Goal: Task Accomplishment & Management: Use online tool/utility

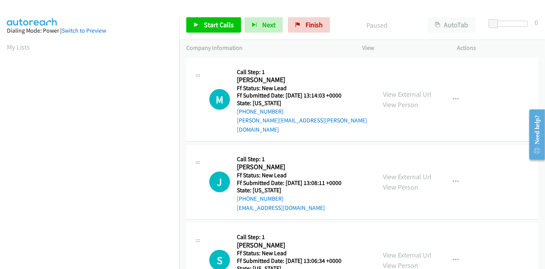
click at [344, 18] on div "Paused" at bounding box center [377, 24] width 87 height 15
click at [399, 90] on link "View External Url" at bounding box center [407, 94] width 49 height 9
click at [392, 172] on link "View External Url" at bounding box center [407, 176] width 49 height 9
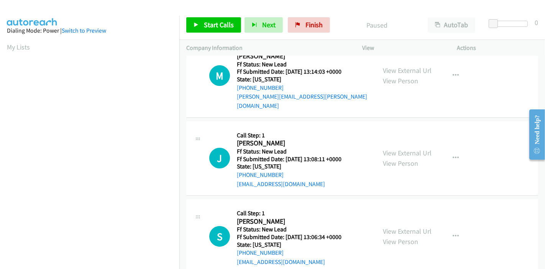
scroll to position [43, 0]
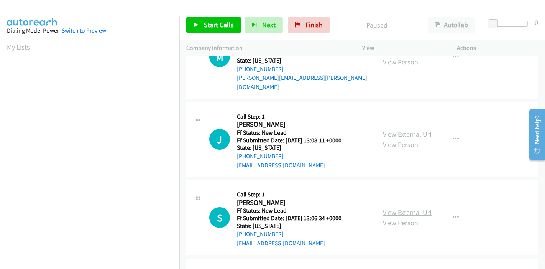
click at [402, 208] on link "View External Url" at bounding box center [407, 212] width 49 height 9
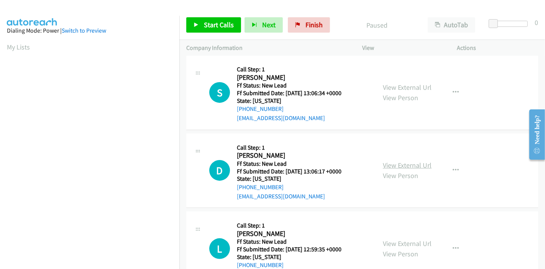
scroll to position [170, 0]
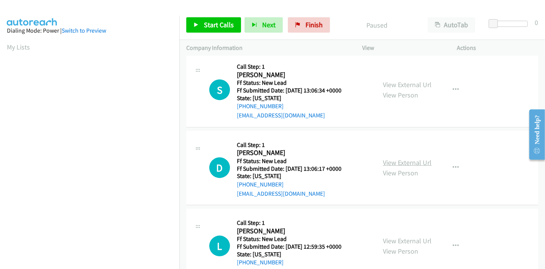
click at [398, 158] on link "View External Url" at bounding box center [407, 162] width 49 height 9
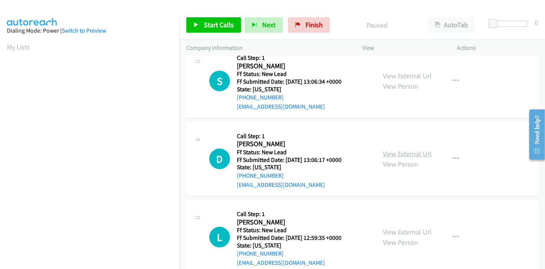
scroll to position [187, 0]
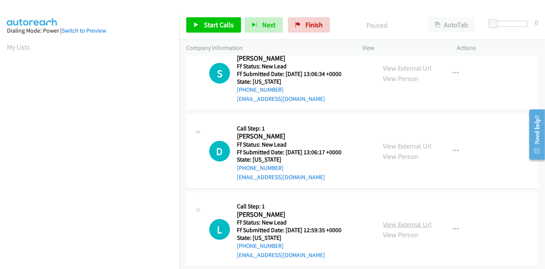
click at [390, 220] on link "View External Url" at bounding box center [407, 224] width 49 height 9
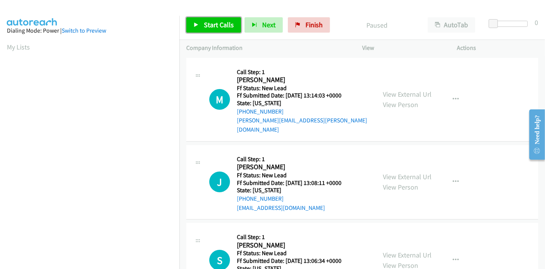
click at [196, 27] on link "Start Calls" at bounding box center [213, 24] width 55 height 15
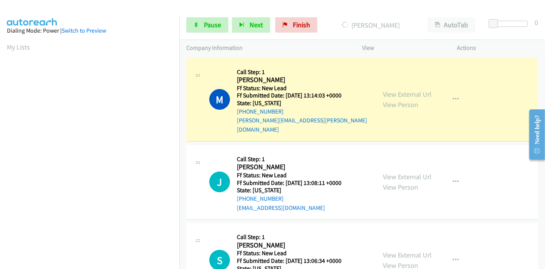
scroll to position [162, 0]
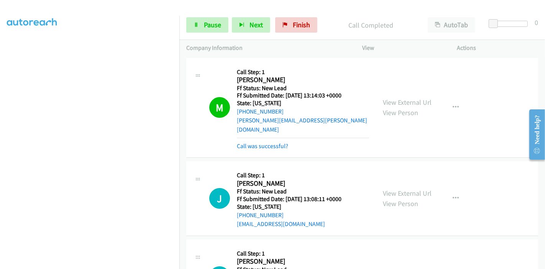
click at [253, 141] on div "Call was successful?" at bounding box center [303, 145] width 132 height 9
click at [255, 142] on link "Call was successful?" at bounding box center [262, 145] width 51 height 7
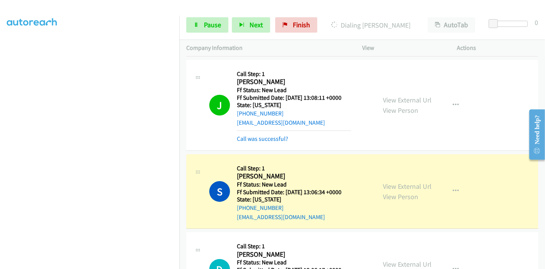
scroll to position [203, 0]
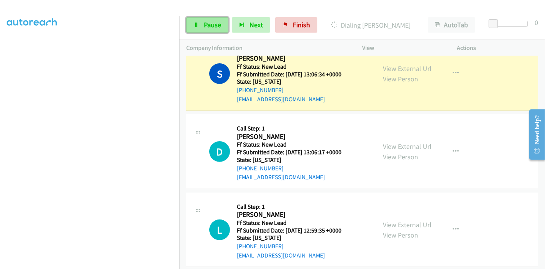
click at [204, 27] on span "Pause" at bounding box center [212, 24] width 17 height 9
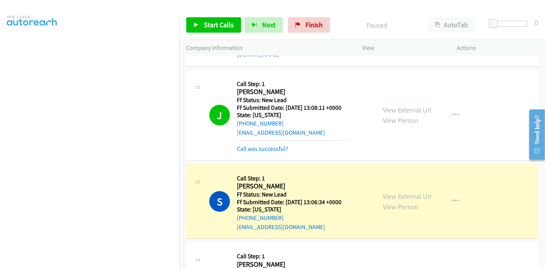
scroll to position [25, 0]
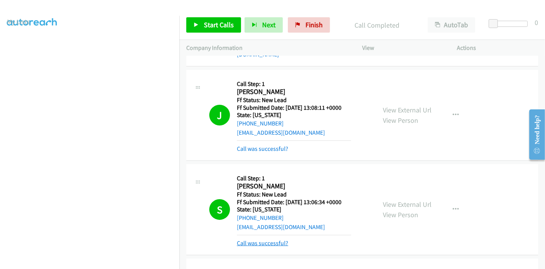
click at [275, 239] on link "Call was successful?" at bounding box center [262, 242] width 51 height 7
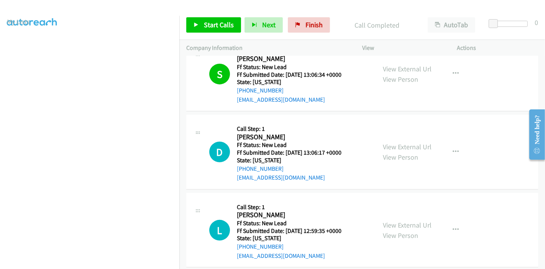
scroll to position [203, 0]
click at [207, 25] on span "Start Calls" at bounding box center [219, 24] width 30 height 9
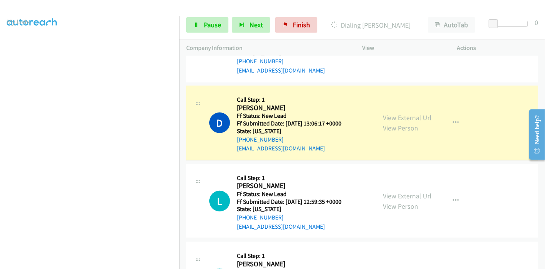
scroll to position [266, 0]
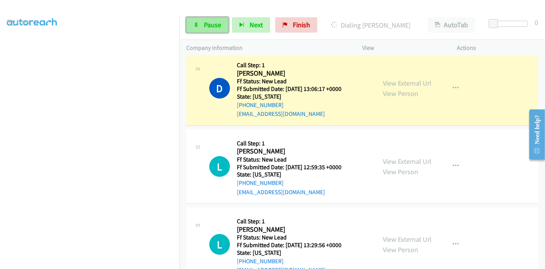
click at [197, 30] on link "Pause" at bounding box center [207, 24] width 42 height 15
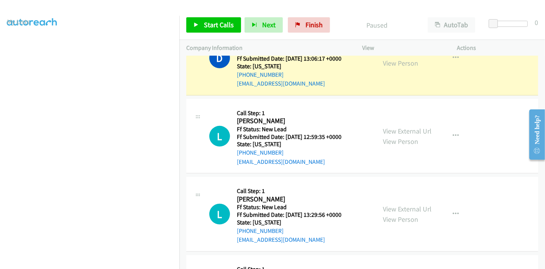
scroll to position [394, 0]
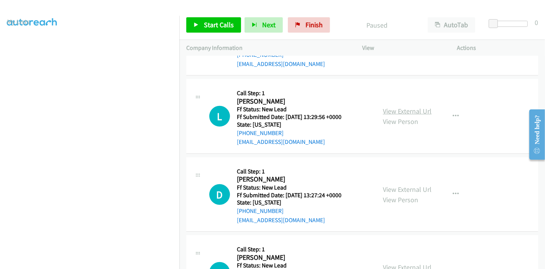
click at [405, 107] on link "View External Url" at bounding box center [407, 111] width 49 height 9
click at [389, 185] on link "View External Url" at bounding box center [407, 189] width 49 height 9
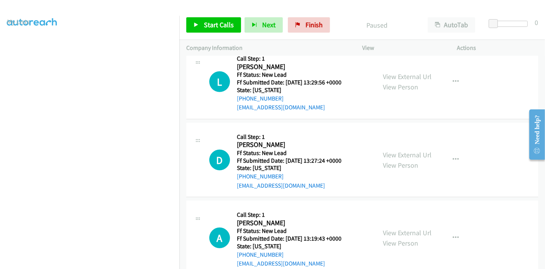
scroll to position [437, 0]
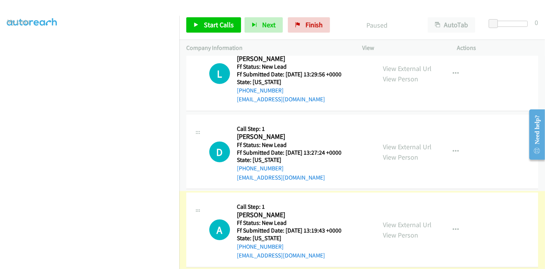
click at [387, 220] on link "View External Url" at bounding box center [407, 224] width 49 height 9
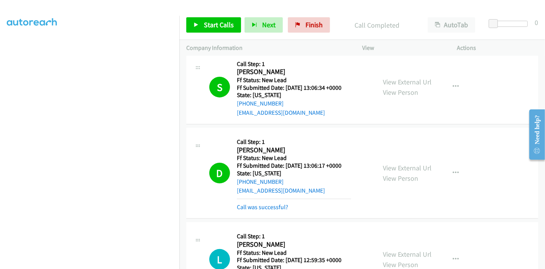
scroll to position [197, 0]
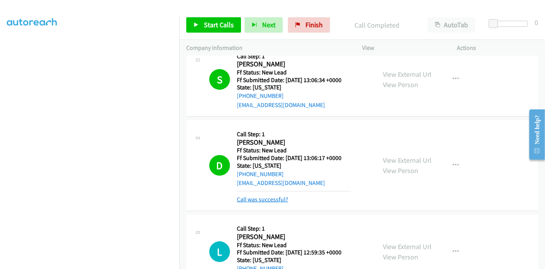
click at [245, 196] on link "Call was successful?" at bounding box center [262, 199] width 51 height 7
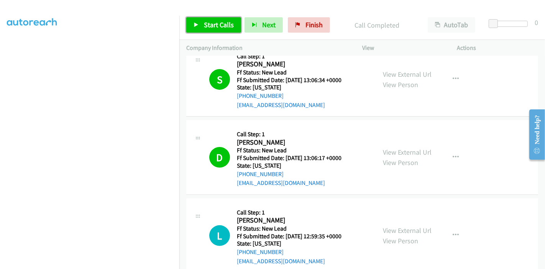
click at [197, 27] on icon at bounding box center [196, 25] width 5 height 5
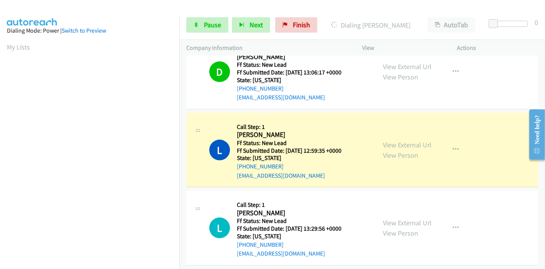
scroll to position [162, 0]
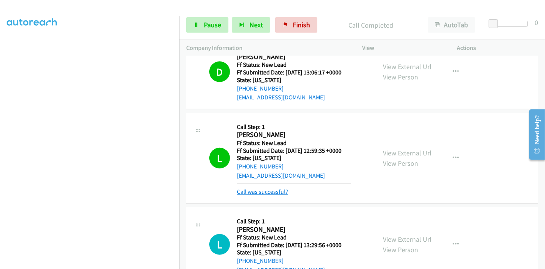
click at [260, 188] on link "Call was successful?" at bounding box center [262, 191] width 51 height 7
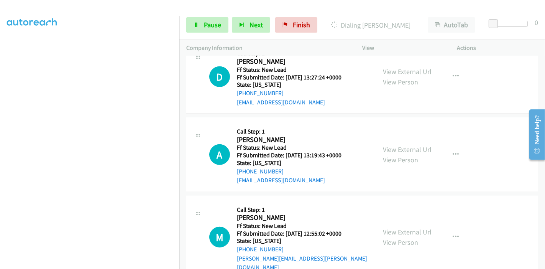
scroll to position [514, 0]
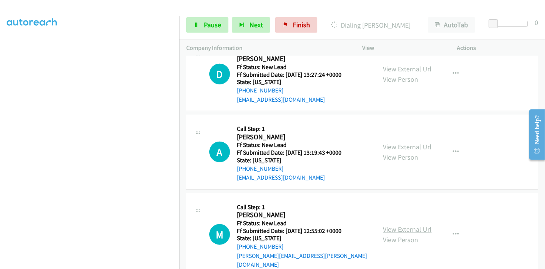
click at [394, 225] on link "View External Url" at bounding box center [407, 229] width 49 height 9
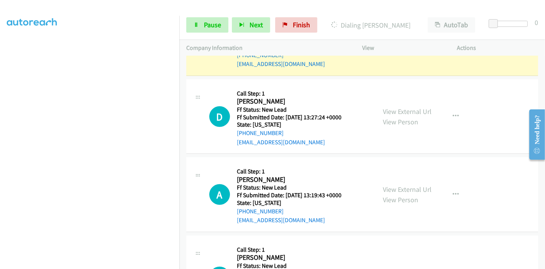
scroll to position [0, 0]
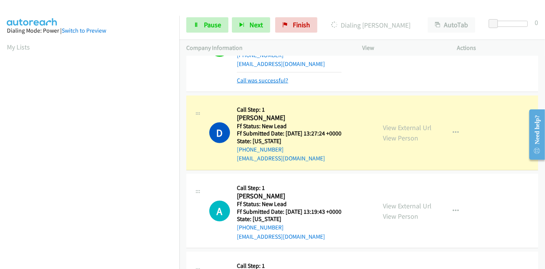
click at [270, 77] on link "Call was successful?" at bounding box center [262, 80] width 51 height 7
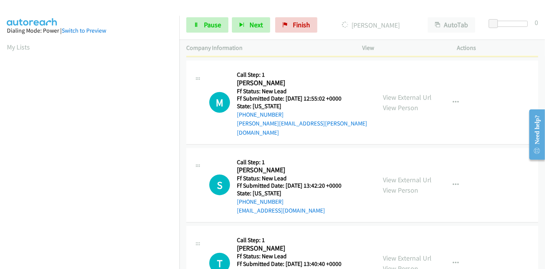
scroll to position [685, 0]
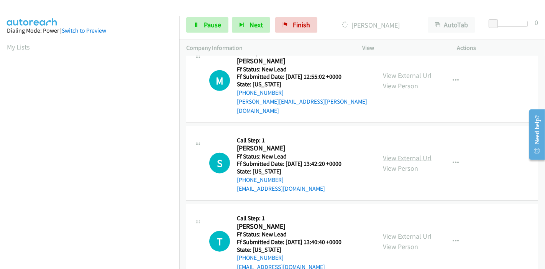
click at [393, 153] on link "View External Url" at bounding box center [407, 157] width 49 height 9
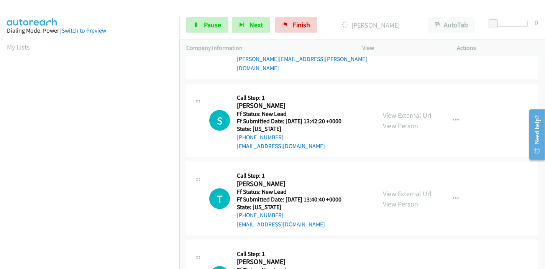
scroll to position [764, 0]
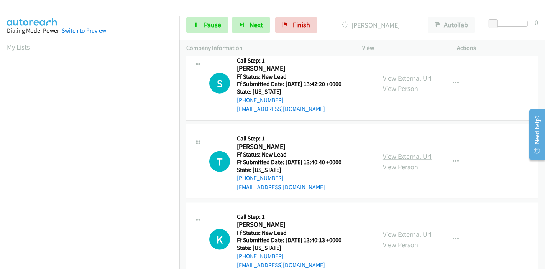
click at [418, 152] on link "View External Url" at bounding box center [407, 156] width 49 height 9
click at [408, 230] on link "View External Url" at bounding box center [407, 234] width 49 height 9
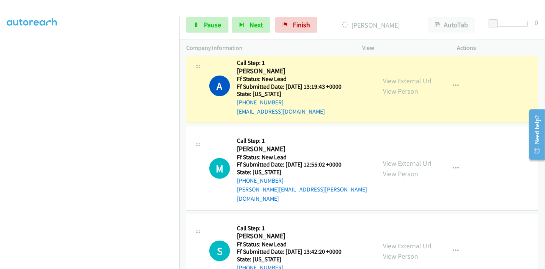
scroll to position [552, 0]
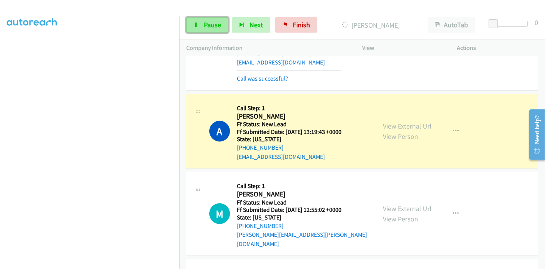
click at [197, 28] on link "Pause" at bounding box center [207, 24] width 42 height 15
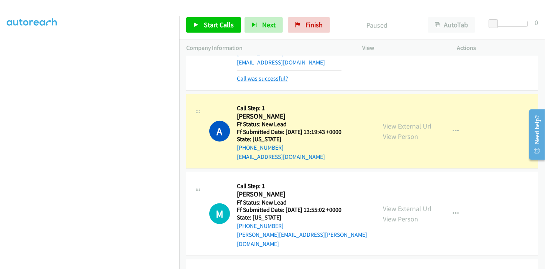
click at [265, 75] on link "Call was successful?" at bounding box center [262, 78] width 51 height 7
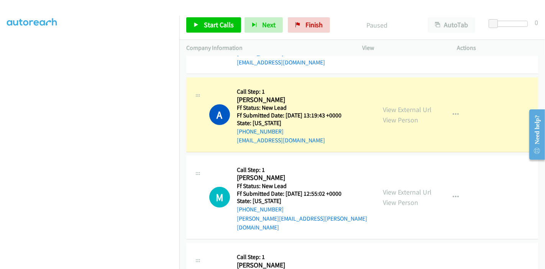
scroll to position [34, 0]
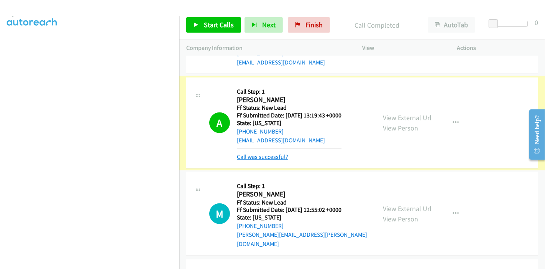
click at [278, 153] on link "Call was successful?" at bounding box center [262, 156] width 51 height 7
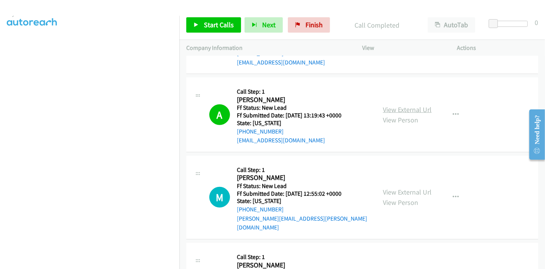
click at [401, 105] on link "View External Url" at bounding box center [407, 109] width 49 height 9
click at [217, 25] on span "Start Calls" at bounding box center [219, 24] width 30 height 9
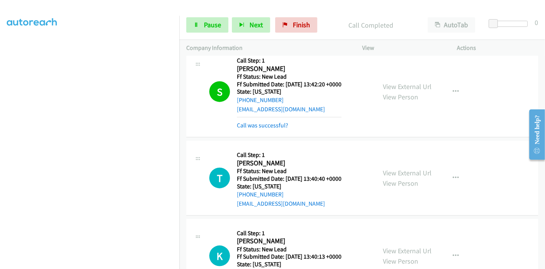
scroll to position [756, 0]
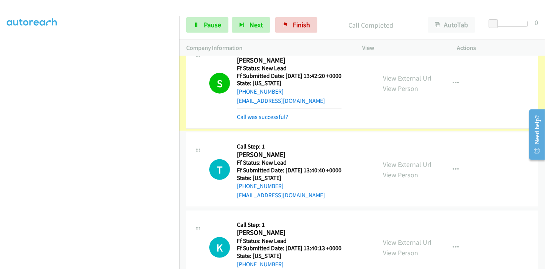
click at [276, 113] on link "Call was successful?" at bounding box center [262, 116] width 51 height 7
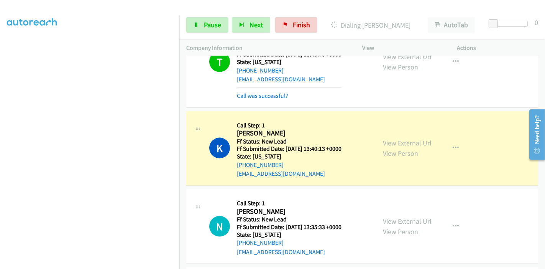
scroll to position [783, 0]
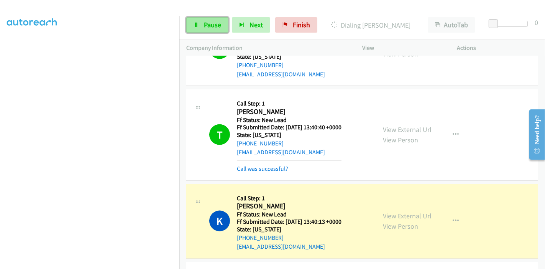
click at [204, 26] on span "Pause" at bounding box center [212, 24] width 17 height 9
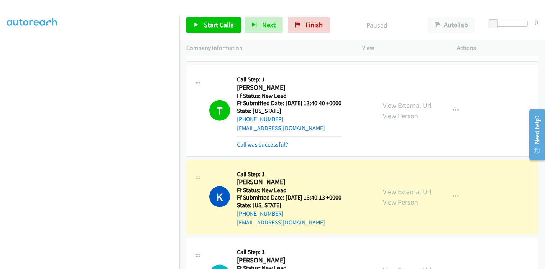
scroll to position [825, 0]
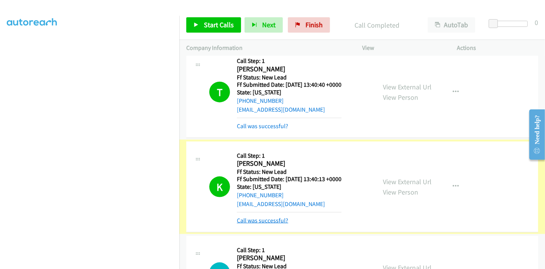
click at [266, 217] on link "Call was successful?" at bounding box center [262, 220] width 51 height 7
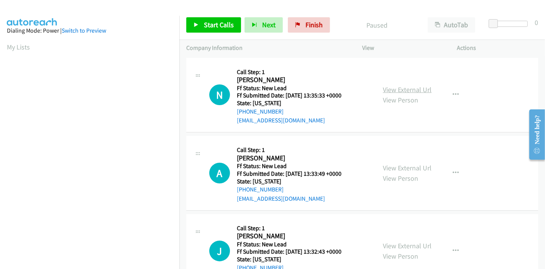
click at [403, 85] on link "View External Url" at bounding box center [407, 89] width 49 height 9
click at [403, 166] on link "View External Url" at bounding box center [407, 167] width 49 height 9
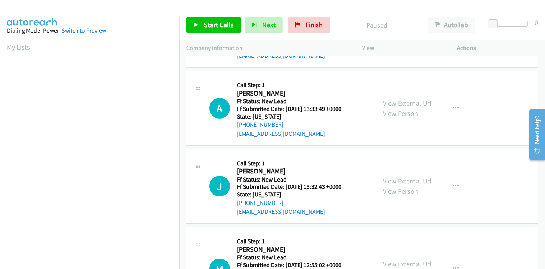
scroll to position [85, 0]
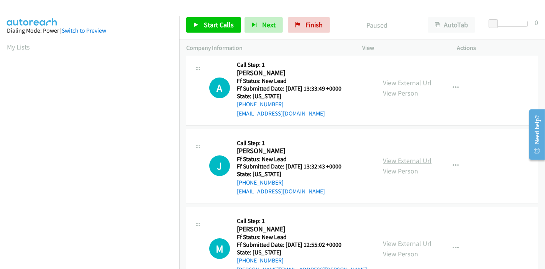
click at [408, 158] on link "View External Url" at bounding box center [407, 160] width 49 height 9
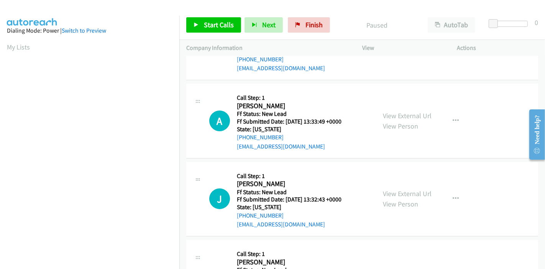
scroll to position [0, 0]
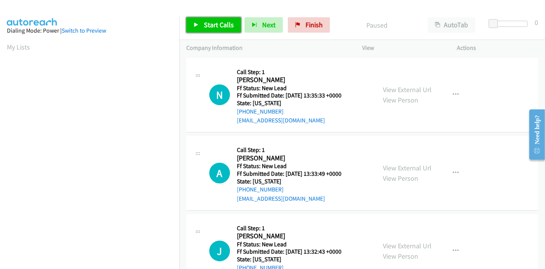
click at [212, 29] on link "Start Calls" at bounding box center [213, 24] width 55 height 15
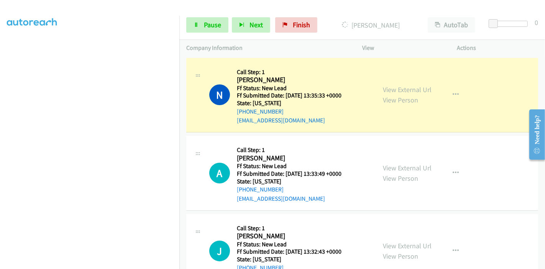
scroll to position [162, 0]
drag, startPoint x: 205, startPoint y: 21, endPoint x: 214, endPoint y: 21, distance: 8.8
click at [205, 21] on span "Pause" at bounding box center [212, 24] width 17 height 9
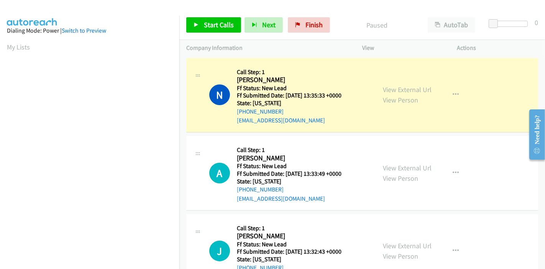
scroll to position [0, 0]
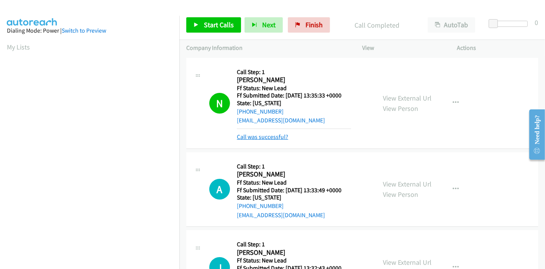
click at [268, 138] on link "Call was successful?" at bounding box center [262, 136] width 51 height 7
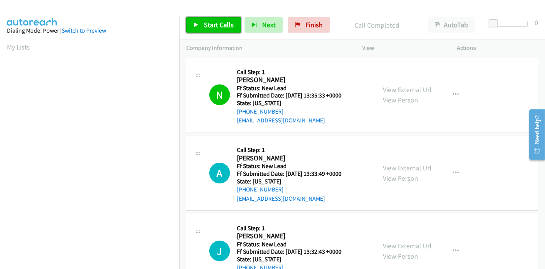
click at [220, 25] on span "Start Calls" at bounding box center [219, 24] width 30 height 9
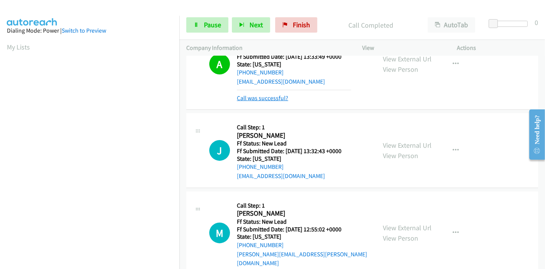
click at [275, 95] on link "Call was successful?" at bounding box center [262, 97] width 51 height 7
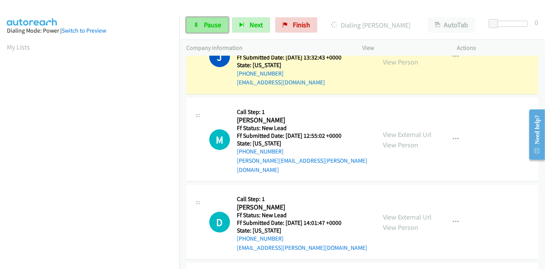
click at [194, 23] on icon at bounding box center [196, 25] width 5 height 5
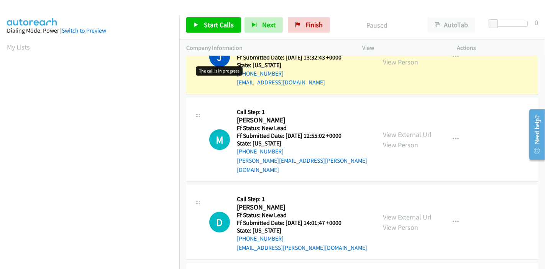
scroll to position [202, 0]
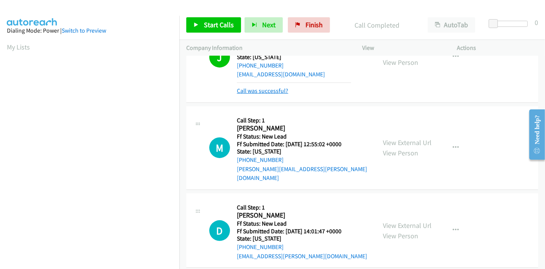
click at [257, 89] on link "Call was successful?" at bounding box center [262, 90] width 51 height 7
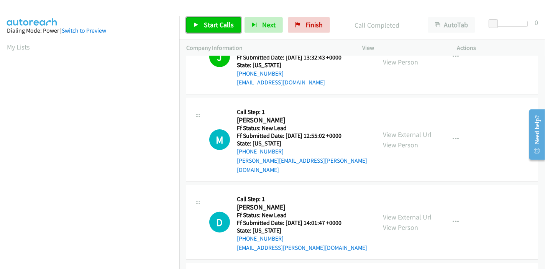
click at [207, 26] on span "Start Calls" at bounding box center [219, 24] width 30 height 9
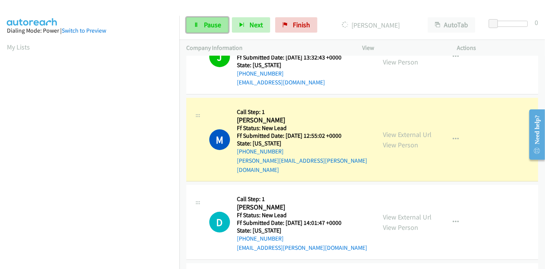
click at [199, 30] on link "Pause" at bounding box center [207, 24] width 42 height 15
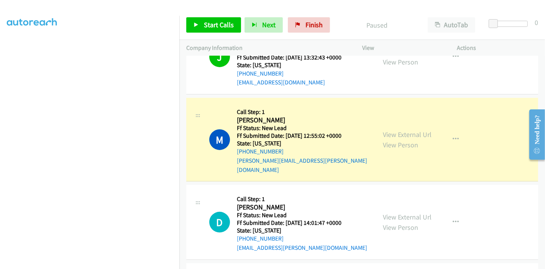
scroll to position [0, 0]
click at [398, 130] on link "View External Url" at bounding box center [407, 134] width 49 height 9
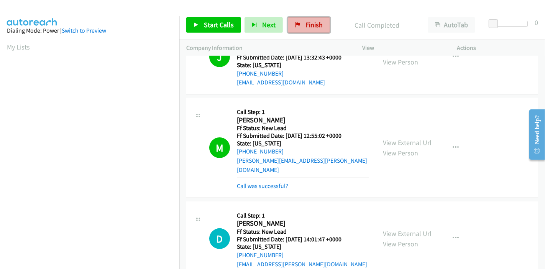
click at [303, 30] on link "Finish" at bounding box center [309, 24] width 42 height 15
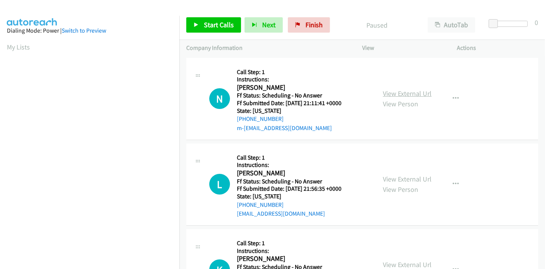
click at [399, 92] on link "View External Url" at bounding box center [407, 93] width 49 height 9
click at [390, 175] on link "View External Url" at bounding box center [407, 178] width 49 height 9
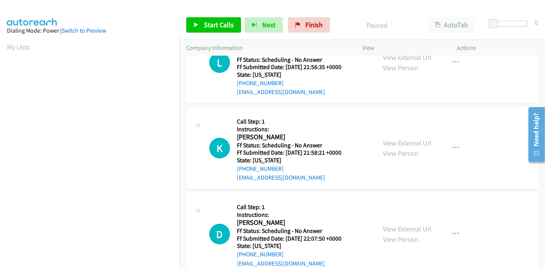
scroll to position [128, 0]
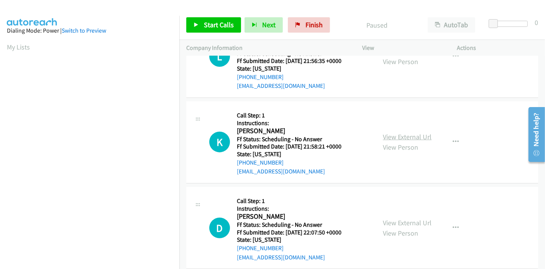
click at [393, 136] on link "View External Url" at bounding box center [407, 136] width 49 height 9
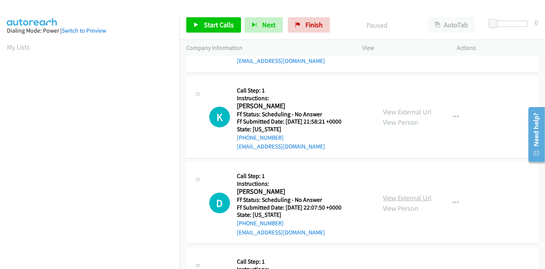
scroll to position [170, 0]
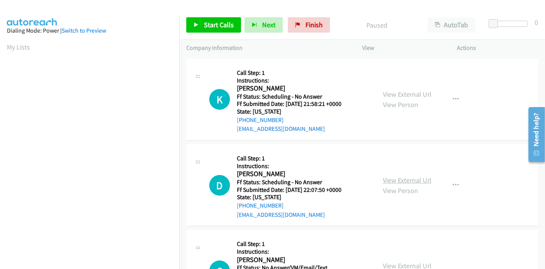
click at [404, 179] on link "View External Url" at bounding box center [407, 180] width 49 height 9
click at [383, 178] on link "View External Url" at bounding box center [407, 180] width 49 height 9
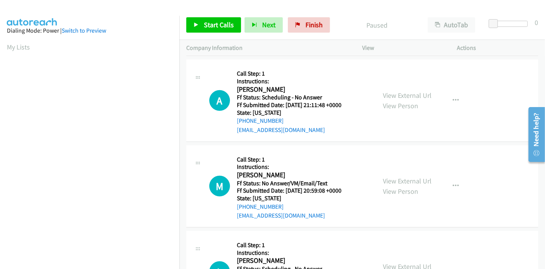
scroll to position [0, 0]
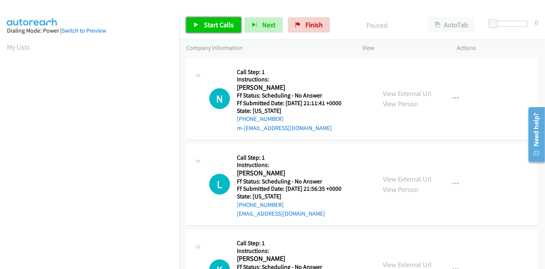
click at [198, 27] on icon at bounding box center [196, 25] width 5 height 5
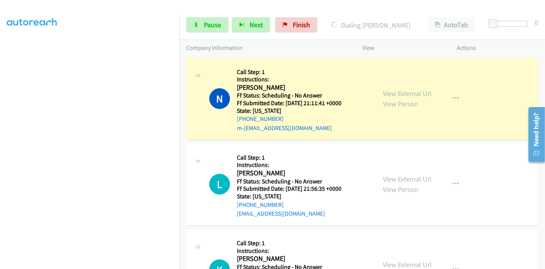
scroll to position [162, 0]
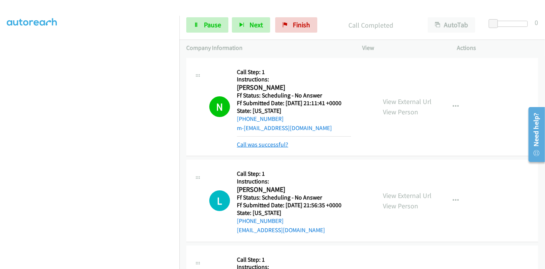
click at [263, 146] on link "Call was successful?" at bounding box center [262, 144] width 51 height 7
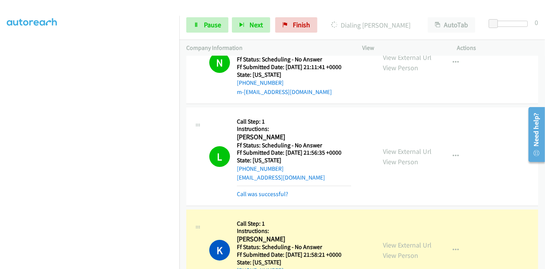
scroll to position [85, 0]
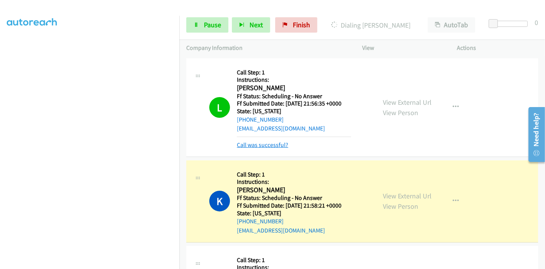
click at [260, 143] on link "Call was successful?" at bounding box center [262, 144] width 51 height 7
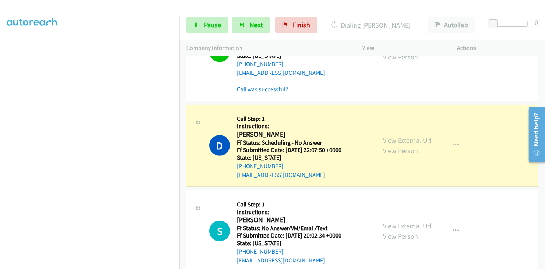
scroll to position [255, 0]
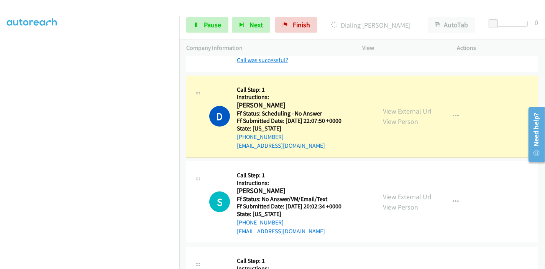
click at [261, 59] on link "Call was successful?" at bounding box center [262, 59] width 51 height 7
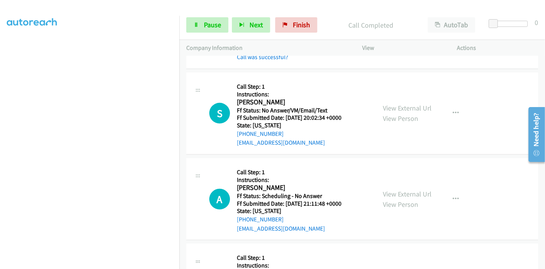
scroll to position [349, 0]
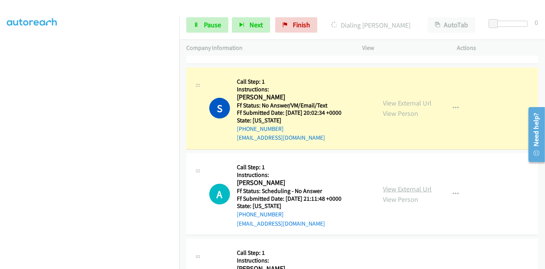
click at [388, 187] on link "View External Url" at bounding box center [407, 188] width 49 height 9
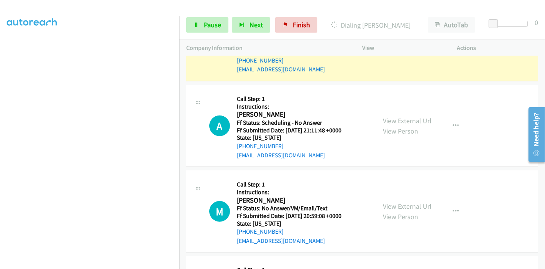
scroll to position [434, 0]
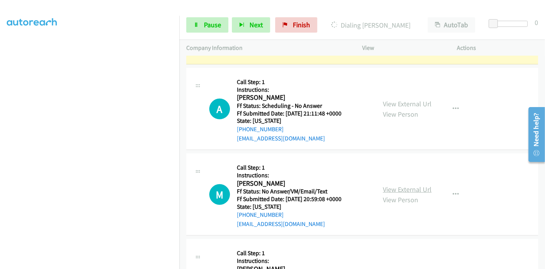
click at [403, 185] on link "View External Url" at bounding box center [407, 189] width 49 height 9
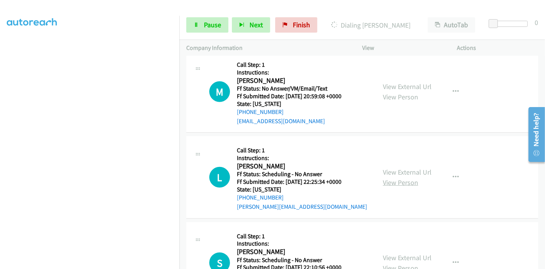
scroll to position [562, 0]
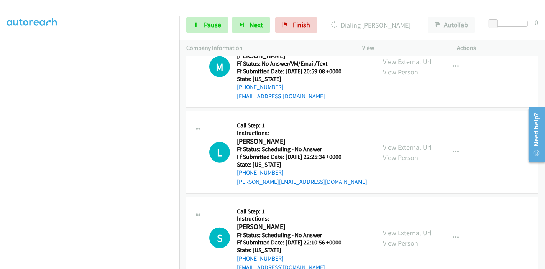
click at [400, 144] on link "View External Url" at bounding box center [407, 147] width 49 height 9
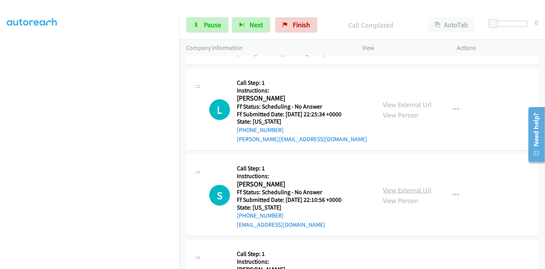
click at [398, 187] on link "View External Url" at bounding box center [407, 190] width 49 height 9
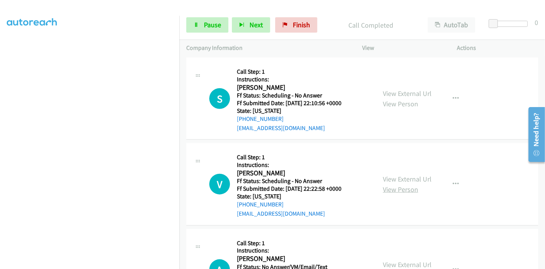
scroll to position [748, 0]
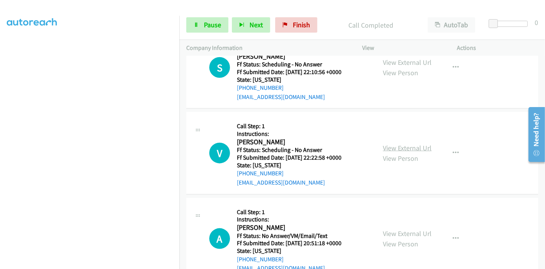
click at [399, 145] on link "View External Url" at bounding box center [407, 147] width 49 height 9
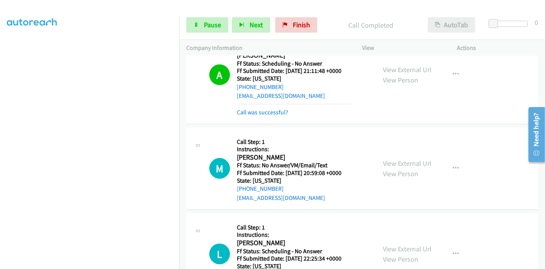
scroll to position [501, 0]
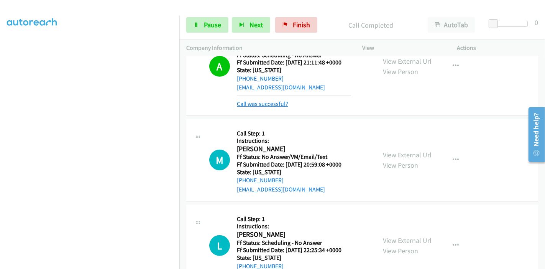
click at [277, 105] on link "Call was successful?" at bounding box center [262, 103] width 51 height 7
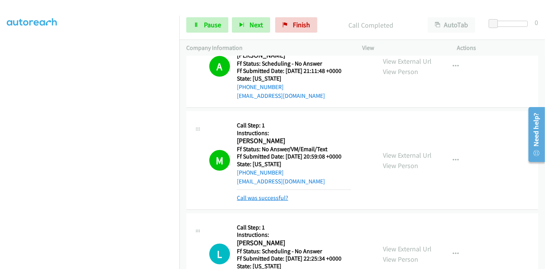
click at [258, 199] on link "Call was successful?" at bounding box center [262, 197] width 51 height 7
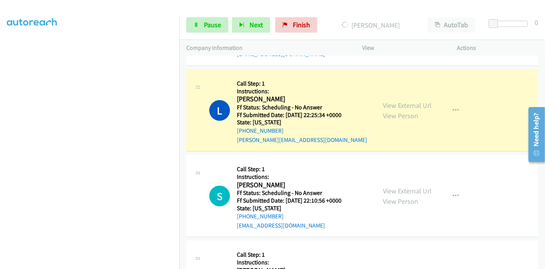
scroll to position [621, 0]
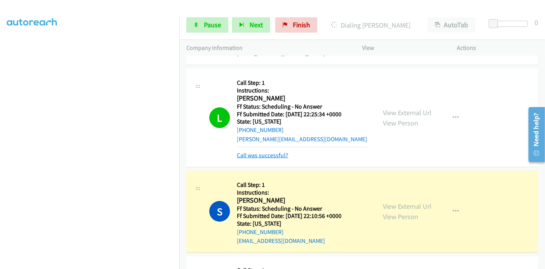
click at [270, 155] on link "Call was successful?" at bounding box center [262, 154] width 51 height 7
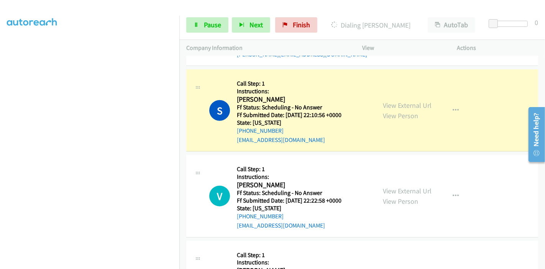
scroll to position [706, 0]
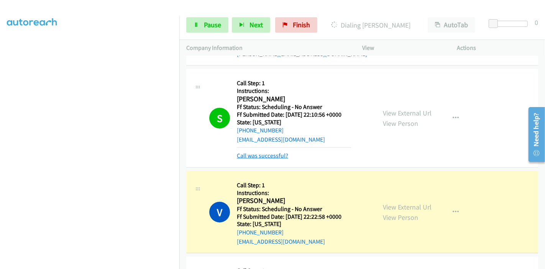
click at [258, 153] on link "Call was successful?" at bounding box center [262, 155] width 51 height 7
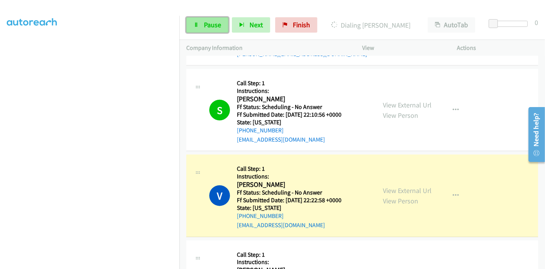
click at [202, 31] on link "Pause" at bounding box center [207, 24] width 42 height 15
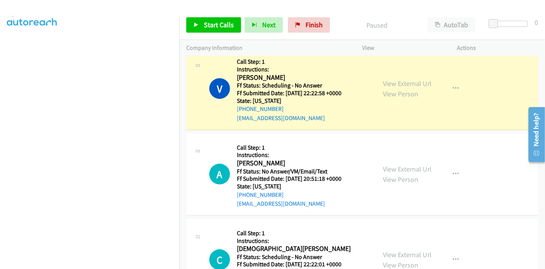
scroll to position [833, 0]
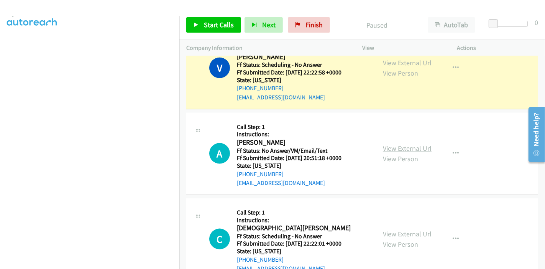
click at [396, 146] on link "View External Url" at bounding box center [407, 148] width 49 height 9
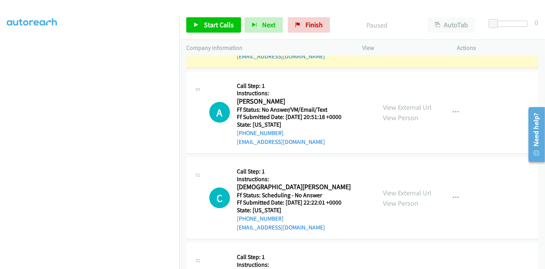
scroll to position [876, 0]
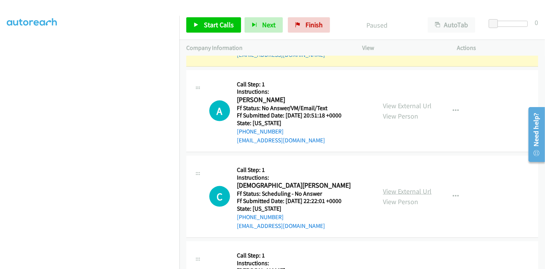
click at [393, 190] on link "View External Url" at bounding box center [407, 191] width 49 height 9
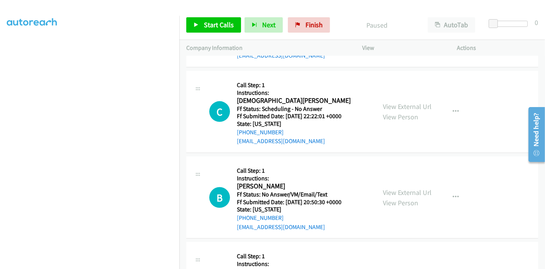
scroll to position [962, 0]
click at [388, 187] on link "View External Url" at bounding box center [407, 191] width 49 height 9
click at [387, 188] on link "View External Url" at bounding box center [407, 191] width 49 height 9
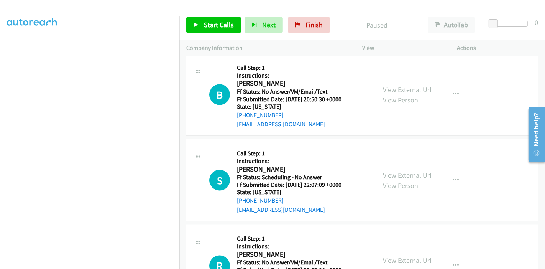
scroll to position [1089, 0]
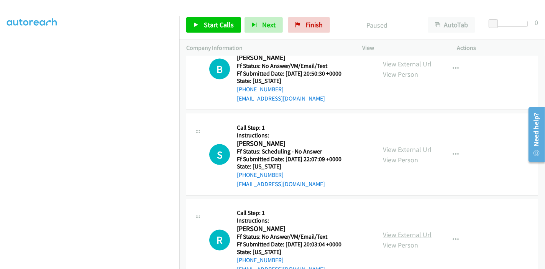
click at [385, 236] on link "View External Url" at bounding box center [407, 234] width 49 height 9
click at [202, 30] on link "Start Calls" at bounding box center [213, 24] width 55 height 15
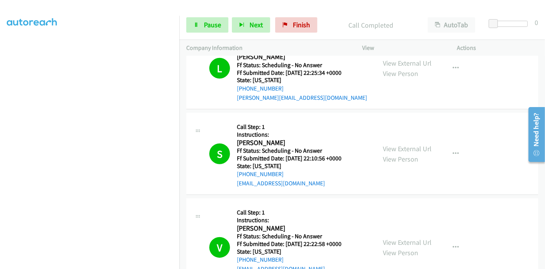
scroll to position [748, 0]
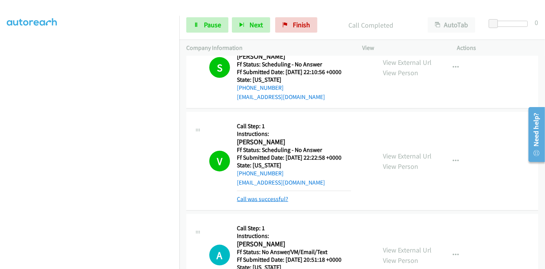
click at [265, 196] on link "Call was successful?" at bounding box center [262, 198] width 51 height 7
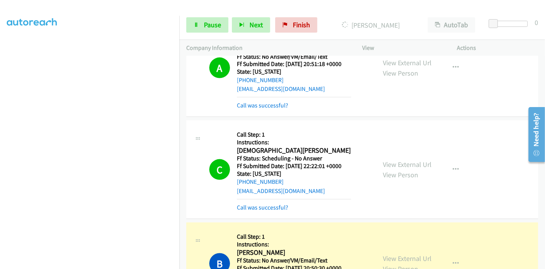
scroll to position [876, 0]
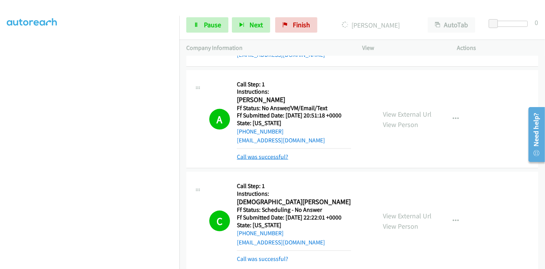
click at [255, 154] on link "Call was successful?" at bounding box center [262, 156] width 51 height 7
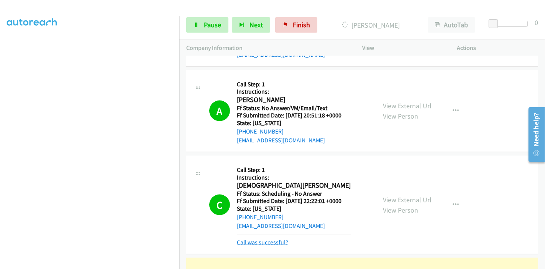
click at [255, 241] on link "Call was successful?" at bounding box center [262, 241] width 51 height 7
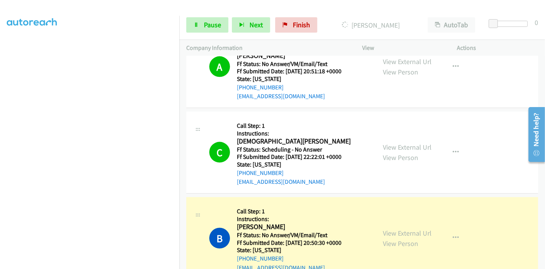
scroll to position [1047, 0]
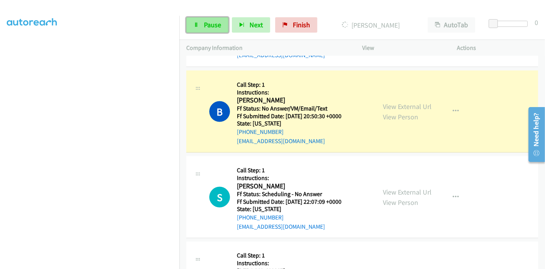
click at [212, 23] on span "Pause" at bounding box center [212, 24] width 17 height 9
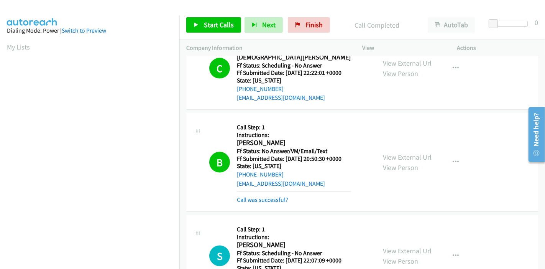
scroll to position [162, 0]
click at [210, 21] on span "Start Calls" at bounding box center [219, 24] width 30 height 9
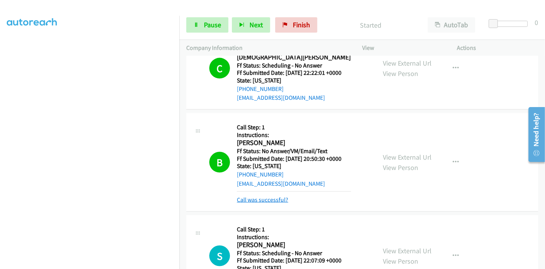
click at [257, 200] on link "Call was successful?" at bounding box center [262, 199] width 51 height 7
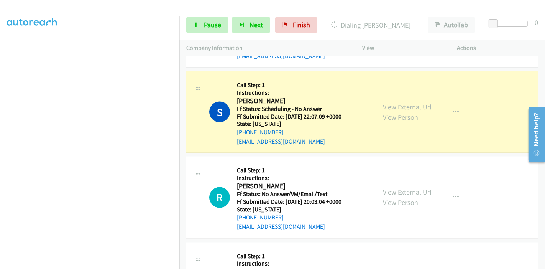
scroll to position [0, 0]
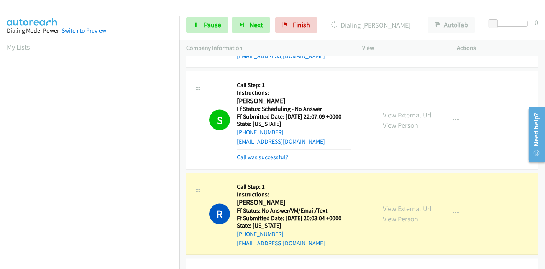
click at [254, 154] on link "Call was successful?" at bounding box center [262, 157] width 51 height 7
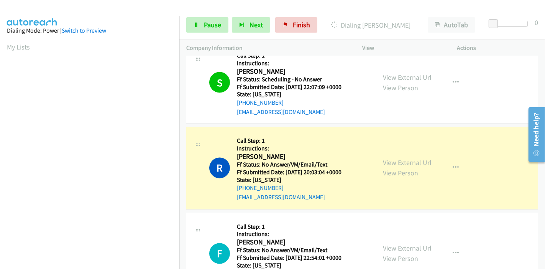
scroll to position [1174, 0]
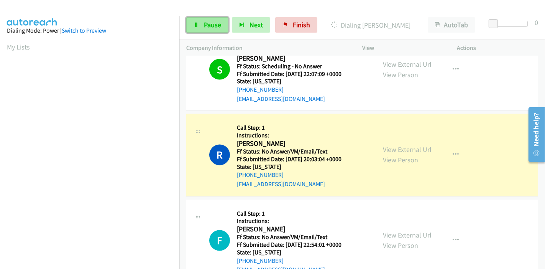
click at [201, 23] on link "Pause" at bounding box center [207, 24] width 42 height 15
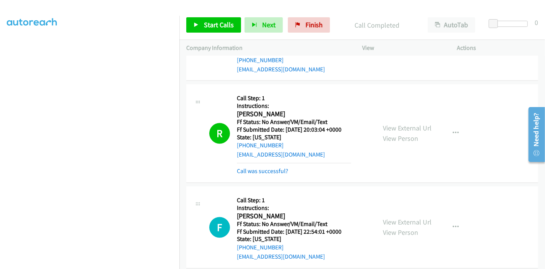
scroll to position [1217, 0]
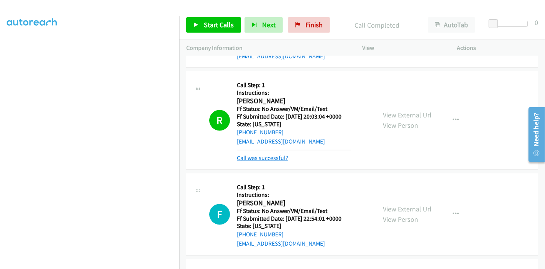
click at [270, 158] on link "Call was successful?" at bounding box center [262, 158] width 51 height 7
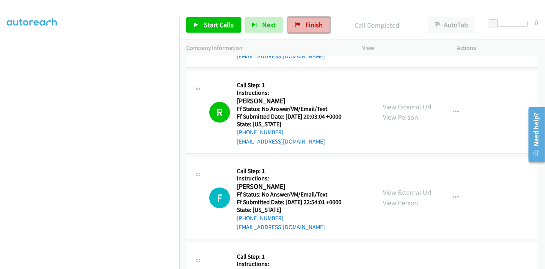
drag, startPoint x: 299, startPoint y: 21, endPoint x: 307, endPoint y: 28, distance: 10.6
click at [299, 21] on link "Finish" at bounding box center [309, 24] width 42 height 15
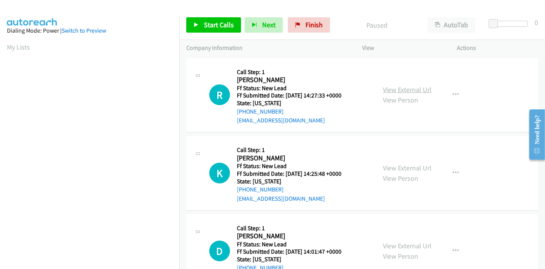
click at [409, 90] on link "View External Url" at bounding box center [407, 89] width 49 height 9
click at [401, 168] on link "View External Url" at bounding box center [407, 167] width 49 height 9
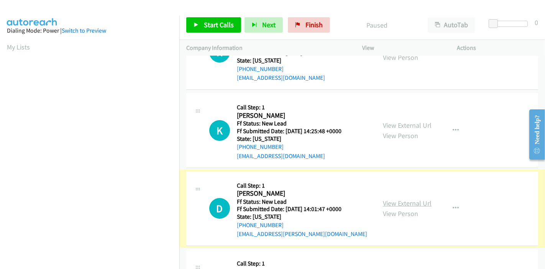
click at [407, 202] on link "View External Url" at bounding box center [407, 203] width 49 height 9
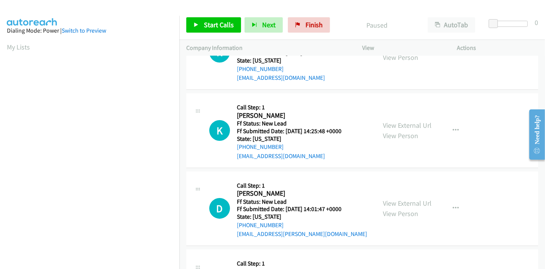
scroll to position [128, 0]
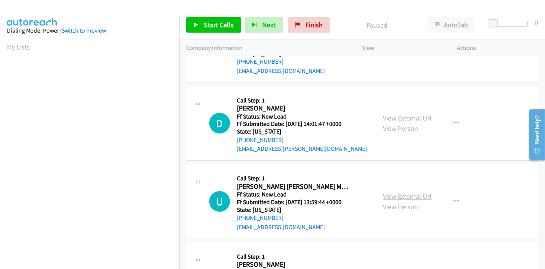
click at [391, 196] on link "View External Url" at bounding box center [407, 196] width 49 height 9
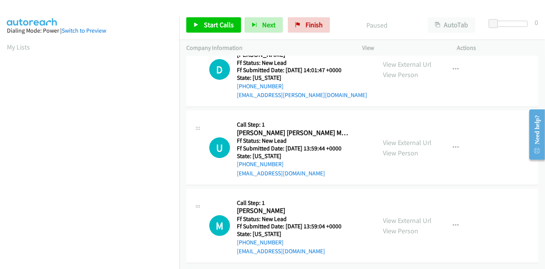
scroll to position [187, 0]
click at [388, 216] on link "View External Url" at bounding box center [407, 220] width 49 height 9
click at [205, 23] on span "Start Calls" at bounding box center [219, 24] width 30 height 9
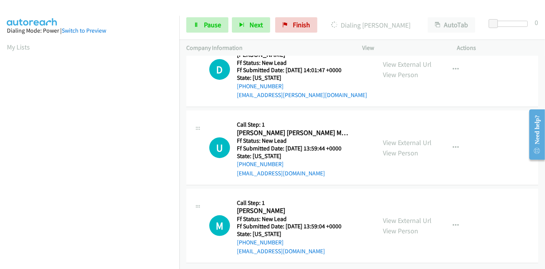
click at [334, 13] on div "Start Calls Pause Next Finish Dialing Rachel Kane AutoTab AutoTab 0" at bounding box center [362, 25] width 366 height 30
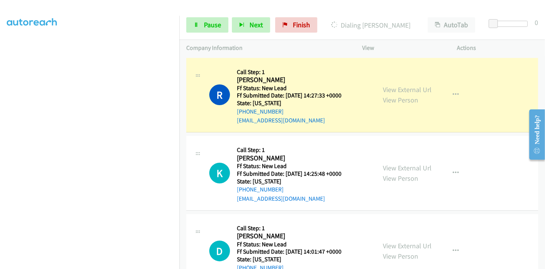
scroll to position [162, 0]
click at [206, 19] on link "Pause" at bounding box center [207, 24] width 42 height 15
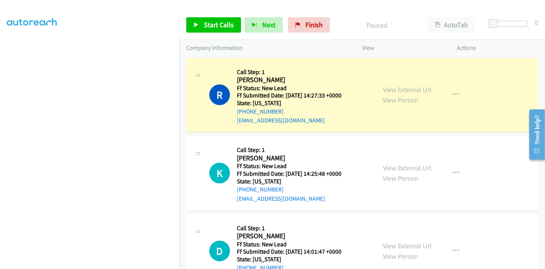
scroll to position [0, 0]
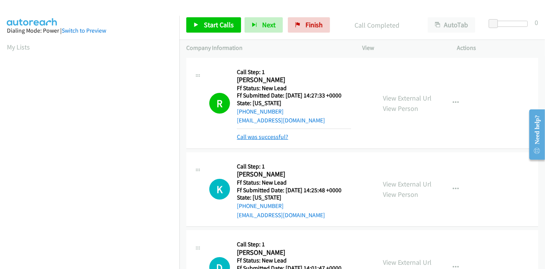
click at [258, 133] on link "Call was successful?" at bounding box center [262, 136] width 51 height 7
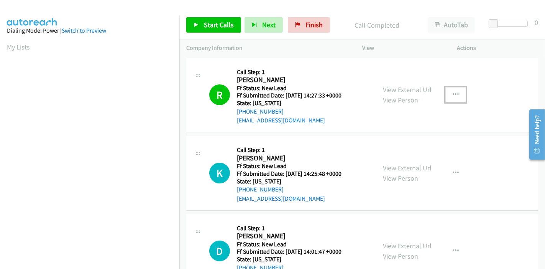
click at [445, 96] on button "button" at bounding box center [455, 94] width 21 height 15
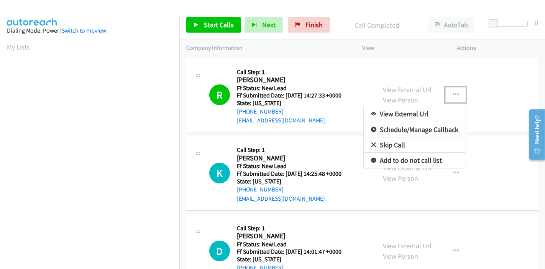
click at [399, 157] on link "Add to do not call list" at bounding box center [415, 160] width 102 height 15
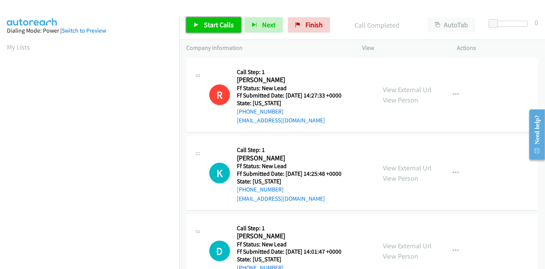
click at [205, 26] on span "Start Calls" at bounding box center [219, 24] width 30 height 9
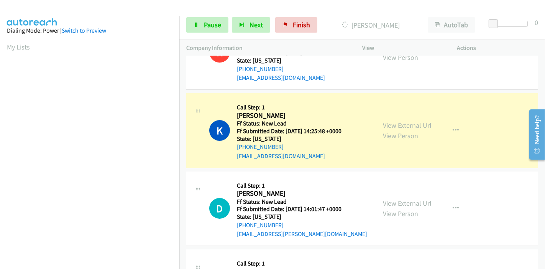
scroll to position [162, 0]
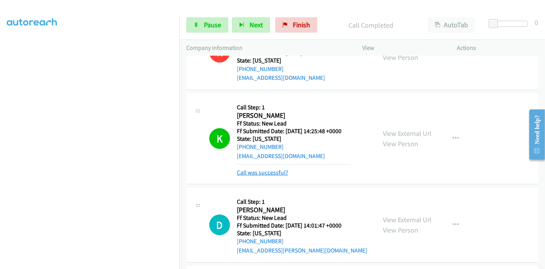
click at [270, 169] on link "Call was successful?" at bounding box center [262, 172] width 51 height 7
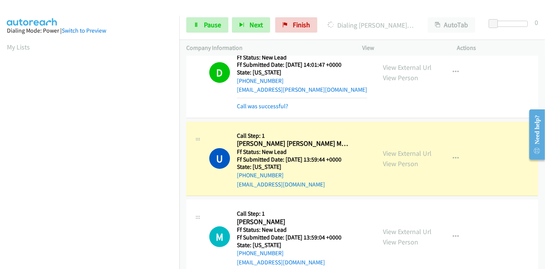
scroll to position [195, 0]
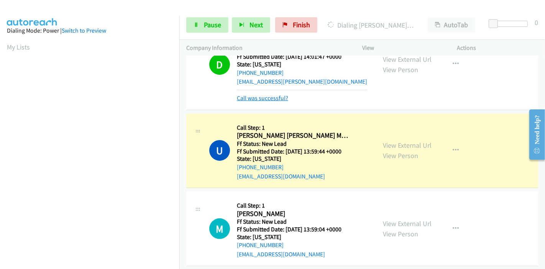
click at [268, 99] on link "Call was successful?" at bounding box center [262, 97] width 51 height 7
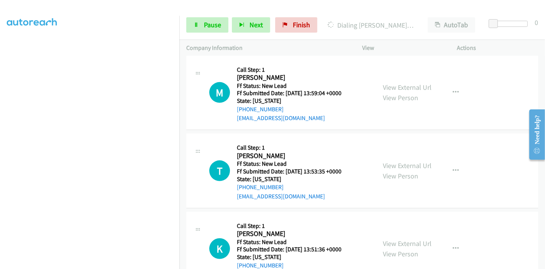
scroll to position [0, 0]
click at [202, 25] on link "Pause" at bounding box center [207, 24] width 42 height 15
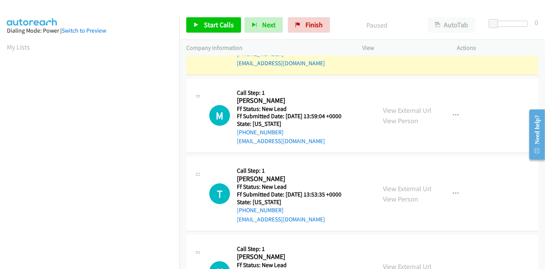
scroll to position [272, 0]
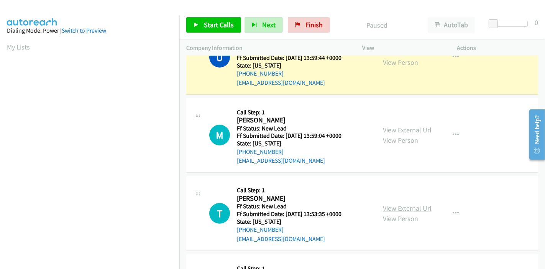
click at [397, 207] on link "View External Url" at bounding box center [407, 208] width 49 height 9
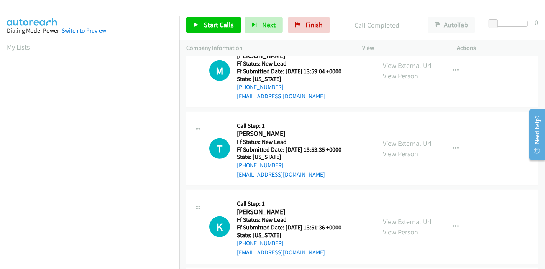
scroll to position [365, 0]
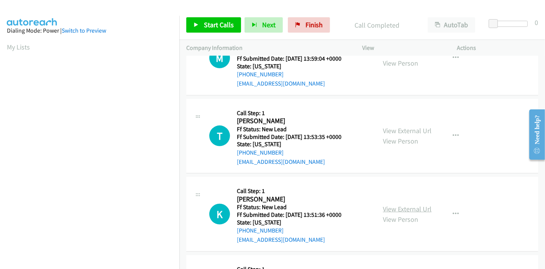
click at [391, 207] on link "View External Url" at bounding box center [407, 208] width 49 height 9
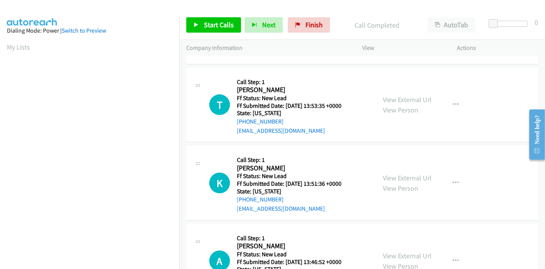
scroll to position [437, 0]
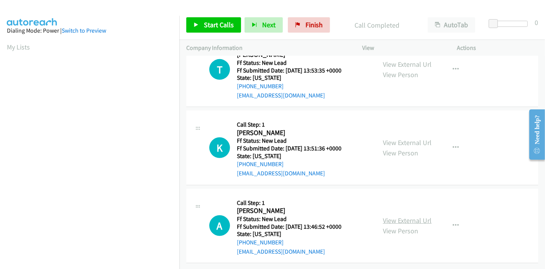
click at [389, 216] on link "View External Url" at bounding box center [407, 220] width 49 height 9
click at [209, 29] on link "Start Calls" at bounding box center [213, 24] width 55 height 15
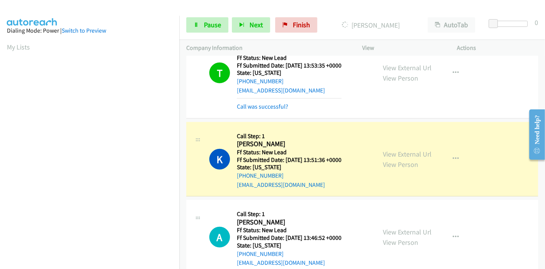
scroll to position [162, 0]
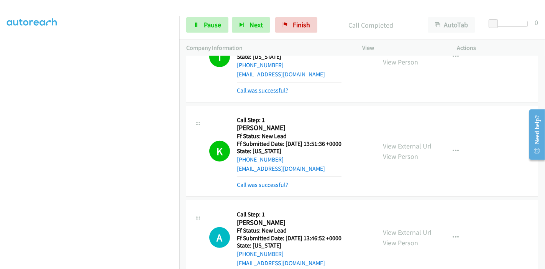
click at [262, 90] on link "Call was successful?" at bounding box center [262, 90] width 51 height 7
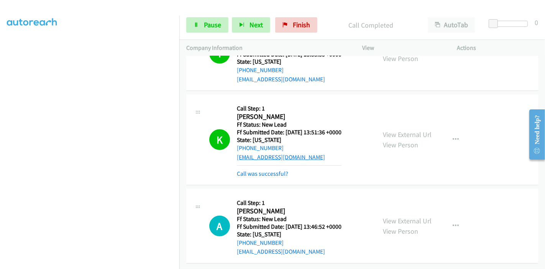
scroll to position [445, 0]
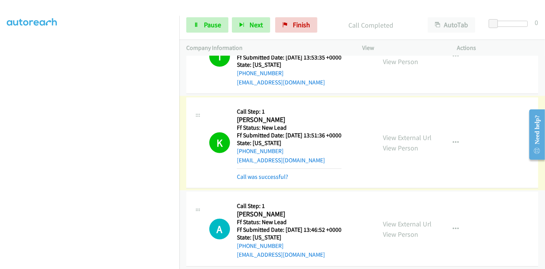
click at [262, 174] on link "Call was successful?" at bounding box center [262, 176] width 51 height 7
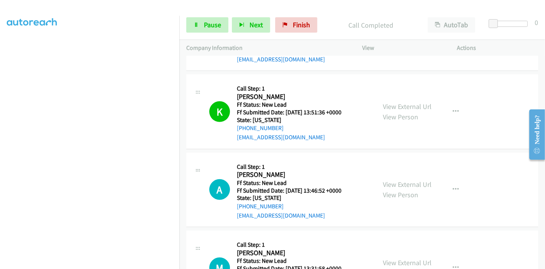
scroll to position [487, 0]
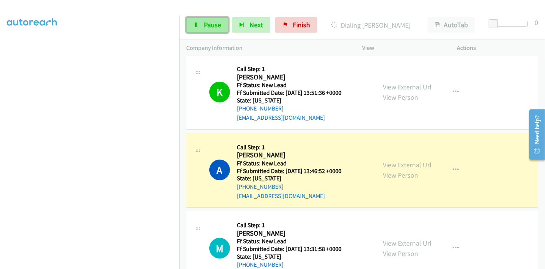
click at [208, 25] on span "Pause" at bounding box center [212, 24] width 17 height 9
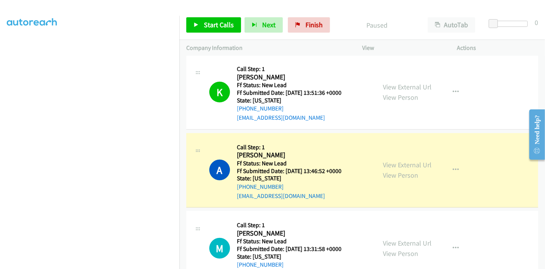
scroll to position [0, 0]
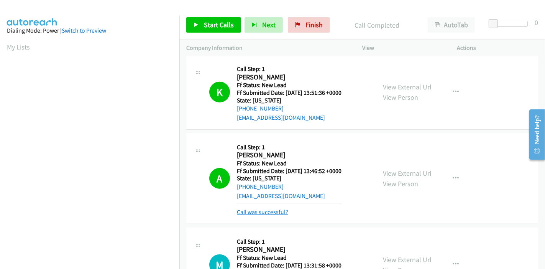
click at [249, 212] on link "Call was successful?" at bounding box center [262, 211] width 51 height 7
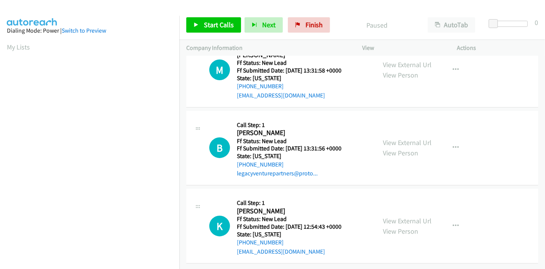
scroll to position [24, 0]
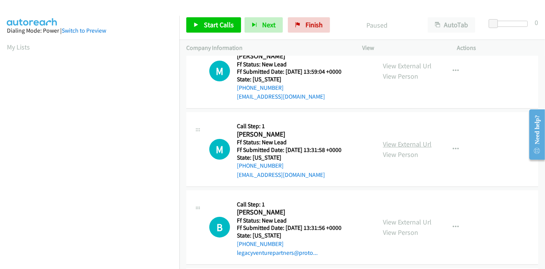
click at [407, 145] on link "View External Url" at bounding box center [407, 144] width 49 height 9
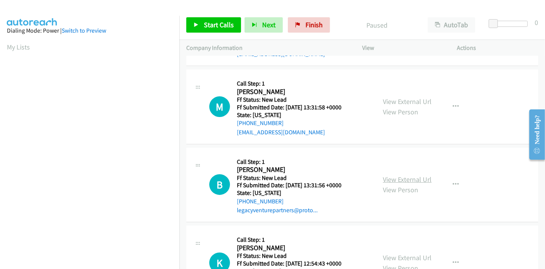
click at [398, 182] on link "View External Url" at bounding box center [407, 179] width 49 height 9
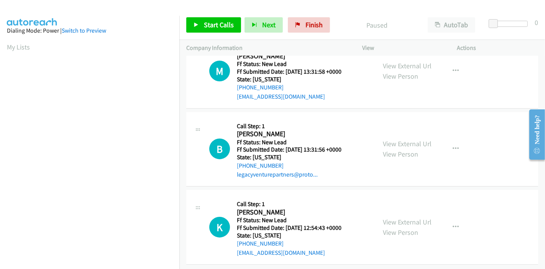
scroll to position [109, 0]
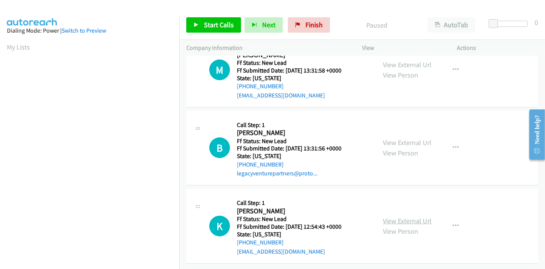
click at [385, 216] on link "View External Url" at bounding box center [407, 220] width 49 height 9
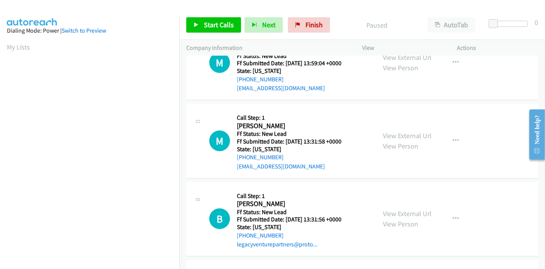
scroll to position [0, 0]
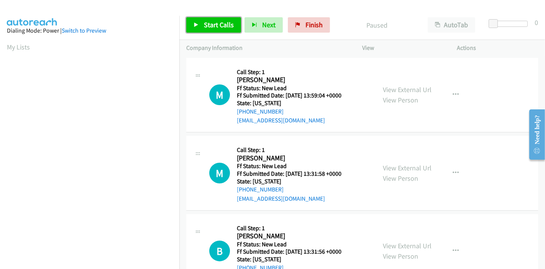
click at [210, 31] on link "Start Calls" at bounding box center [213, 24] width 55 height 15
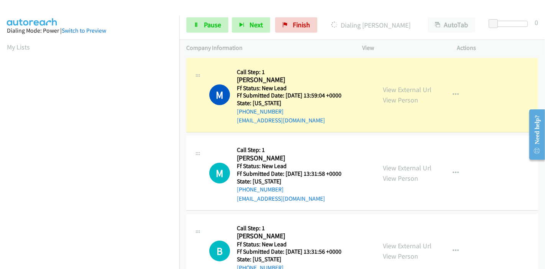
scroll to position [162, 0]
click at [215, 26] on span "Pause" at bounding box center [212, 24] width 17 height 9
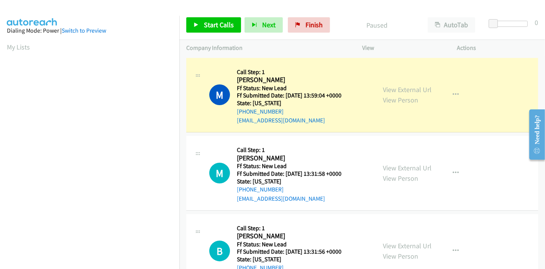
scroll to position [0, 0]
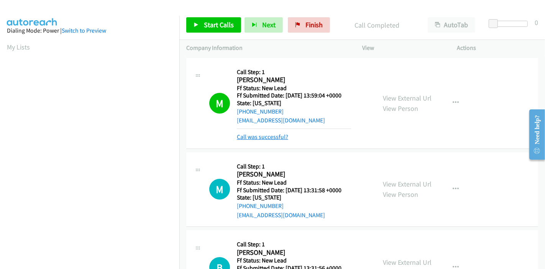
click at [256, 134] on link "Call was successful?" at bounding box center [262, 136] width 51 height 7
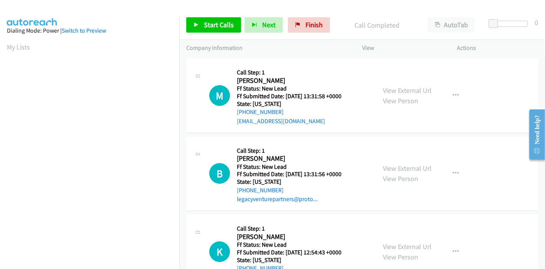
scroll to position [85, 0]
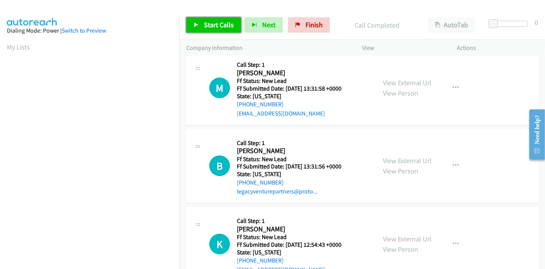
click at [211, 27] on span "Start Calls" at bounding box center [219, 24] width 30 height 9
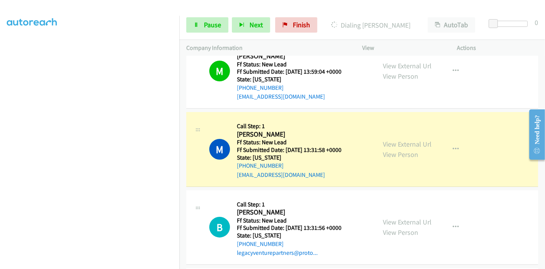
scroll to position [0, 0]
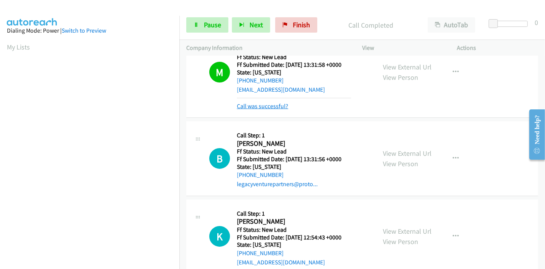
click at [273, 107] on link "Call was successful?" at bounding box center [262, 105] width 51 height 7
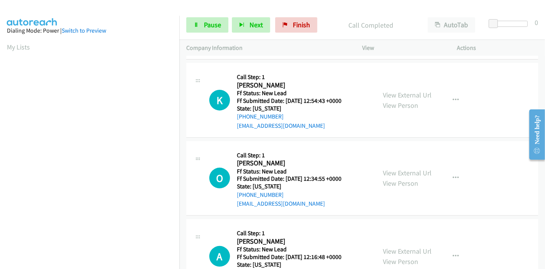
scroll to position [271, 0]
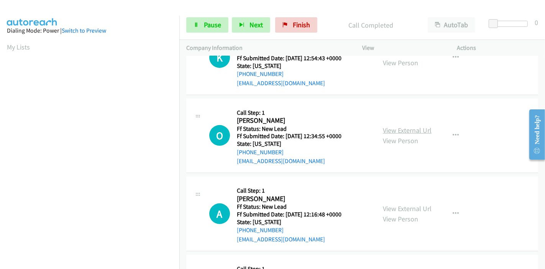
click at [388, 131] on link "View External Url" at bounding box center [407, 130] width 49 height 9
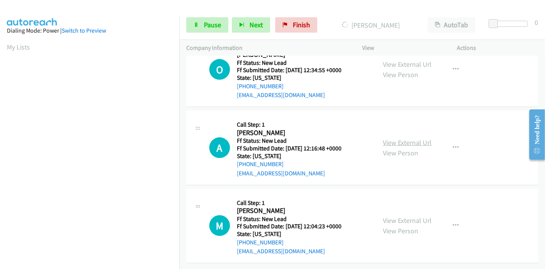
scroll to position [343, 0]
click at [388, 138] on link "View External Url" at bounding box center [407, 142] width 49 height 9
click at [389, 216] on link "View External Url" at bounding box center [407, 220] width 49 height 9
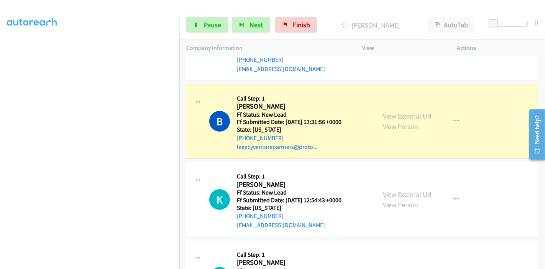
scroll to position [0, 0]
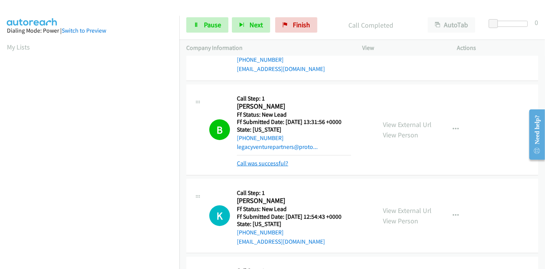
click at [257, 161] on link "Call was successful?" at bounding box center [262, 162] width 51 height 7
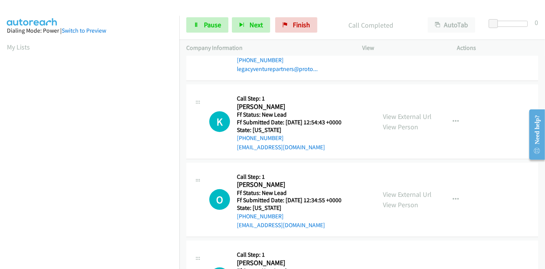
scroll to position [165, 0]
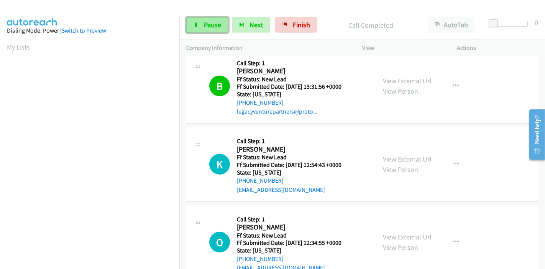
click at [201, 28] on link "Pause" at bounding box center [207, 24] width 42 height 15
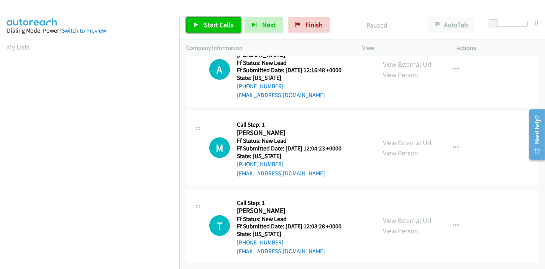
click at [204, 26] on span "Start Calls" at bounding box center [219, 24] width 30 height 9
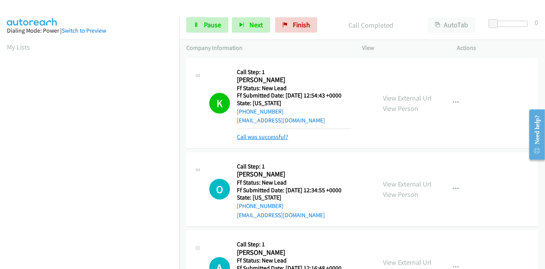
click at [255, 137] on link "Call was successful?" at bounding box center [262, 136] width 51 height 7
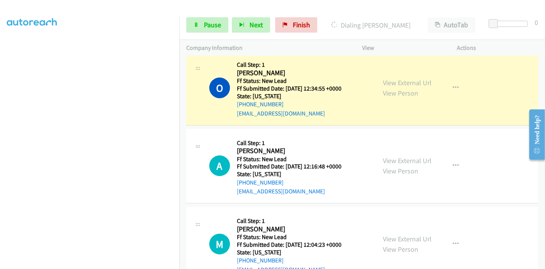
scroll to position [162, 0]
click at [207, 28] on span "Pause" at bounding box center [212, 24] width 17 height 9
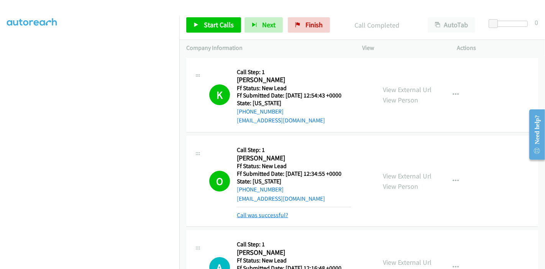
click at [270, 216] on link "Call was successful?" at bounding box center [262, 214] width 51 height 7
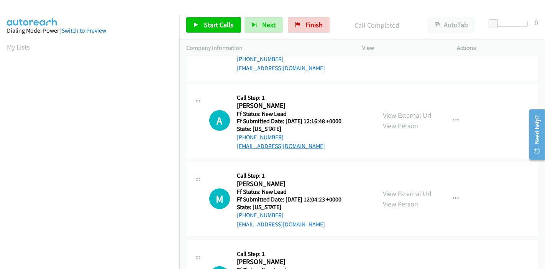
scroll to position [128, 0]
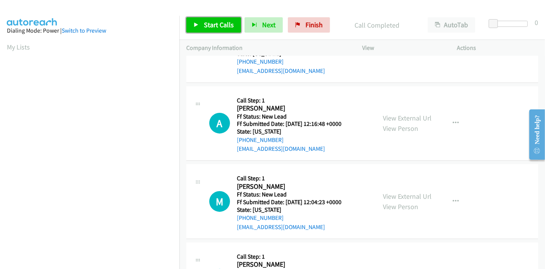
click at [207, 27] on span "Start Calls" at bounding box center [219, 24] width 30 height 9
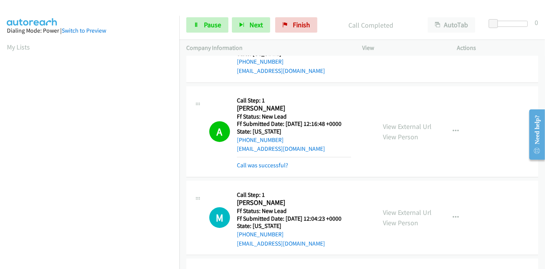
scroll to position [162, 0]
click at [202, 26] on link "Pause" at bounding box center [207, 24] width 42 height 15
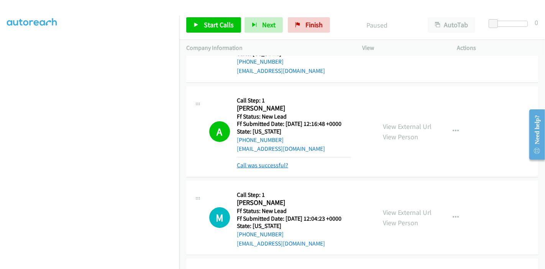
click at [252, 164] on link "Call was successful?" at bounding box center [262, 164] width 51 height 7
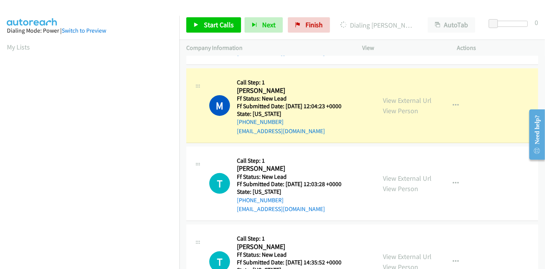
scroll to position [265, 0]
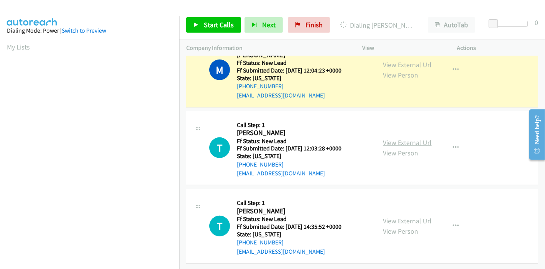
click at [406, 138] on link "View External Url" at bounding box center [407, 142] width 49 height 9
click at [395, 216] on link "View External Url" at bounding box center [407, 220] width 49 height 9
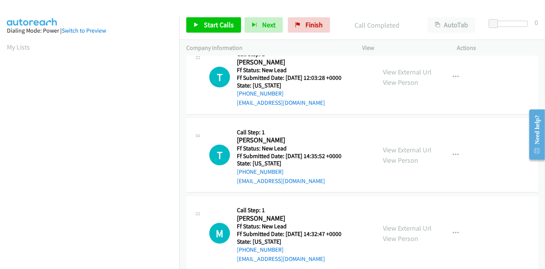
scroll to position [358, 0]
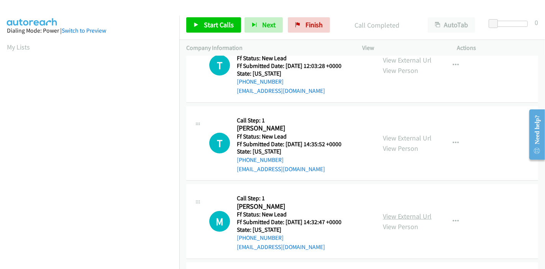
click at [393, 216] on link "View External Url" at bounding box center [407, 216] width 49 height 9
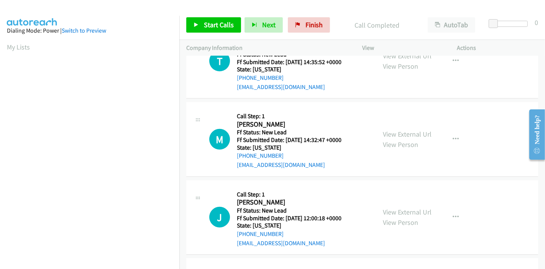
scroll to position [443, 0]
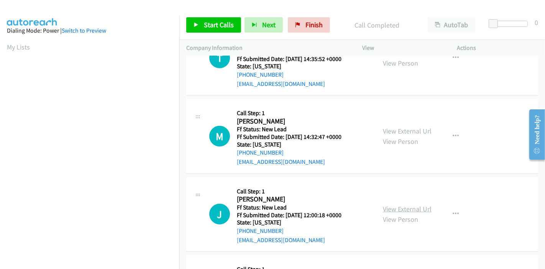
click at [396, 205] on link "View External Url" at bounding box center [407, 208] width 49 height 9
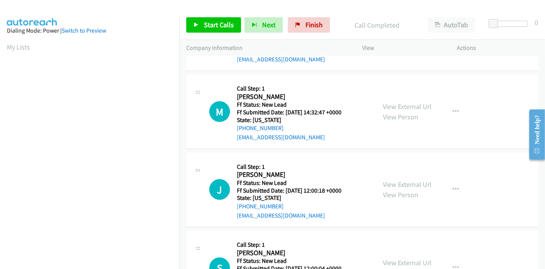
scroll to position [514, 0]
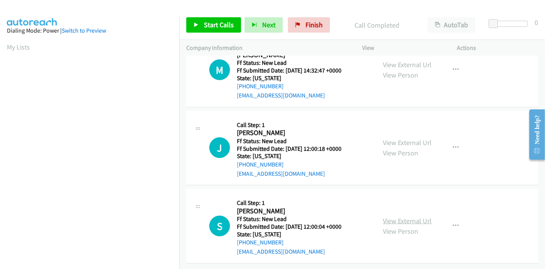
click at [392, 216] on link "View External Url" at bounding box center [407, 220] width 49 height 9
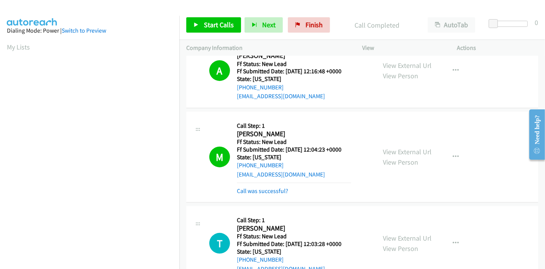
scroll to position [259, 0]
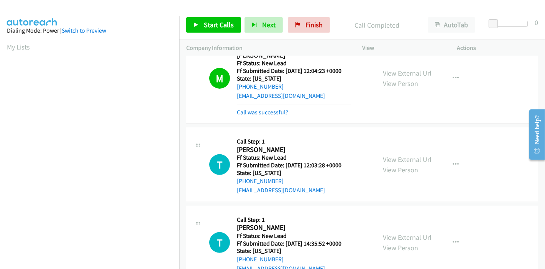
click at [245, 115] on div "Call was successful?" at bounding box center [294, 112] width 114 height 9
click at [252, 111] on link "Call was successful?" at bounding box center [262, 111] width 51 height 7
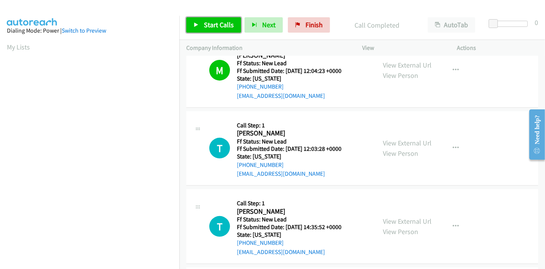
click at [199, 23] on link "Start Calls" at bounding box center [213, 24] width 55 height 15
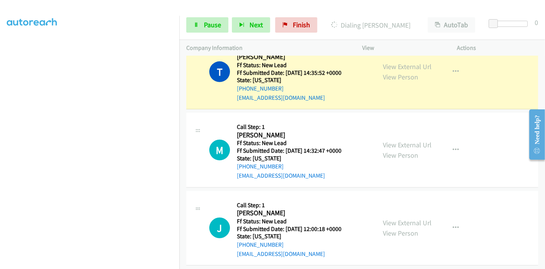
scroll to position [0, 0]
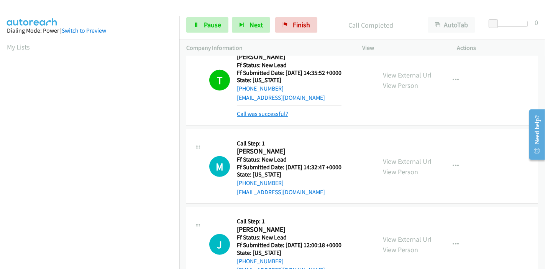
click at [259, 114] on link "Call was successful?" at bounding box center [262, 113] width 51 height 7
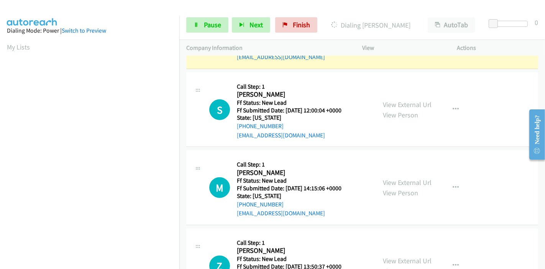
scroll to position [162, 0]
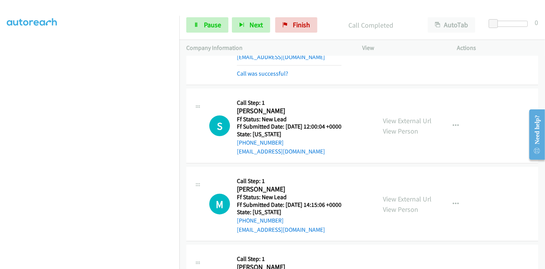
click at [390, 181] on div "View External Url View Person View External Url Email Schedule/Manage Callback …" at bounding box center [427, 204] width 102 height 61
click at [392, 196] on link "View External Url" at bounding box center [407, 198] width 49 height 9
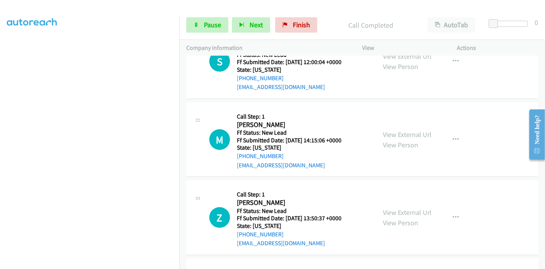
scroll to position [727, 0]
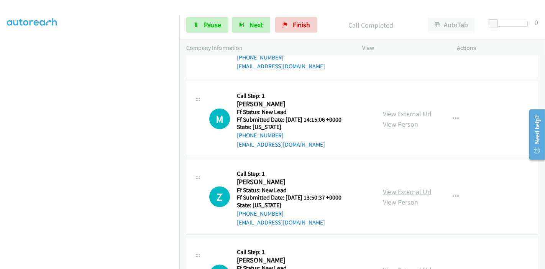
click at [387, 190] on link "View External Url" at bounding box center [407, 191] width 49 height 9
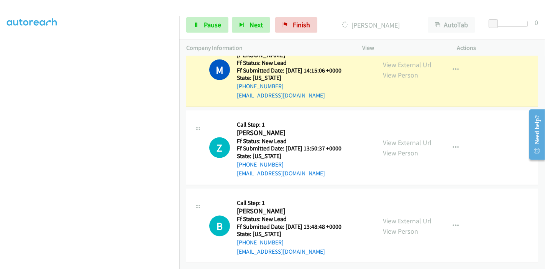
scroll to position [781, 0]
click at [402, 216] on link "View External Url" at bounding box center [407, 220] width 49 height 9
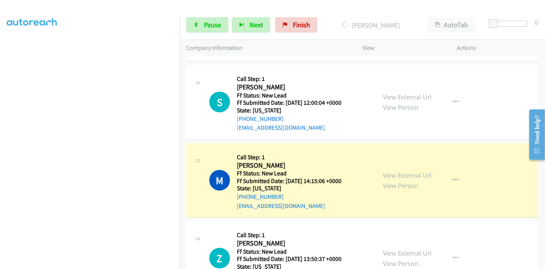
scroll to position [653, 0]
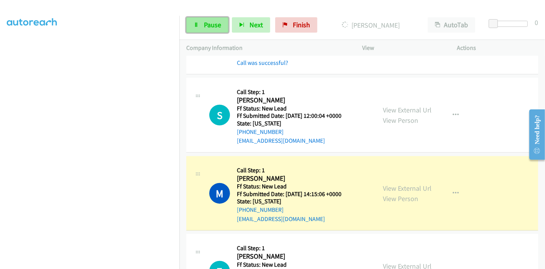
click at [205, 30] on link "Pause" at bounding box center [207, 24] width 42 height 15
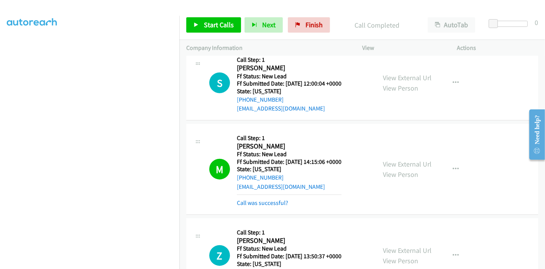
scroll to position [738, 0]
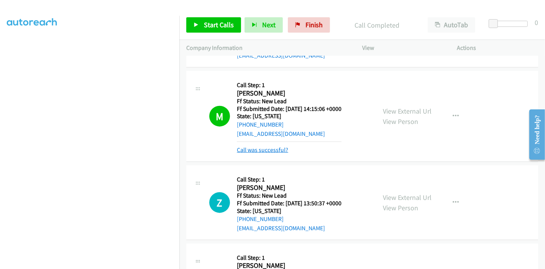
click at [278, 147] on link "Call was successful?" at bounding box center [262, 149] width 51 height 7
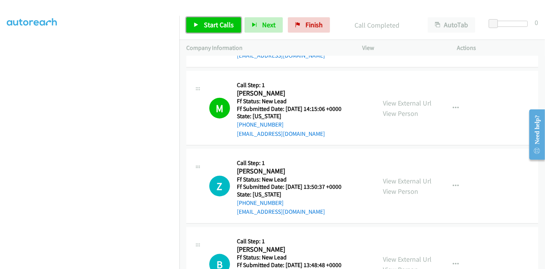
click at [197, 26] on icon at bounding box center [196, 25] width 5 height 5
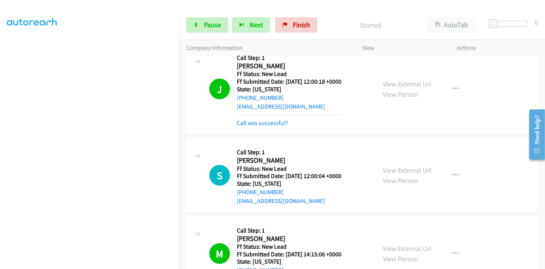
scroll to position [568, 0]
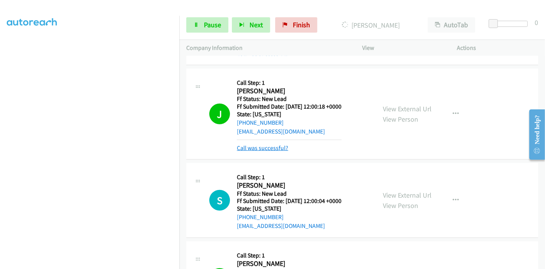
click at [258, 148] on link "Call was successful?" at bounding box center [262, 147] width 51 height 7
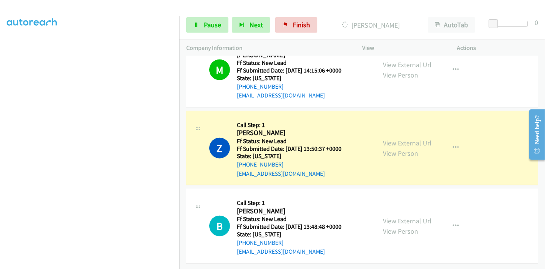
scroll to position [0, 0]
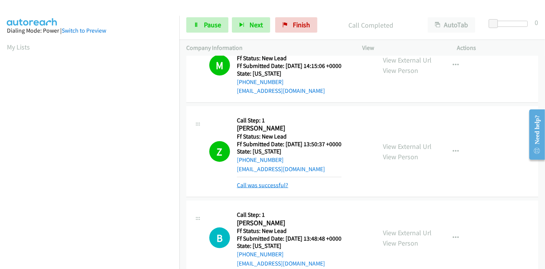
click at [263, 185] on link "Call was successful?" at bounding box center [262, 184] width 51 height 7
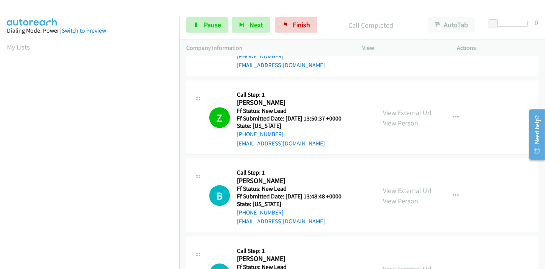
scroll to position [807, 0]
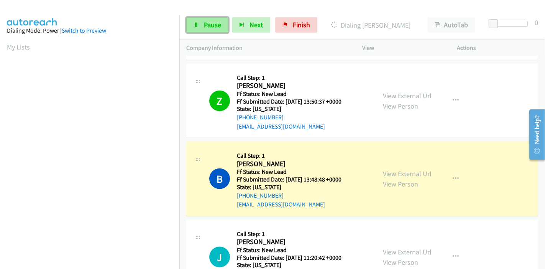
click at [207, 20] on span "Pause" at bounding box center [212, 24] width 17 height 9
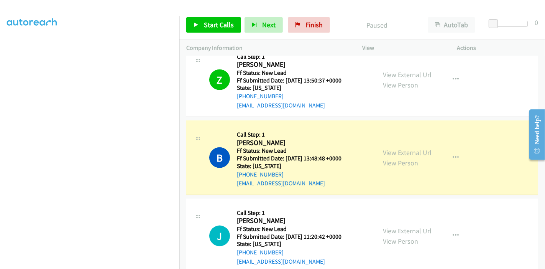
scroll to position [0, 0]
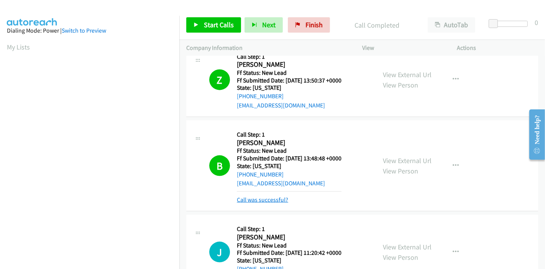
click at [268, 197] on link "Call was successful?" at bounding box center [262, 199] width 51 height 7
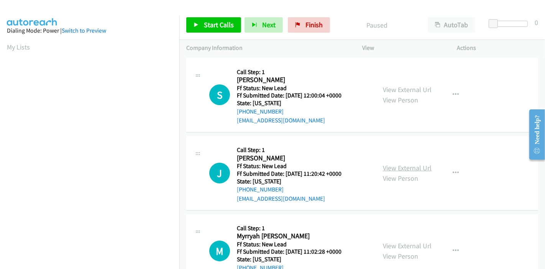
click at [413, 168] on link "View External Url" at bounding box center [407, 167] width 49 height 9
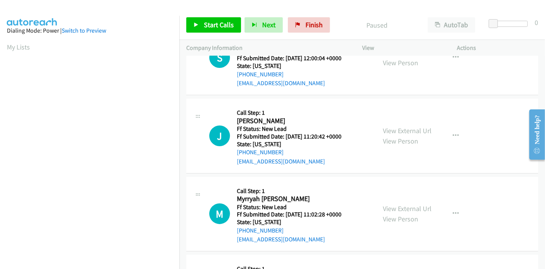
scroll to position [85, 0]
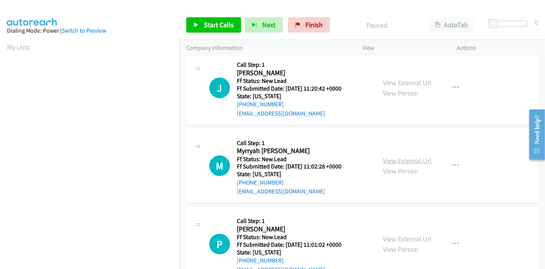
click at [406, 160] on link "View External Url" at bounding box center [407, 160] width 49 height 9
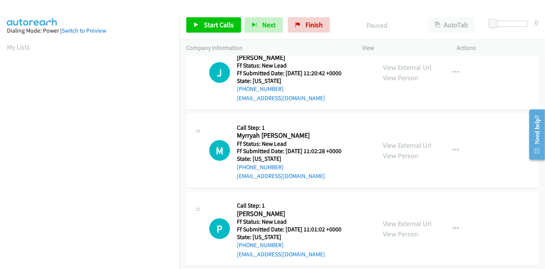
scroll to position [109, 0]
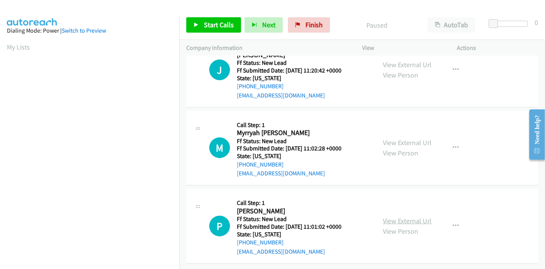
click at [402, 216] on link "View External Url" at bounding box center [407, 220] width 49 height 9
click at [217, 25] on span "Start Calls" at bounding box center [219, 24] width 30 height 9
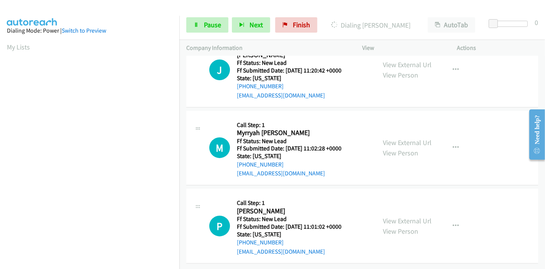
scroll to position [0, 0]
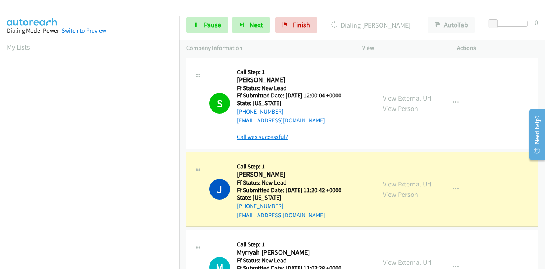
click at [261, 137] on link "Call was successful?" at bounding box center [262, 136] width 51 height 7
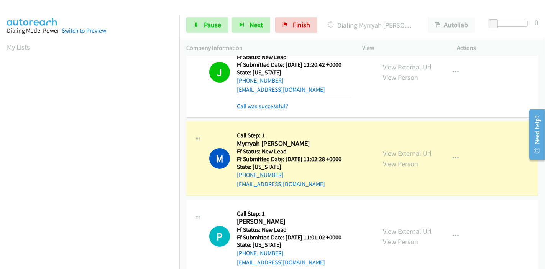
scroll to position [117, 0]
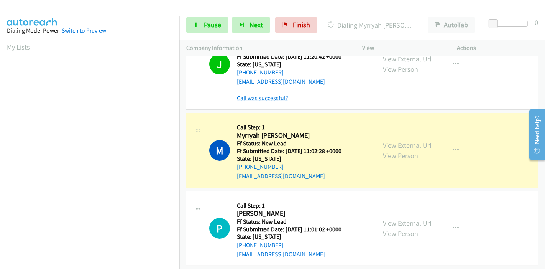
click at [274, 97] on link "Call was successful?" at bounding box center [262, 97] width 51 height 7
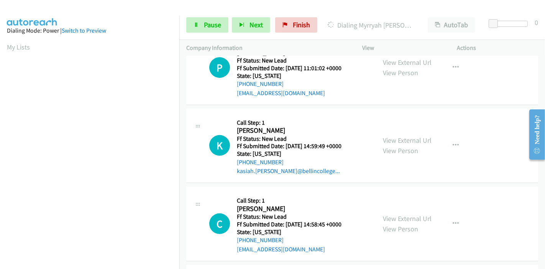
scroll to position [279, 0]
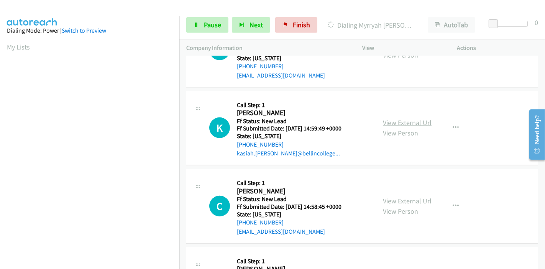
click at [409, 121] on link "View External Url" at bounding box center [407, 122] width 49 height 9
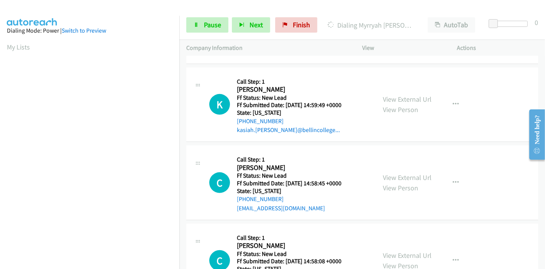
scroll to position [322, 0]
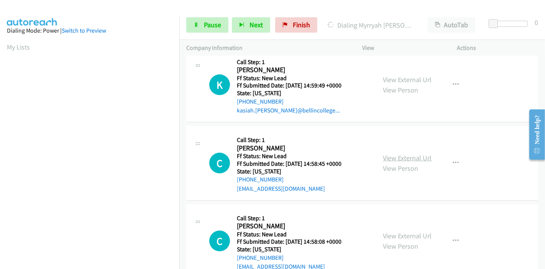
click at [391, 154] on link "View External Url" at bounding box center [407, 157] width 49 height 9
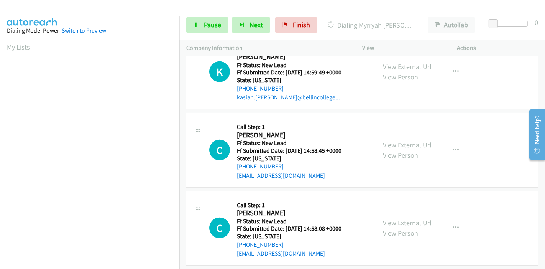
scroll to position [343, 0]
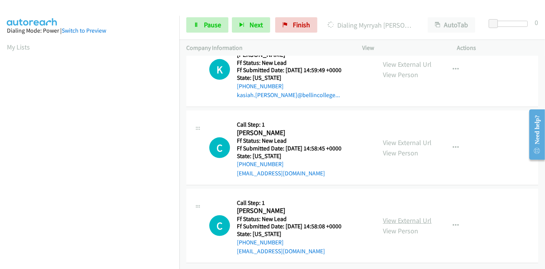
click at [391, 216] on link "View External Url" at bounding box center [407, 220] width 49 height 9
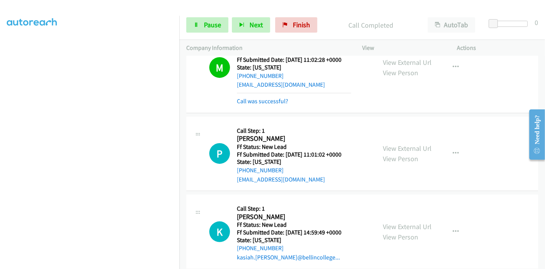
scroll to position [34, 0]
click at [194, 20] on link "Pause" at bounding box center [207, 24] width 42 height 15
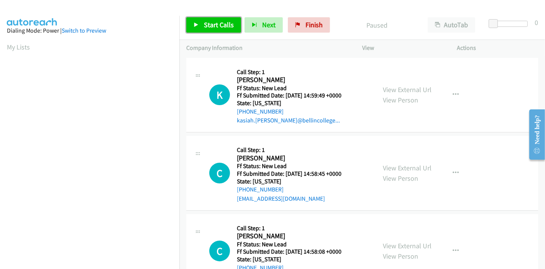
click at [192, 24] on link "Start Calls" at bounding box center [213, 24] width 55 height 15
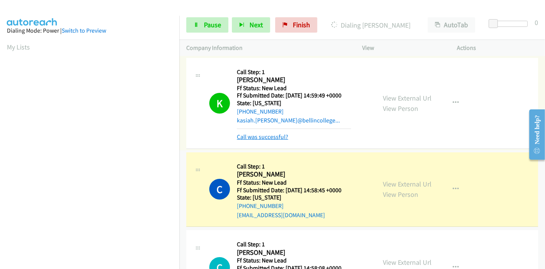
click at [257, 134] on link "Call was successful?" at bounding box center [262, 136] width 51 height 7
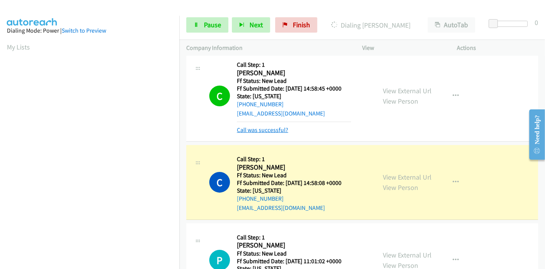
click at [266, 131] on link "Call was successful?" at bounding box center [262, 129] width 51 height 7
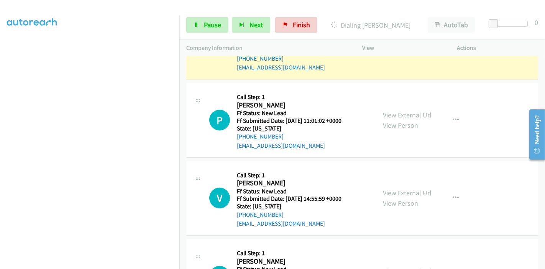
scroll to position [255, 0]
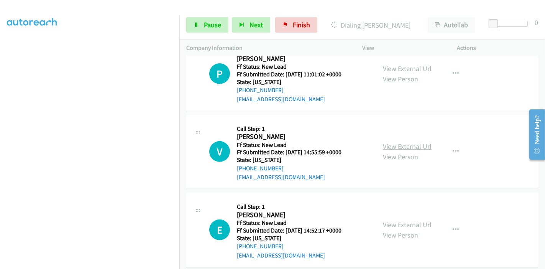
click at [401, 146] on link "View External Url" at bounding box center [407, 146] width 49 height 9
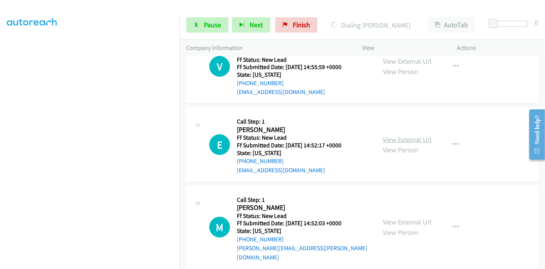
scroll to position [340, 0]
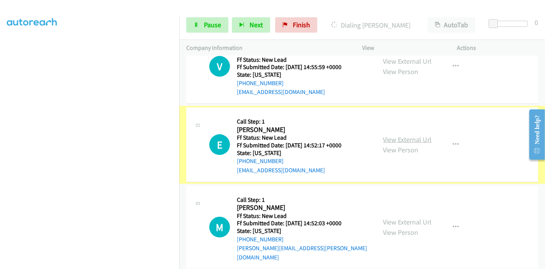
click at [403, 139] on link "View External Url" at bounding box center [407, 139] width 49 height 9
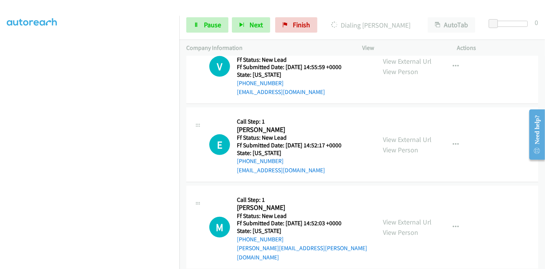
scroll to position [343, 0]
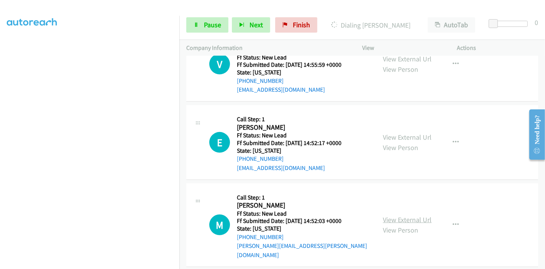
click at [383, 215] on link "View External Url" at bounding box center [407, 219] width 49 height 9
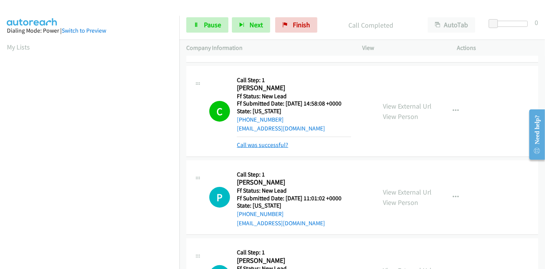
scroll to position [146, 0]
drag, startPoint x: 260, startPoint y: 143, endPoint x: 346, endPoint y: 138, distance: 86.0
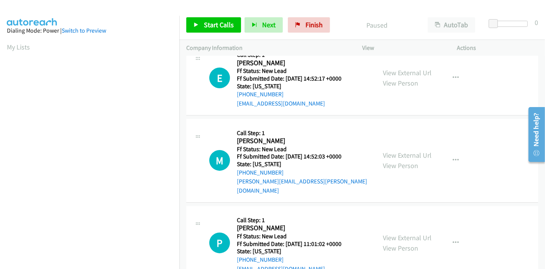
scroll to position [109, 0]
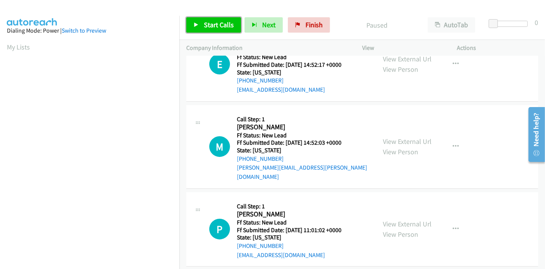
click at [207, 30] on link "Start Calls" at bounding box center [213, 24] width 55 height 15
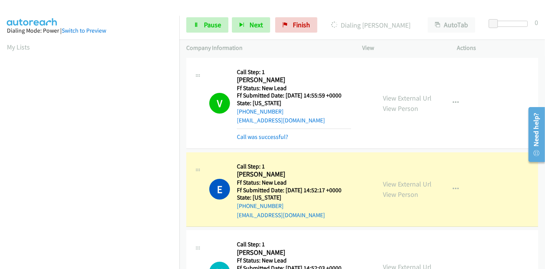
scroll to position [162, 0]
click at [214, 27] on span "Pause" at bounding box center [212, 24] width 17 height 9
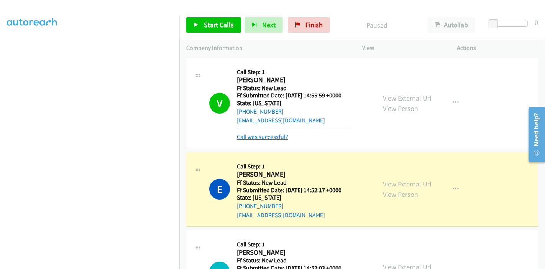
click at [260, 136] on link "Call was successful?" at bounding box center [262, 136] width 51 height 7
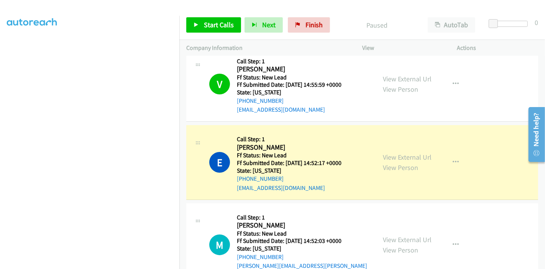
scroll to position [43, 0]
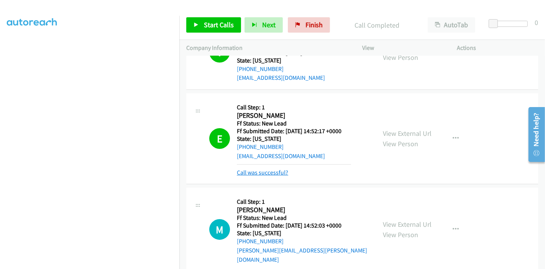
click at [272, 170] on link "Call was successful?" at bounding box center [262, 172] width 51 height 7
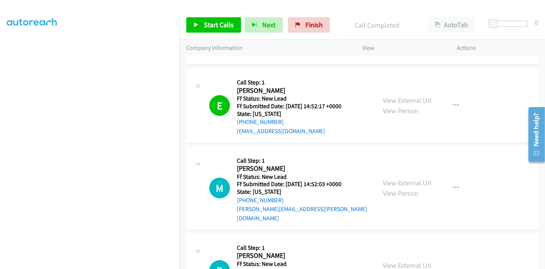
scroll to position [85, 0]
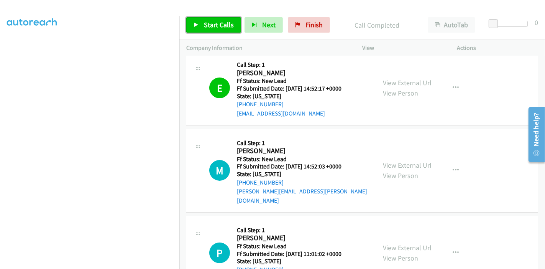
click at [212, 28] on span "Start Calls" at bounding box center [219, 24] width 30 height 9
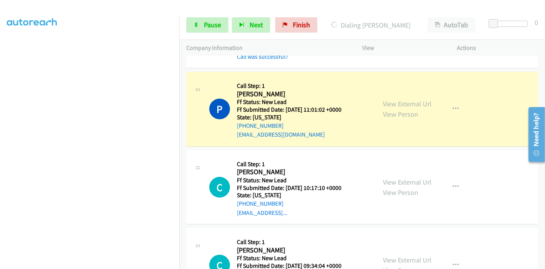
scroll to position [255, 0]
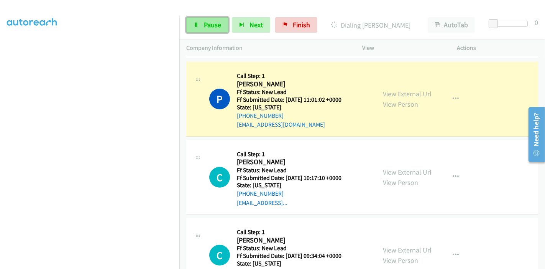
click at [201, 25] on link "Pause" at bounding box center [207, 24] width 42 height 15
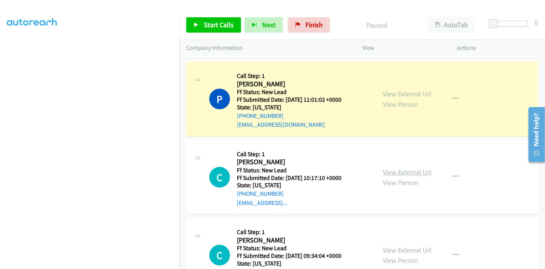
click at [412, 168] on link "View External Url" at bounding box center [407, 172] width 49 height 9
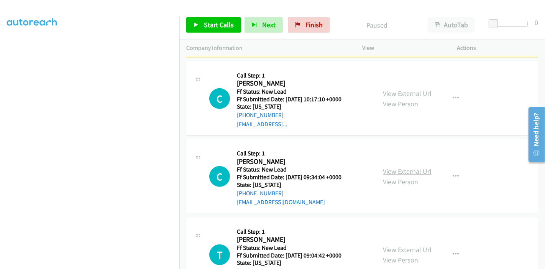
scroll to position [340, 0]
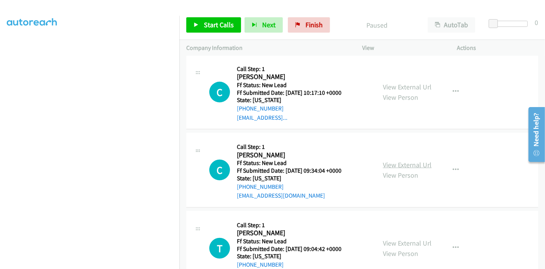
click at [383, 160] on link "View External Url" at bounding box center [407, 164] width 49 height 9
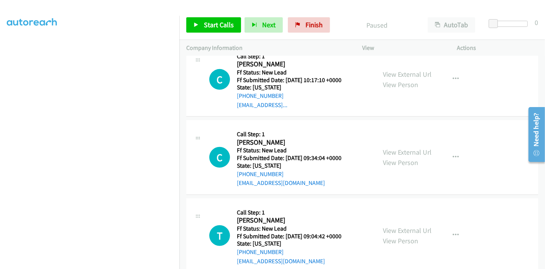
scroll to position [359, 0]
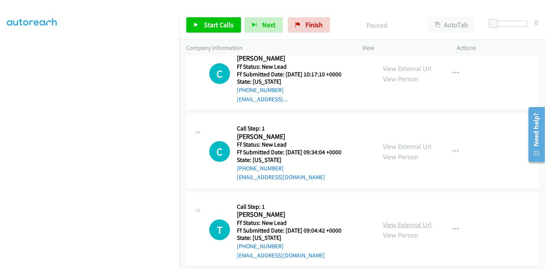
click at [404, 220] on link "View External Url" at bounding box center [407, 224] width 49 height 9
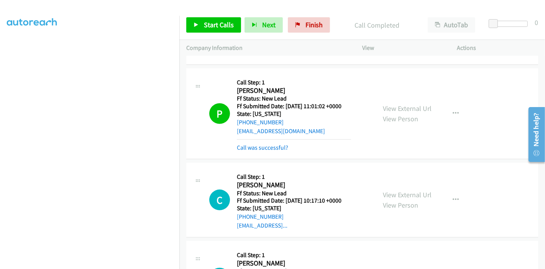
scroll to position [247, 0]
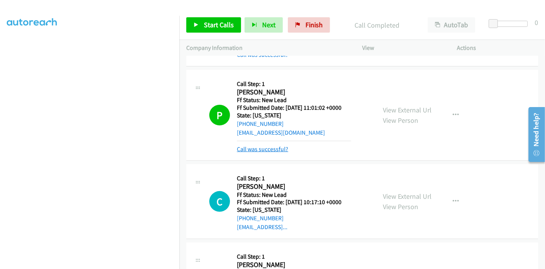
drag, startPoint x: 283, startPoint y: 141, endPoint x: 309, endPoint y: 136, distance: 26.6
click at [283, 145] on link "Call was successful?" at bounding box center [262, 148] width 51 height 7
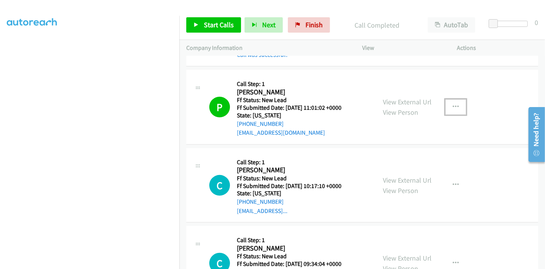
click at [446, 99] on button "button" at bounding box center [455, 106] width 21 height 15
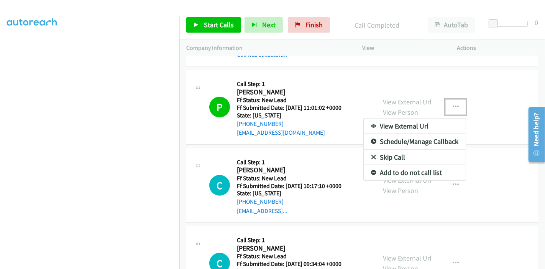
click at [378, 165] on link "Add to do not call list" at bounding box center [415, 172] width 102 height 15
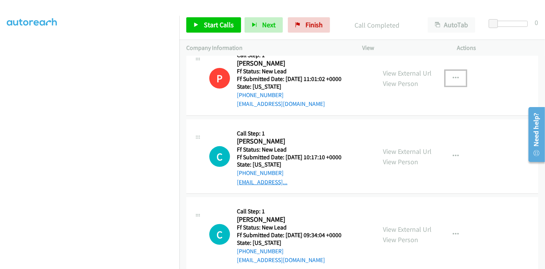
scroll to position [316, 0]
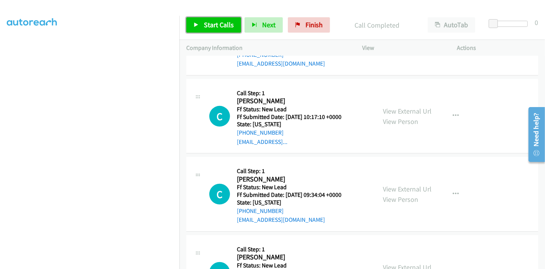
click at [197, 27] on icon at bounding box center [196, 25] width 5 height 5
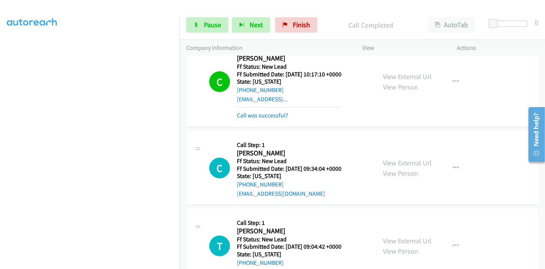
scroll to position [0, 0]
click at [195, 28] on link "Pause" at bounding box center [207, 24] width 42 height 15
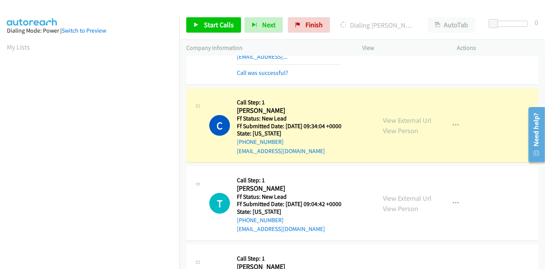
scroll to position [162, 0]
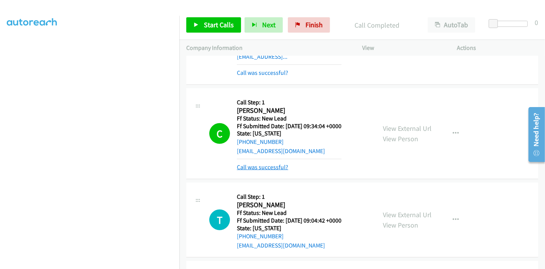
click at [254, 163] on link "Call was successful?" at bounding box center [262, 166] width 51 height 7
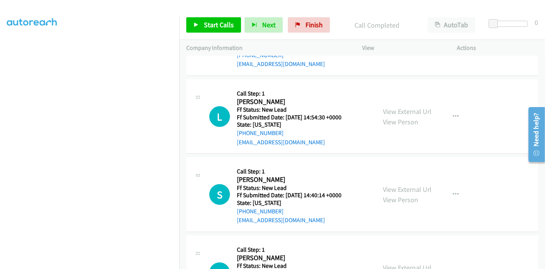
scroll to position [572, 0]
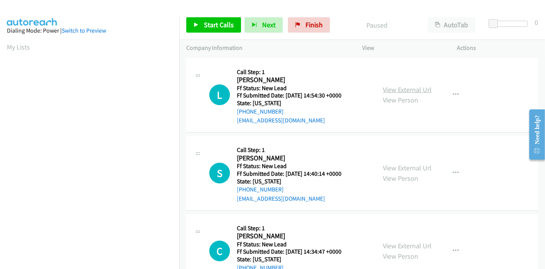
click at [405, 92] on link "View External Url" at bounding box center [407, 89] width 49 height 9
click at [412, 169] on link "View External Url" at bounding box center [407, 167] width 49 height 9
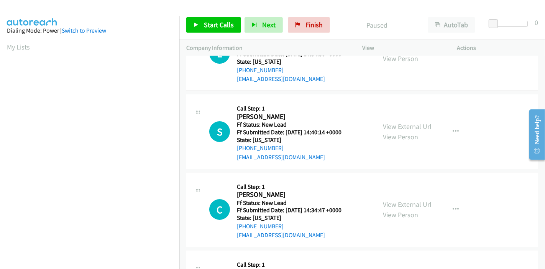
scroll to position [85, 0]
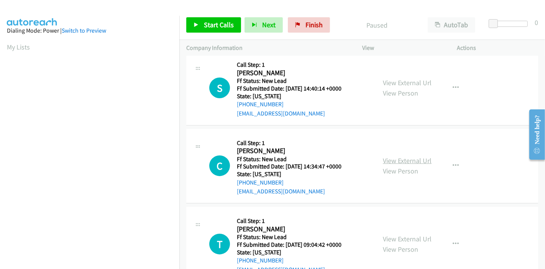
click at [389, 160] on link "View External Url" at bounding box center [407, 160] width 49 height 9
click at [194, 25] on icon at bounding box center [196, 25] width 5 height 5
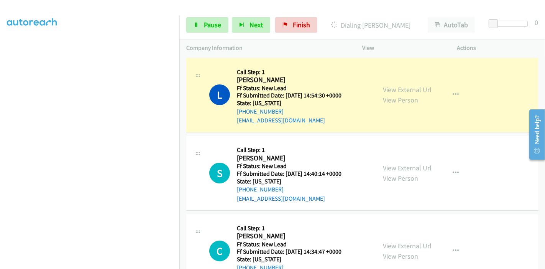
scroll to position [0, 0]
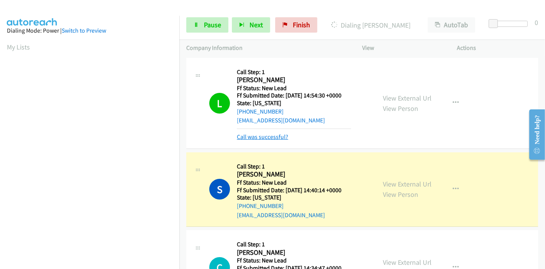
click at [258, 138] on link "Call was successful?" at bounding box center [262, 136] width 51 height 7
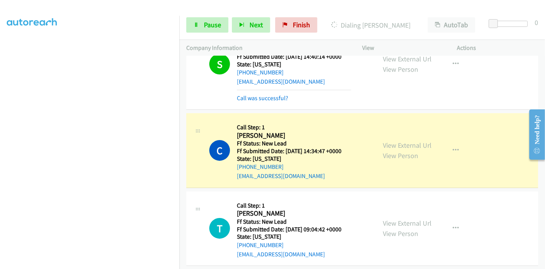
scroll to position [117, 0]
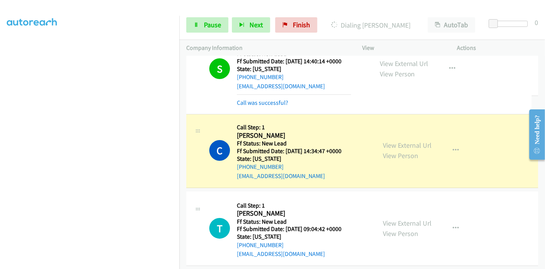
drag, startPoint x: 261, startPoint y: 100, endPoint x: 306, endPoint y: 104, distance: 45.1
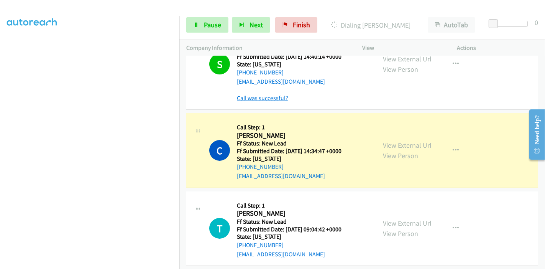
click at [267, 100] on link "Call was successful?" at bounding box center [262, 97] width 51 height 7
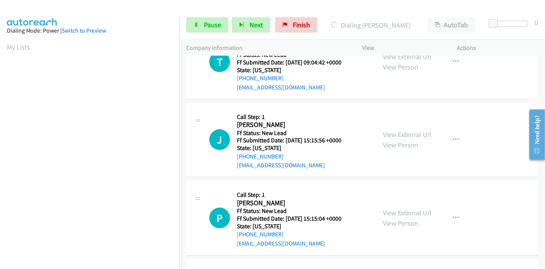
scroll to position [279, 0]
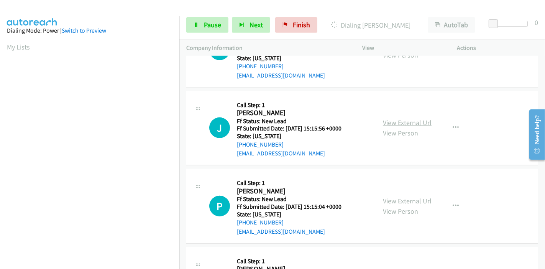
click at [397, 122] on link "View External Url" at bounding box center [407, 122] width 49 height 9
click at [406, 199] on link "View External Url" at bounding box center [407, 200] width 49 height 9
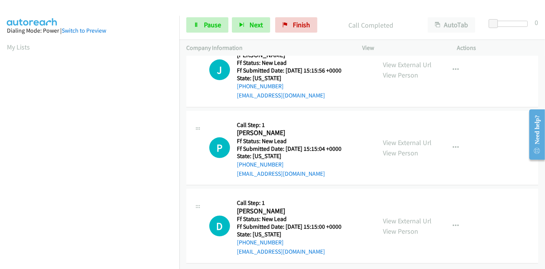
scroll to position [359, 0]
click at [396, 216] on link "View External Url" at bounding box center [407, 220] width 49 height 9
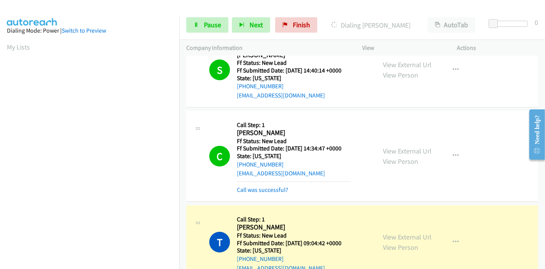
scroll to position [146, 0]
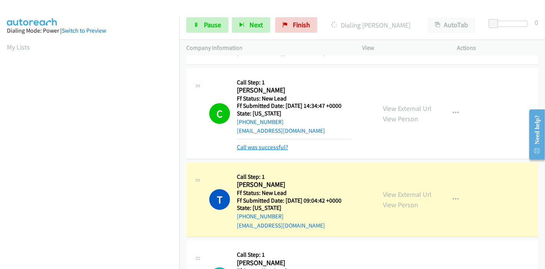
click at [267, 149] on link "Call was successful?" at bounding box center [262, 146] width 51 height 7
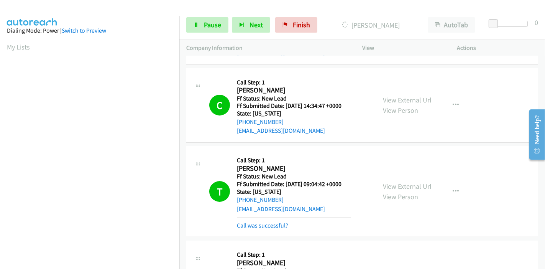
scroll to position [162, 0]
click at [198, 26] on icon at bounding box center [196, 25] width 5 height 5
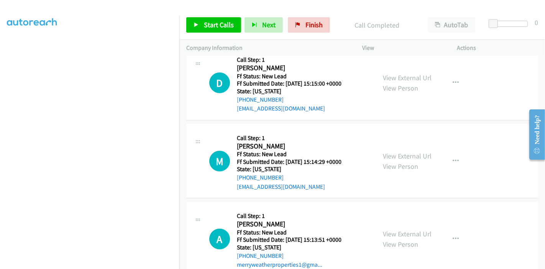
scroll to position [529, 0]
click at [394, 157] on link "View External Url" at bounding box center [407, 155] width 49 height 9
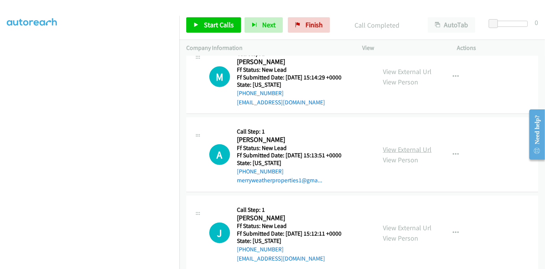
scroll to position [614, 0]
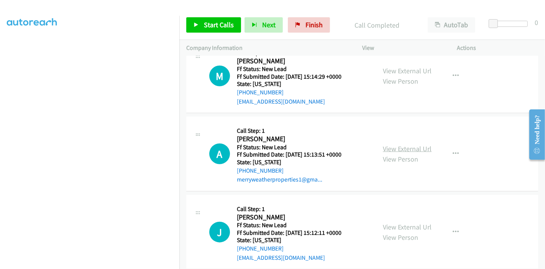
click at [390, 149] on link "View External Url" at bounding box center [407, 148] width 49 height 9
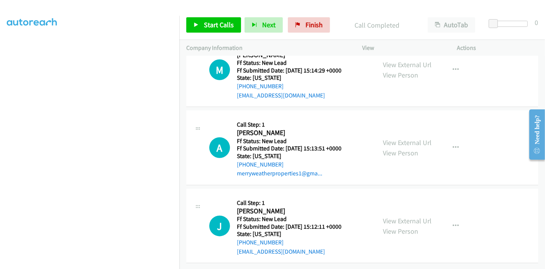
scroll to position [625, 0]
click at [409, 216] on link "View External Url" at bounding box center [407, 220] width 49 height 9
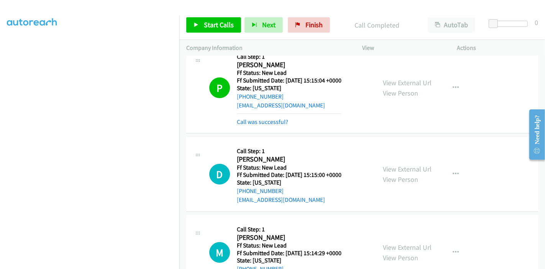
scroll to position [454, 0]
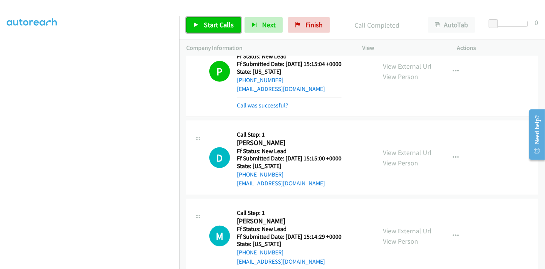
click at [211, 25] on span "Start Calls" at bounding box center [219, 24] width 30 height 9
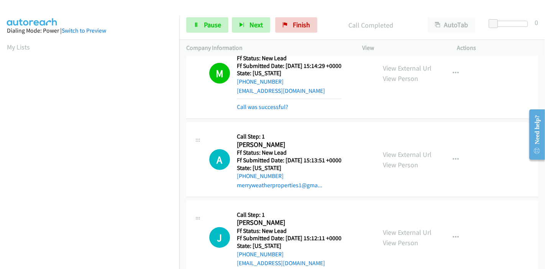
scroll to position [633, 0]
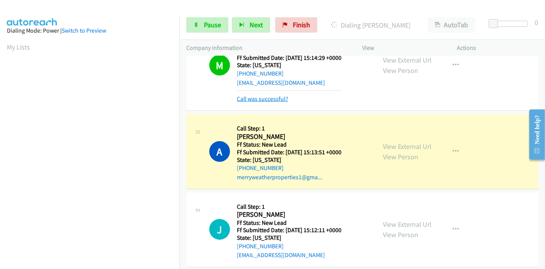
click at [260, 98] on link "Call was successful?" at bounding box center [262, 98] width 51 height 7
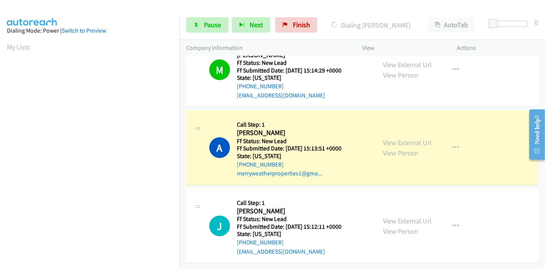
scroll to position [162, 0]
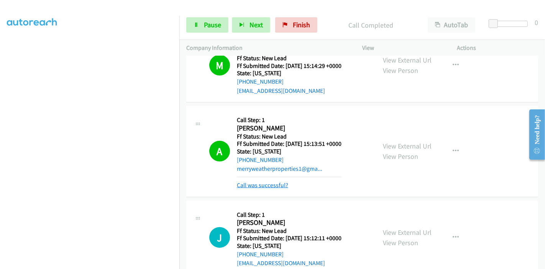
click at [261, 184] on link "Call was successful?" at bounding box center [262, 184] width 51 height 7
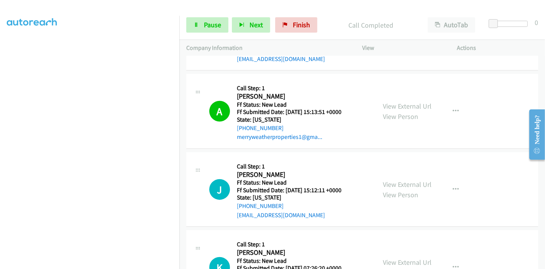
scroll to position [710, 0]
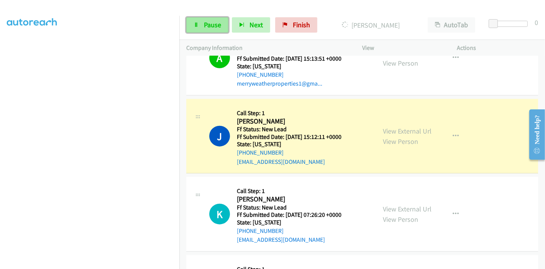
click at [209, 27] on span "Pause" at bounding box center [212, 24] width 17 height 9
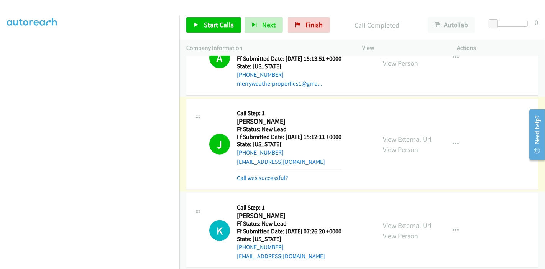
click at [401, 128] on div "View External Url View Person View External Url Email Schedule/Manage Callback …" at bounding box center [427, 144] width 102 height 77
click at [403, 135] on link "View External Url" at bounding box center [407, 139] width 49 height 9
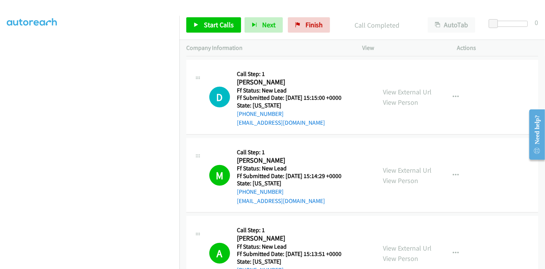
scroll to position [497, 0]
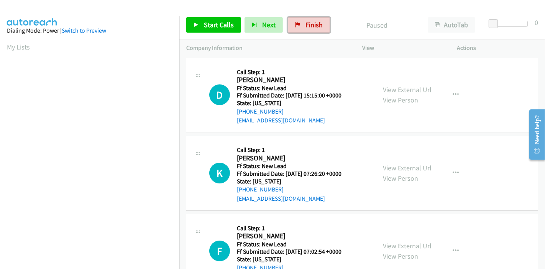
drag, startPoint x: 304, startPoint y: 27, endPoint x: 305, endPoint y: 34, distance: 7.3
click at [306, 27] on span "Finish" at bounding box center [314, 24] width 17 height 9
click at [413, 91] on link "View External Url" at bounding box center [407, 89] width 49 height 9
click at [398, 166] on link "View External Url" at bounding box center [407, 167] width 49 height 9
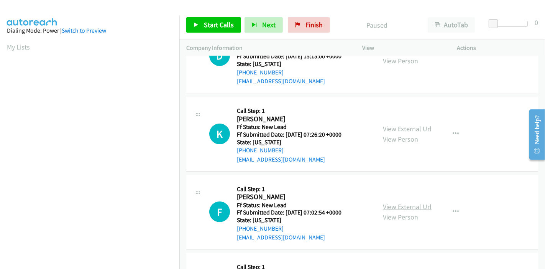
scroll to position [85, 0]
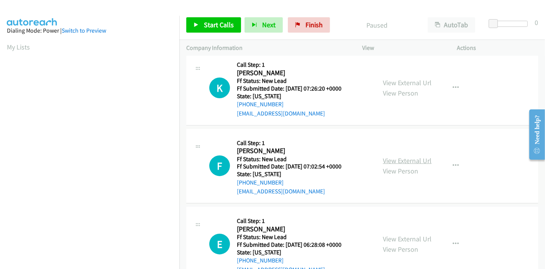
click at [396, 158] on link "View External Url" at bounding box center [407, 160] width 49 height 9
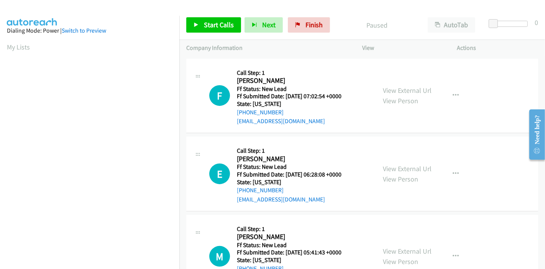
scroll to position [170, 0]
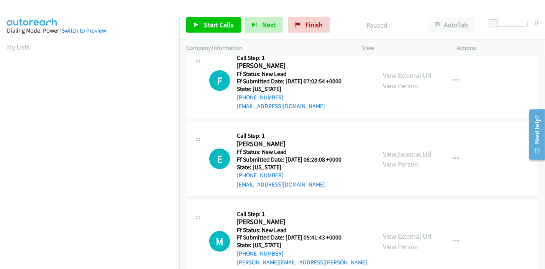
click at [384, 153] on link "View External Url" at bounding box center [407, 153] width 49 height 9
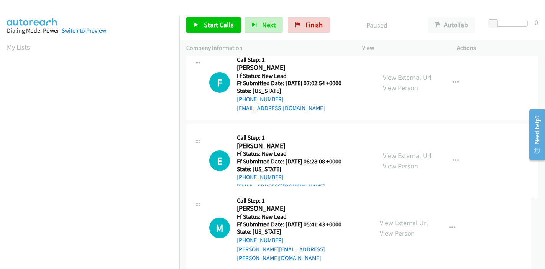
scroll to position [187, 0]
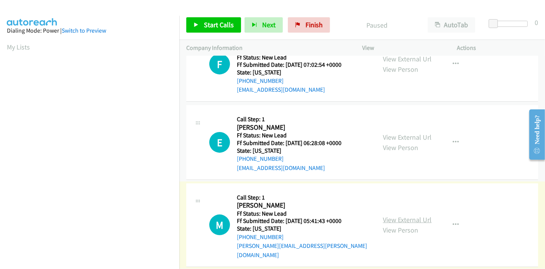
click at [388, 215] on link "View External Url" at bounding box center [407, 219] width 49 height 9
click at [210, 20] on link "Start Calls" at bounding box center [213, 24] width 55 height 15
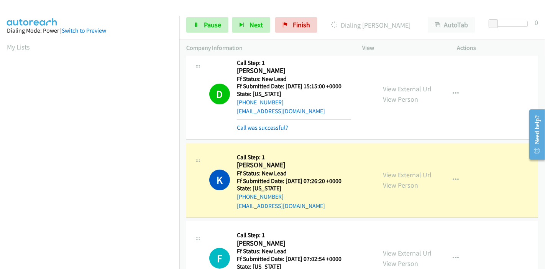
scroll to position [0, 0]
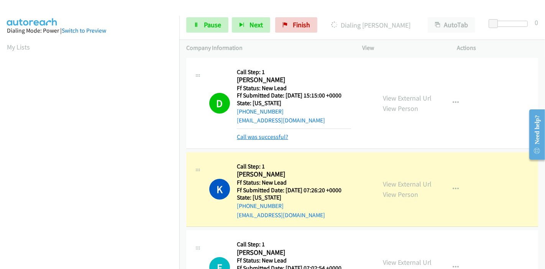
click at [262, 133] on link "Call was successful?" at bounding box center [262, 136] width 51 height 7
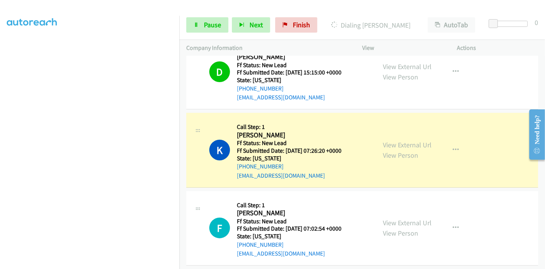
scroll to position [43, 0]
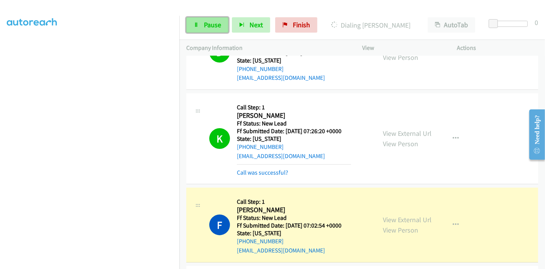
click at [199, 24] on link "Pause" at bounding box center [207, 24] width 42 height 15
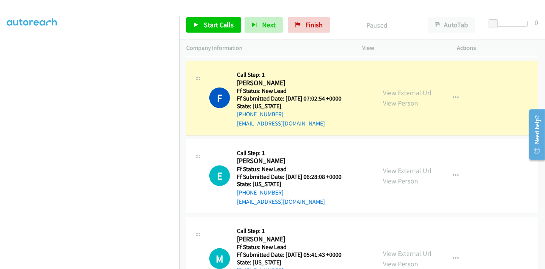
scroll to position [170, 0]
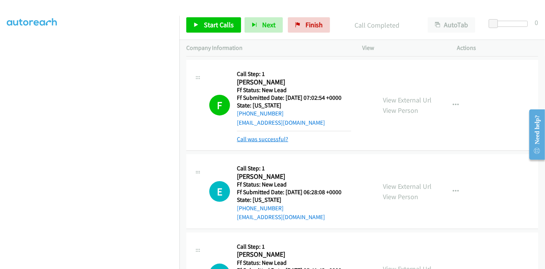
click at [267, 139] on link "Call was successful?" at bounding box center [262, 138] width 51 height 7
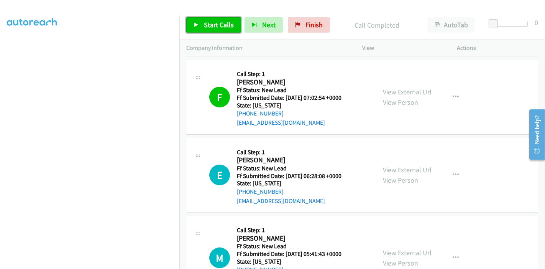
click at [212, 23] on span "Start Calls" at bounding box center [219, 24] width 30 height 9
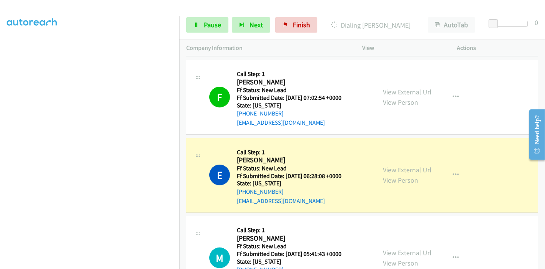
click at [406, 92] on link "View External Url" at bounding box center [407, 91] width 49 height 9
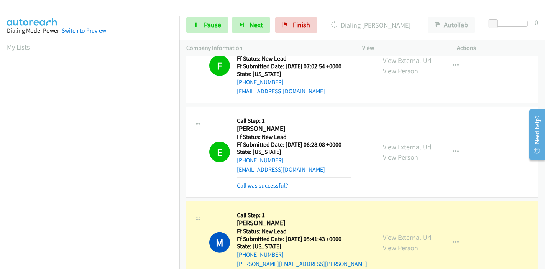
scroll to position [255, 0]
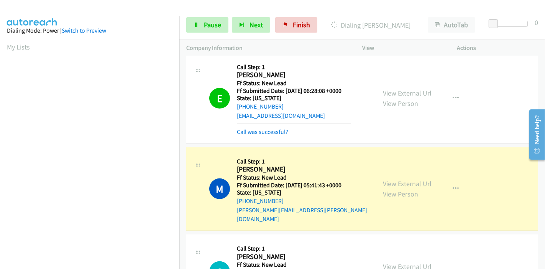
click at [268, 125] on mb0 "Call was successful?" at bounding box center [294, 129] width 114 height 13
click at [267, 130] on link "Call was successful?" at bounding box center [262, 131] width 51 height 7
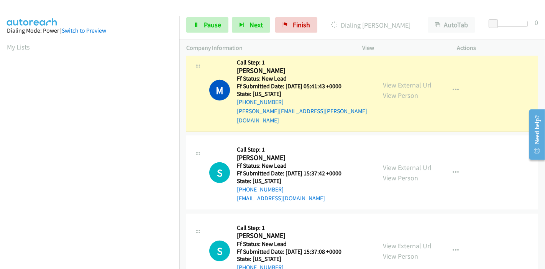
scroll to position [340, 0]
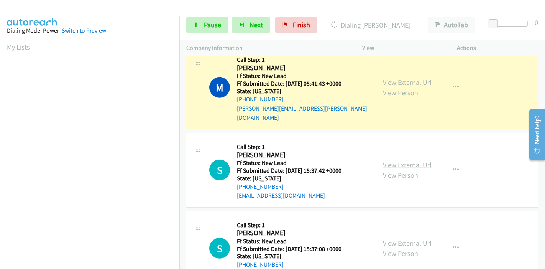
click at [384, 160] on link "View External Url" at bounding box center [407, 164] width 49 height 9
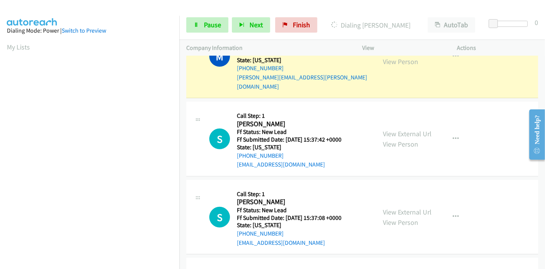
scroll to position [426, 0]
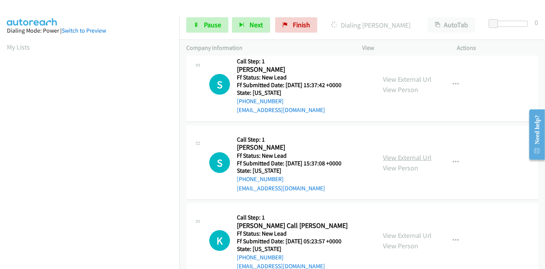
click at [398, 153] on link "View External Url" at bounding box center [407, 157] width 49 height 9
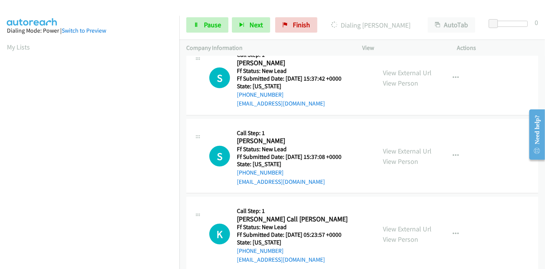
scroll to position [437, 0]
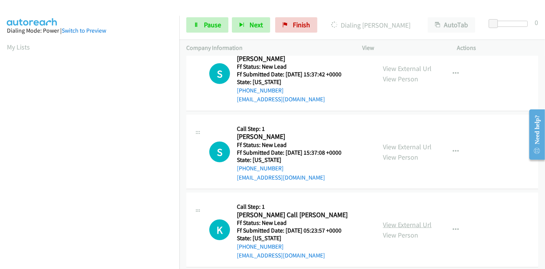
click at [391, 220] on link "View External Url" at bounding box center [407, 224] width 49 height 9
click at [204, 28] on span "Pause" at bounding box center [212, 24] width 17 height 9
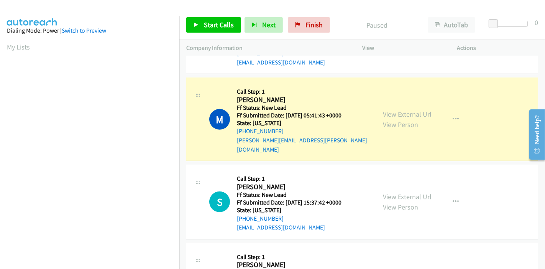
scroll to position [162, 0]
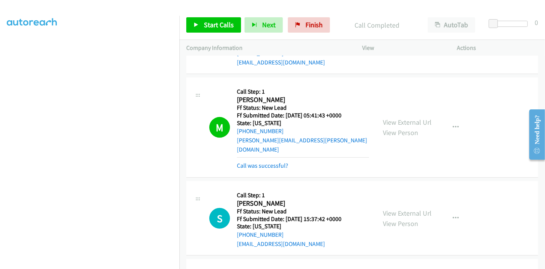
click at [250, 161] on div "M Callback Scheduled Call Step: 1 [PERSON_NAME] America/New_York Ff Status: New…" at bounding box center [362, 127] width 352 height 100
click at [251, 162] on link "Call was successful?" at bounding box center [262, 165] width 51 height 7
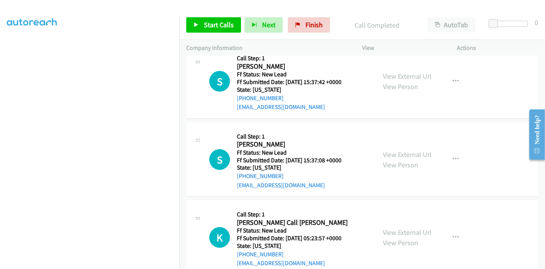
scroll to position [437, 0]
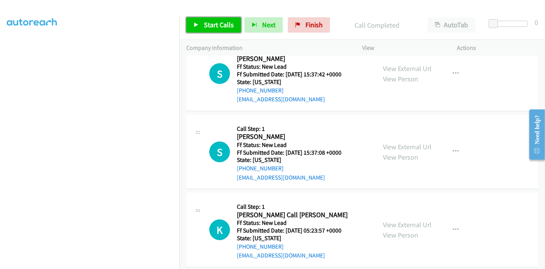
click at [219, 31] on link "Start Calls" at bounding box center [213, 24] width 55 height 15
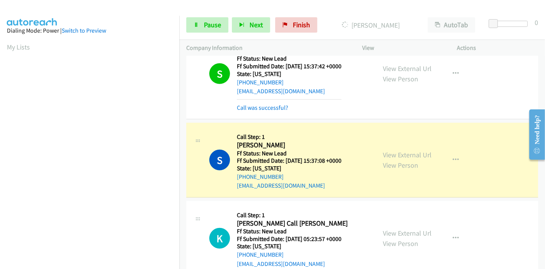
scroll to position [162, 0]
click at [255, 104] on link "Call was successful?" at bounding box center [262, 107] width 51 height 7
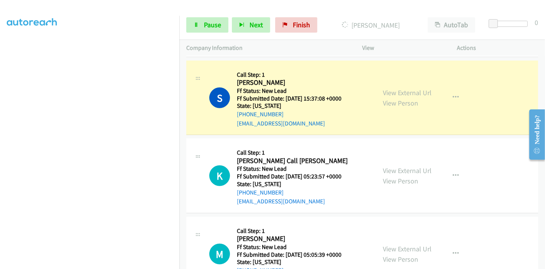
scroll to position [479, 0]
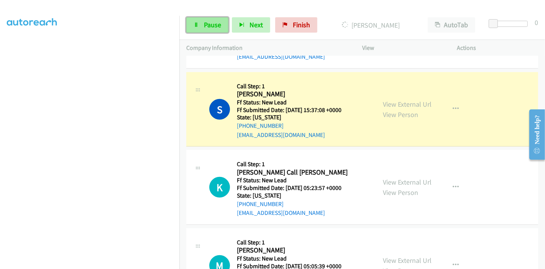
click at [212, 22] on span "Pause" at bounding box center [212, 24] width 17 height 9
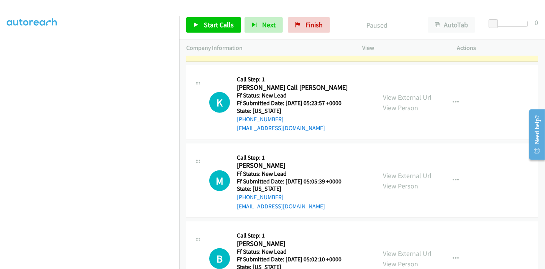
scroll to position [564, 0]
click at [400, 171] on link "View External Url" at bounding box center [407, 175] width 49 height 9
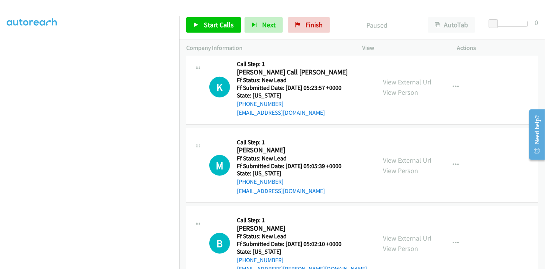
scroll to position [592, 0]
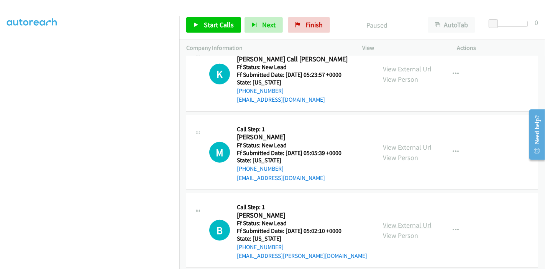
click at [390, 220] on link "View External Url" at bounding box center [407, 224] width 49 height 9
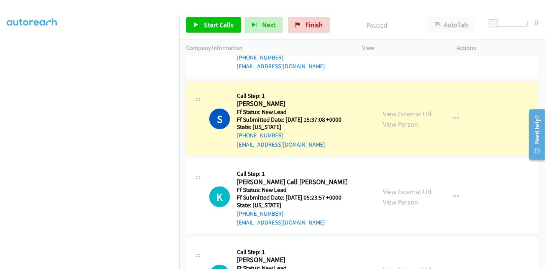
scroll to position [465, 0]
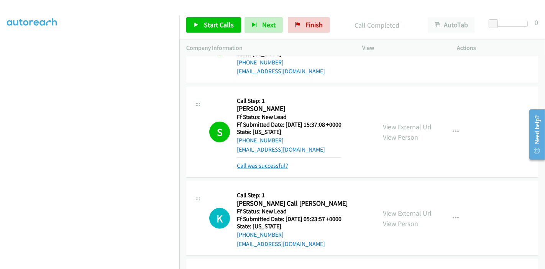
click at [278, 162] on link "Call was successful?" at bounding box center [262, 165] width 51 height 7
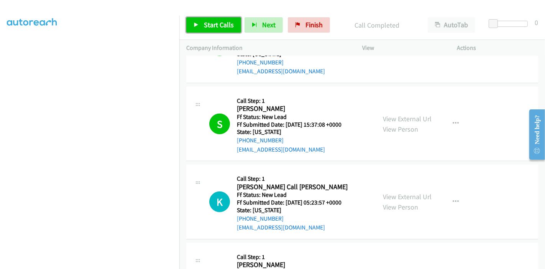
click at [213, 25] on span "Start Calls" at bounding box center [219, 24] width 30 height 9
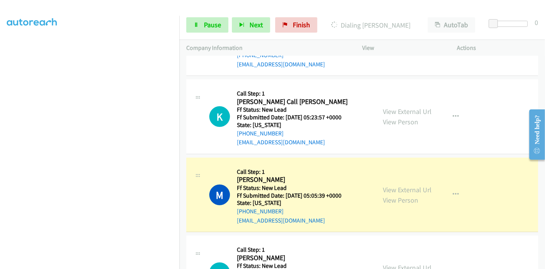
scroll to position [0, 0]
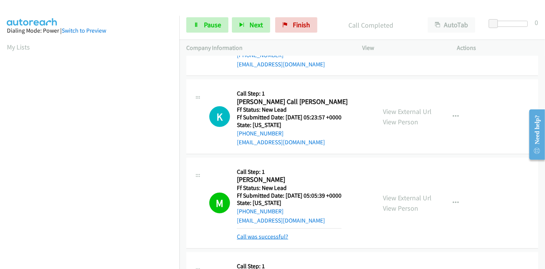
click at [277, 233] on link "Call was successful?" at bounding box center [262, 236] width 51 height 7
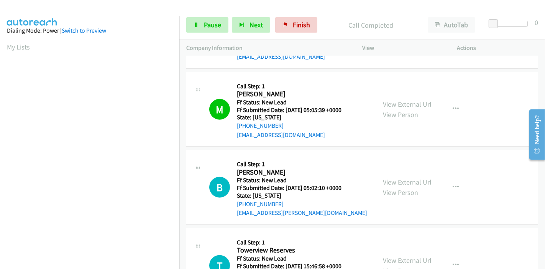
scroll to position [162, 0]
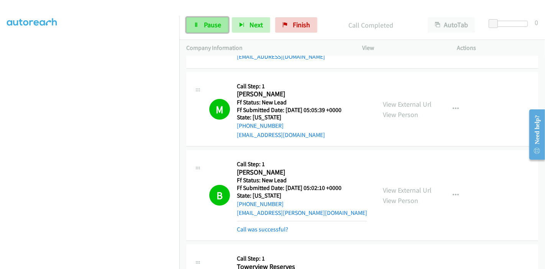
click at [219, 20] on span "Pause" at bounding box center [212, 24] width 17 height 9
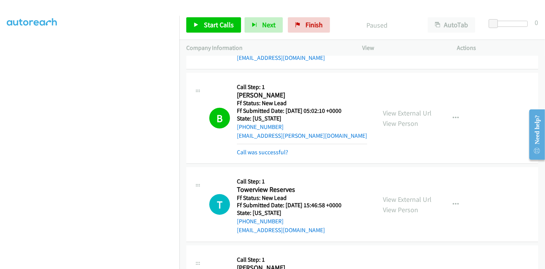
scroll to position [720, 0]
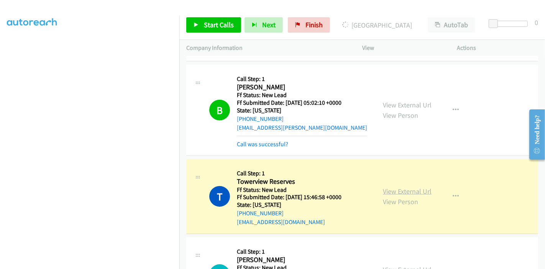
click at [407, 187] on link "View External Url" at bounding box center [407, 191] width 49 height 9
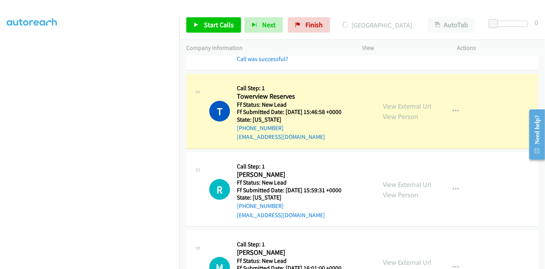
scroll to position [162, 0]
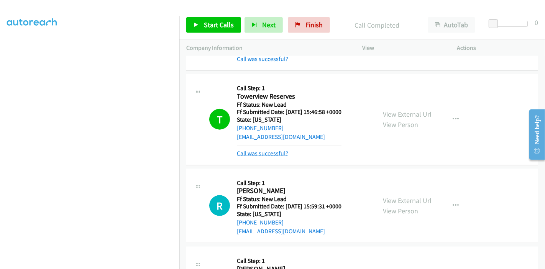
click at [247, 150] on link "Call was successful?" at bounding box center [262, 153] width 51 height 7
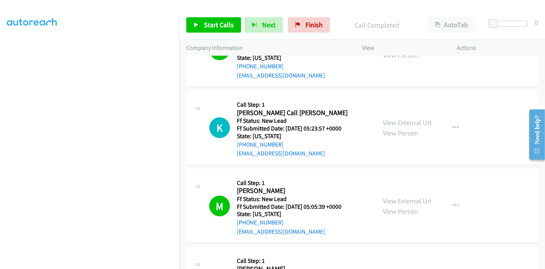
scroll to position [530, 0]
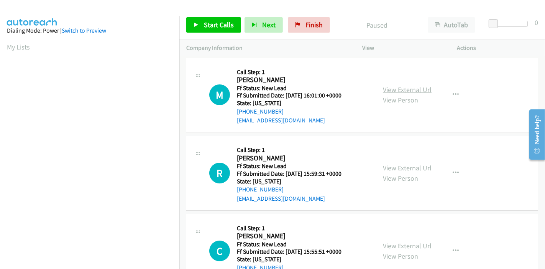
click at [399, 90] on link "View External Url" at bounding box center [407, 89] width 49 height 9
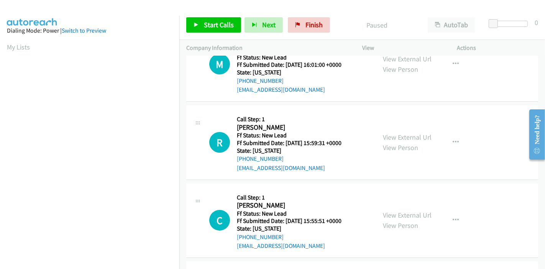
scroll to position [43, 0]
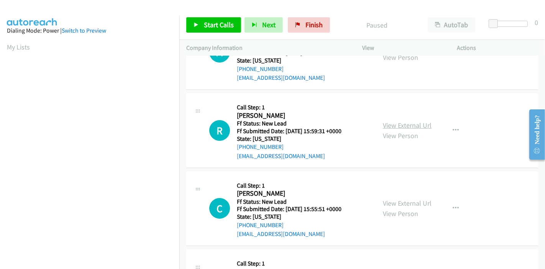
click at [396, 124] on link "View External Url" at bounding box center [407, 125] width 49 height 9
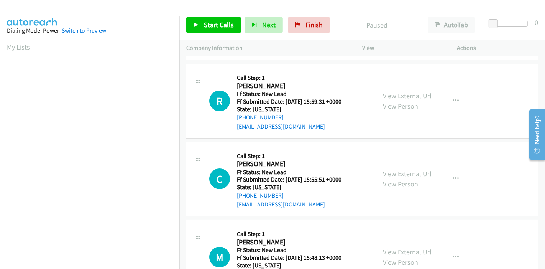
scroll to position [85, 0]
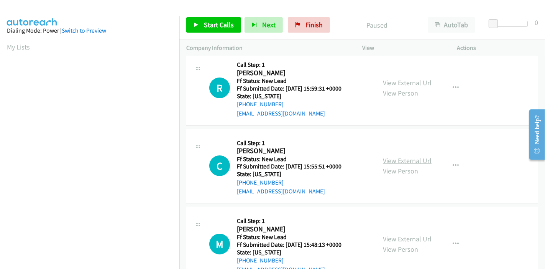
click at [398, 159] on link "View External Url" at bounding box center [407, 160] width 49 height 9
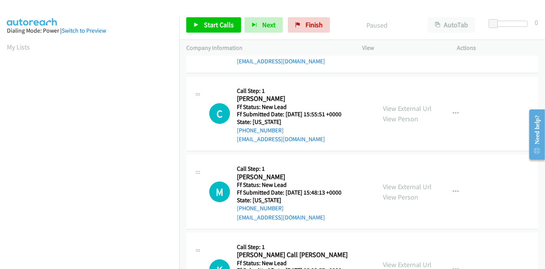
scroll to position [187, 0]
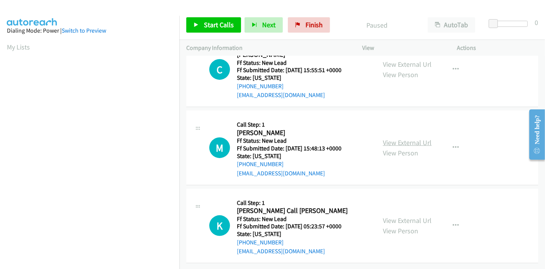
click at [396, 138] on link "View External Url" at bounding box center [407, 142] width 49 height 9
click at [208, 27] on span "Start Calls" at bounding box center [219, 24] width 30 height 9
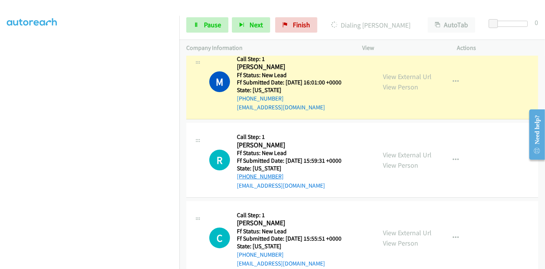
scroll to position [0, 0]
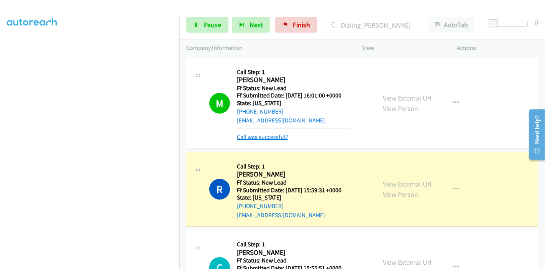
click at [276, 140] on link "Call was successful?" at bounding box center [262, 136] width 51 height 7
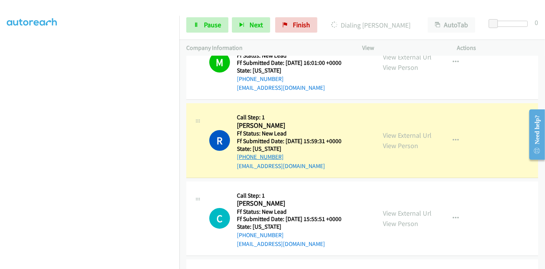
scroll to position [85, 0]
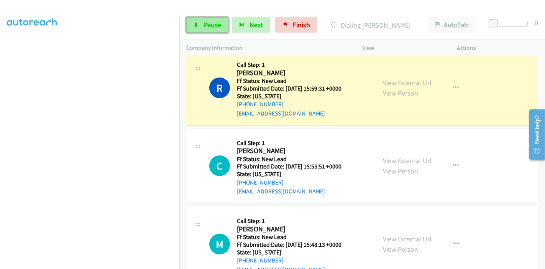
click at [205, 26] on span "Pause" at bounding box center [212, 24] width 17 height 9
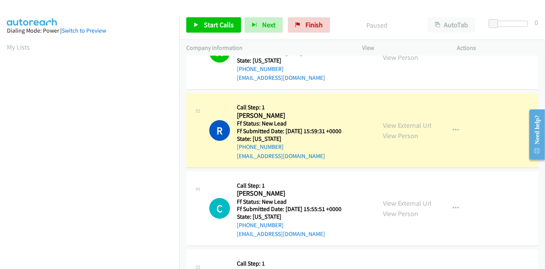
scroll to position [162, 0]
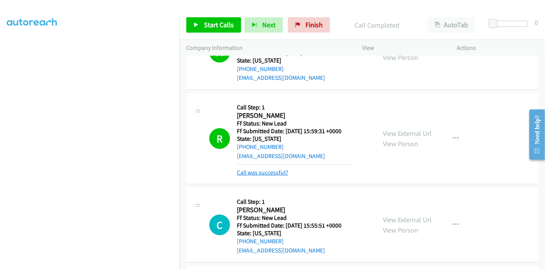
click at [270, 170] on link "Call was successful?" at bounding box center [262, 172] width 51 height 7
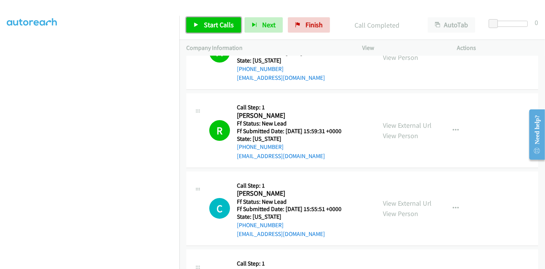
click at [196, 24] on icon at bounding box center [196, 25] width 5 height 5
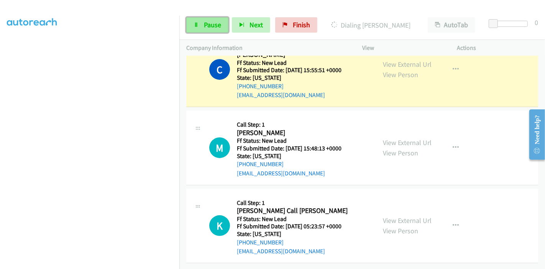
click at [212, 20] on link "Pause" at bounding box center [207, 24] width 42 height 15
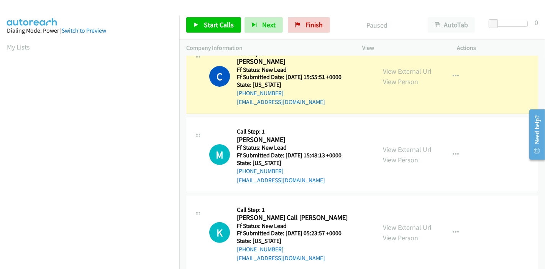
scroll to position [144, 0]
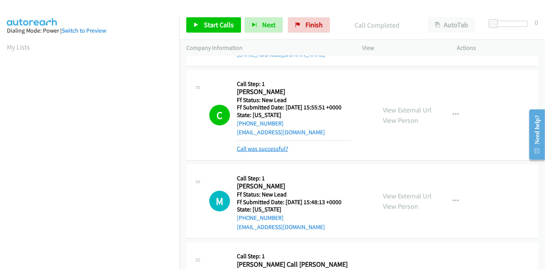
click at [271, 146] on link "Call was successful?" at bounding box center [262, 148] width 51 height 7
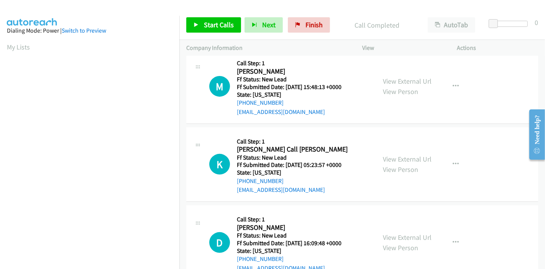
scroll to position [187, 0]
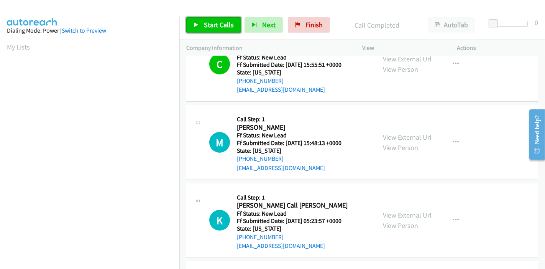
click at [220, 22] on span "Start Calls" at bounding box center [219, 24] width 30 height 9
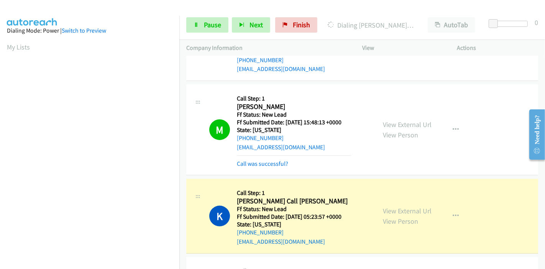
scroll to position [162, 0]
click at [255, 160] on link "Call was successful?" at bounding box center [262, 163] width 51 height 7
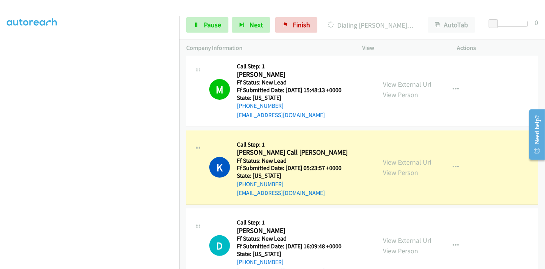
scroll to position [335, 0]
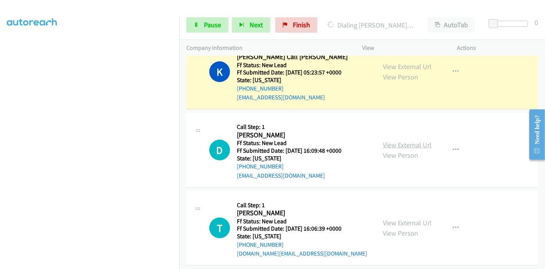
click at [394, 143] on link "View External Url" at bounding box center [407, 144] width 49 height 9
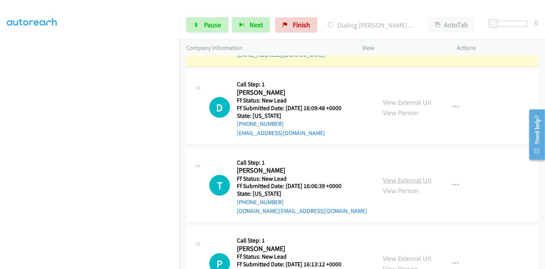
click at [394, 178] on link "View External Url" at bounding box center [407, 180] width 49 height 9
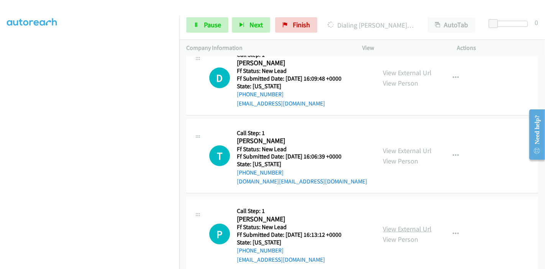
scroll to position [421, 0]
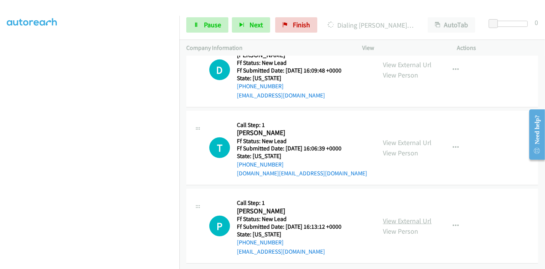
click at [392, 216] on link "View External Url" at bounding box center [407, 220] width 49 height 9
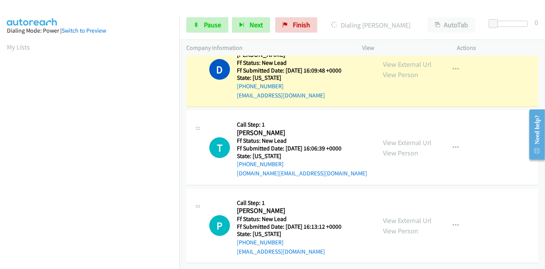
scroll to position [352, 0]
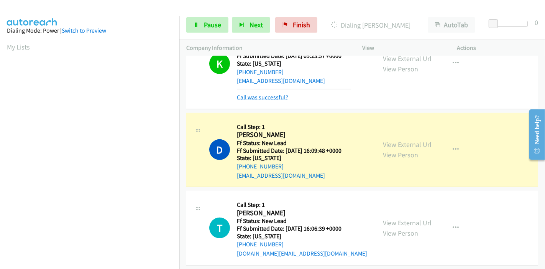
click at [255, 100] on link "Call was successful?" at bounding box center [262, 97] width 51 height 7
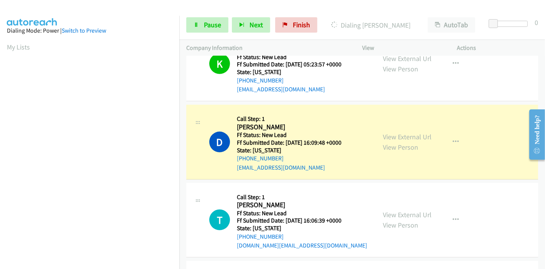
scroll to position [162, 0]
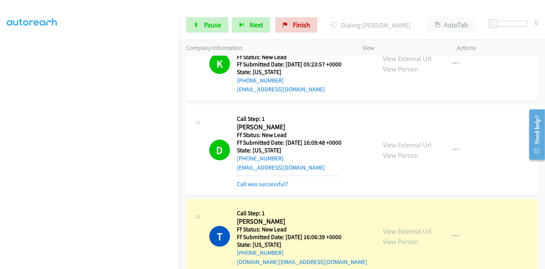
click at [258, 188] on div "D Callback Scheduled Call Step: 1 Dana Mccain America/Chicago Ff Status: New Le…" at bounding box center [362, 150] width 352 height 91
click at [257, 184] on link "Call was successful?" at bounding box center [262, 183] width 51 height 7
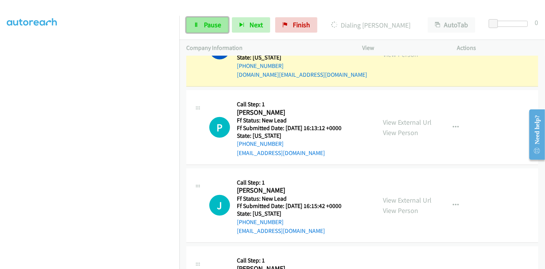
click at [207, 30] on link "Pause" at bounding box center [207, 24] width 42 height 15
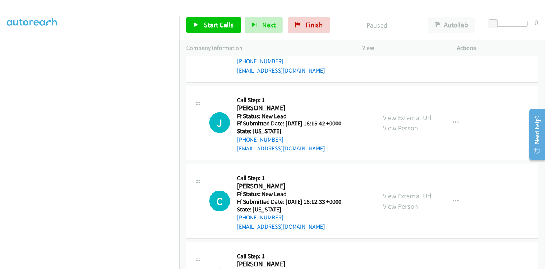
scroll to position [599, 0]
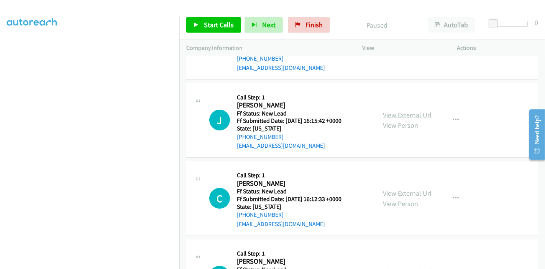
click at [403, 116] on link "View External Url" at bounding box center [407, 114] width 49 height 9
click at [397, 189] on link "View External Url" at bounding box center [407, 193] width 49 height 9
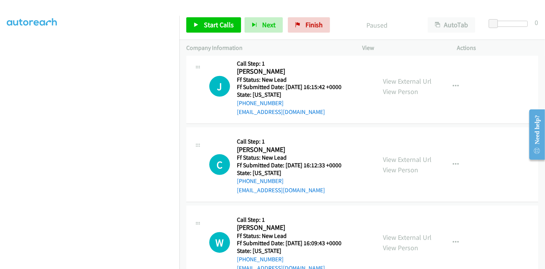
scroll to position [654, 0]
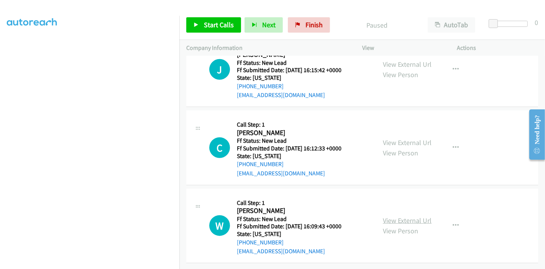
click at [392, 216] on link "View External Url" at bounding box center [407, 220] width 49 height 9
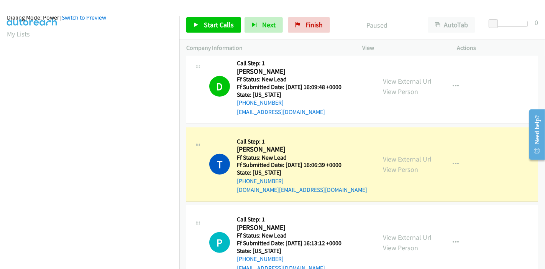
scroll to position [0, 0]
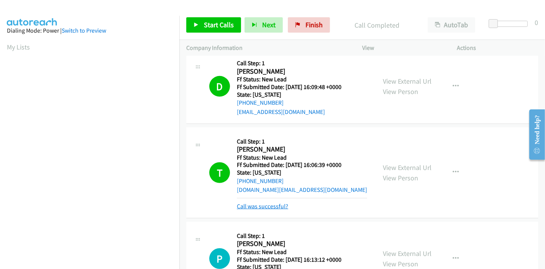
click at [243, 202] on link "Call was successful?" at bounding box center [262, 205] width 51 height 7
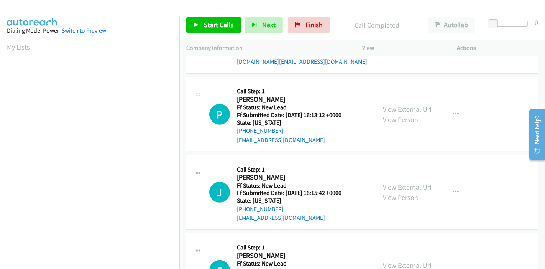
scroll to position [526, 0]
click at [209, 22] on span "Start Calls" at bounding box center [219, 24] width 30 height 9
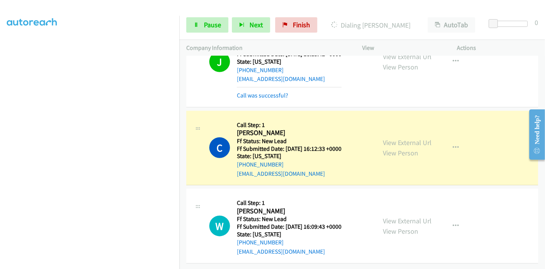
scroll to position [0, 0]
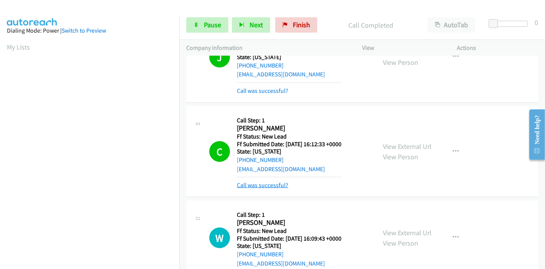
click at [258, 182] on link "Call was successful?" at bounding box center [262, 184] width 51 height 7
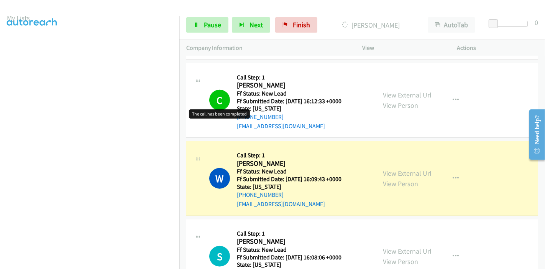
scroll to position [43, 0]
click at [193, 33] on div "Start Calls Pause Next Finish Dialing Walter Santiago AutoTab AutoTab 0" at bounding box center [362, 25] width 366 height 30
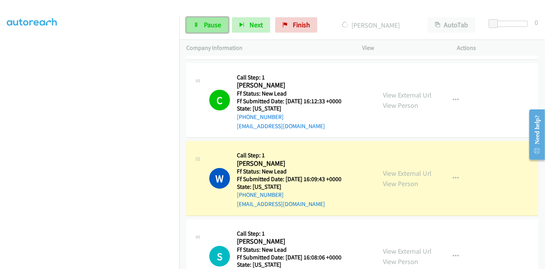
click at [196, 27] on link "Pause" at bounding box center [207, 24] width 42 height 15
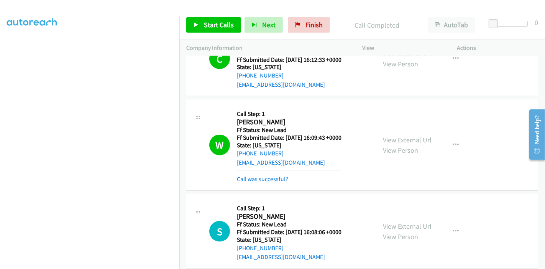
scroll to position [756, 0]
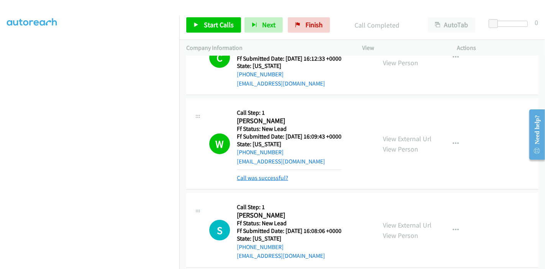
click at [283, 177] on link "Call was successful?" at bounding box center [262, 177] width 51 height 7
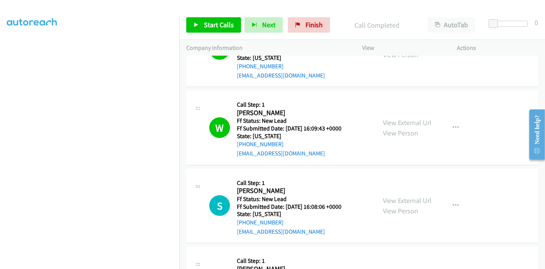
scroll to position [776, 0]
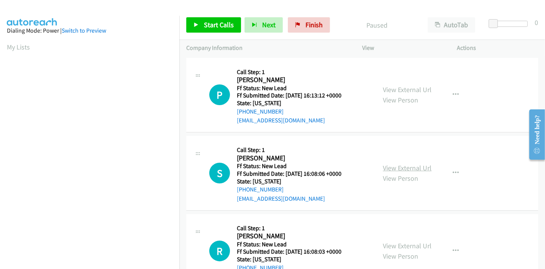
click at [389, 169] on link "View External Url" at bounding box center [407, 167] width 49 height 9
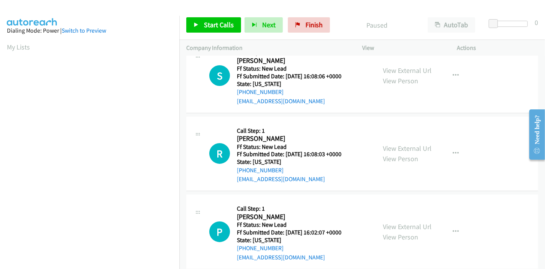
scroll to position [109, 0]
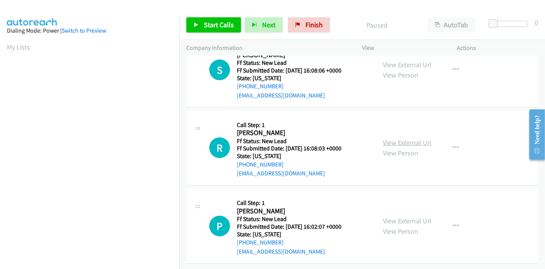
click at [388, 138] on link "View External Url" at bounding box center [407, 142] width 49 height 9
click at [398, 216] on link "View External Url" at bounding box center [407, 220] width 49 height 9
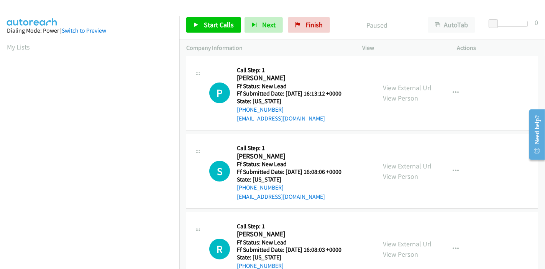
scroll to position [0, 0]
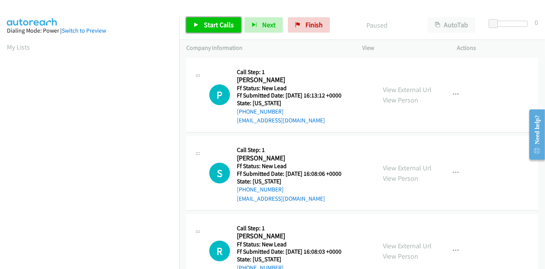
click at [212, 25] on span "Start Calls" at bounding box center [219, 24] width 30 height 9
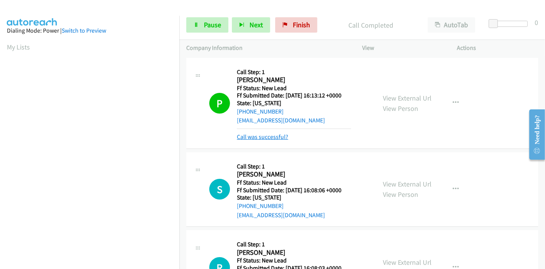
click at [258, 136] on link "Call was successful?" at bounding box center [262, 136] width 51 height 7
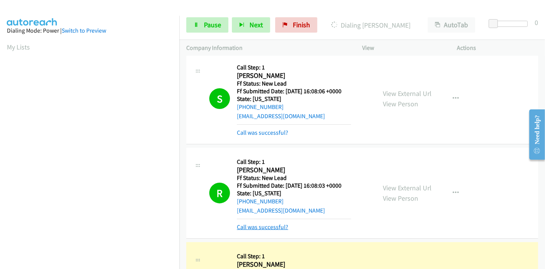
click at [263, 227] on link "Call was successful?" at bounding box center [262, 226] width 51 height 7
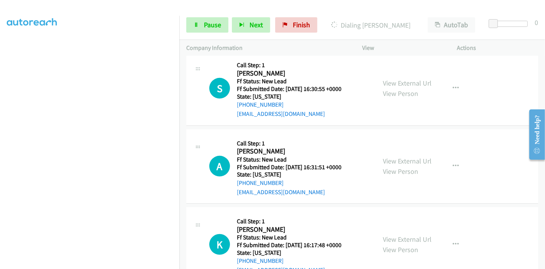
scroll to position [338, 0]
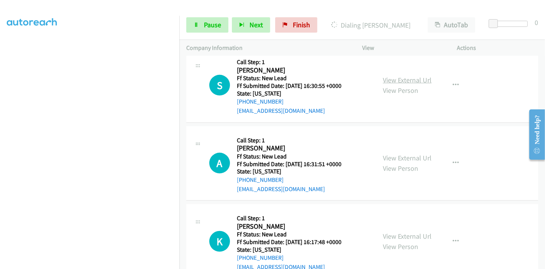
click at [405, 82] on link "View External Url" at bounding box center [407, 80] width 49 height 9
click at [392, 154] on link "View External Url" at bounding box center [407, 157] width 49 height 9
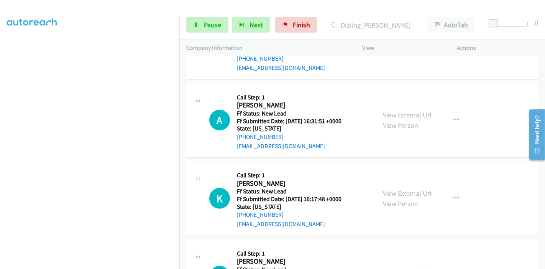
scroll to position [437, 0]
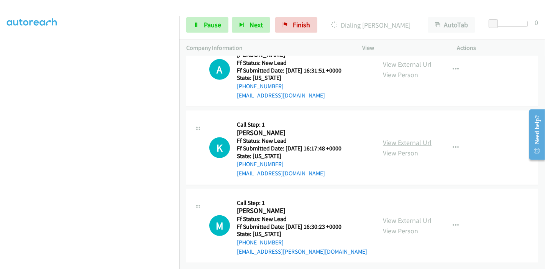
click at [403, 138] on link "View External Url" at bounding box center [407, 142] width 49 height 9
click at [389, 216] on link "View External Url" at bounding box center [407, 220] width 49 height 9
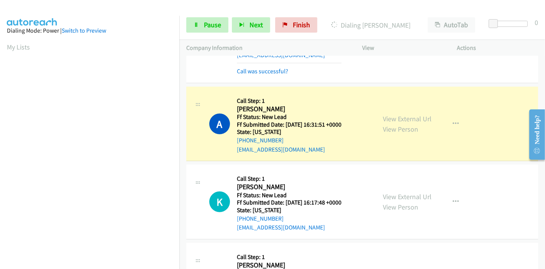
scroll to position [368, 0]
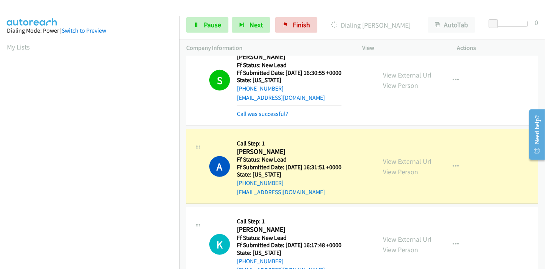
click at [413, 74] on link "View External Url" at bounding box center [407, 75] width 49 height 9
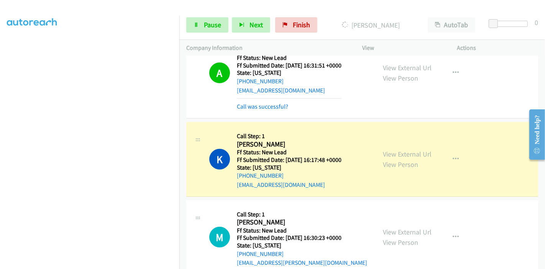
scroll to position [477, 0]
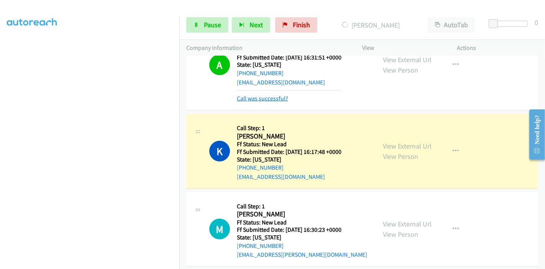
click at [275, 102] on div "A Callback Scheduled Call Step: 1 [PERSON_NAME] America/New_York Ff Status: New…" at bounding box center [362, 65] width 352 height 91
click at [271, 98] on link "Call was successful?" at bounding box center [262, 98] width 51 height 7
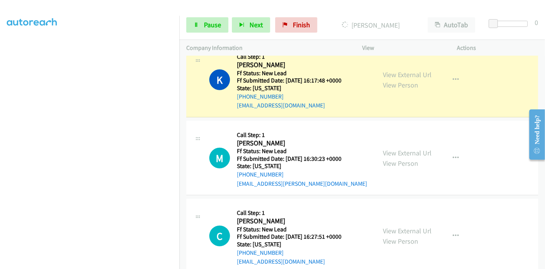
scroll to position [512, 0]
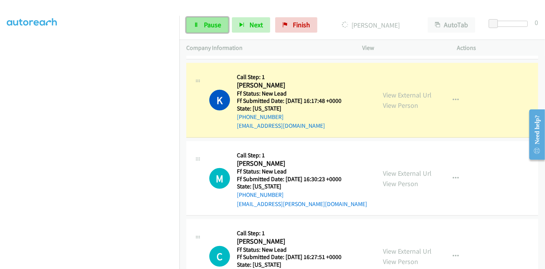
click at [202, 20] on link "Pause" at bounding box center [207, 24] width 42 height 15
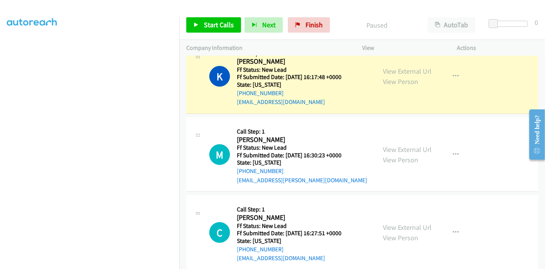
scroll to position [597, 0]
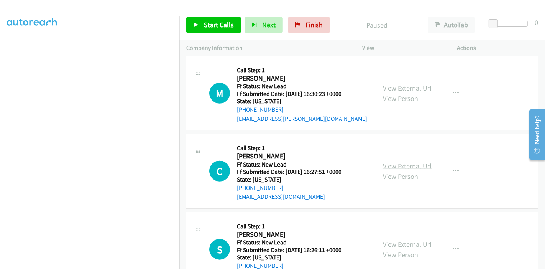
click at [399, 163] on link "View External Url" at bounding box center [407, 165] width 49 height 9
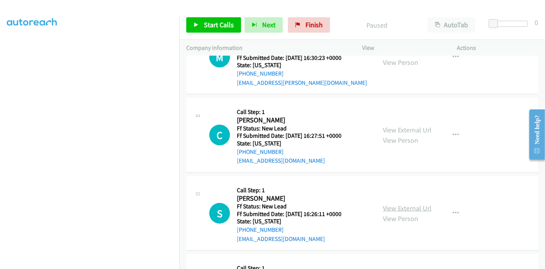
scroll to position [682, 0]
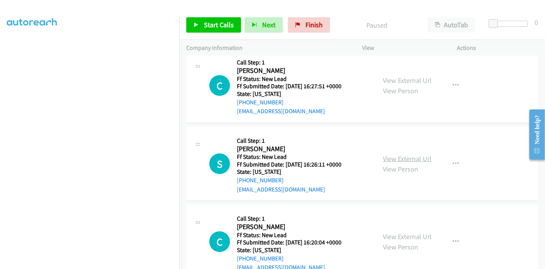
click at [396, 158] on link "View External Url" at bounding box center [407, 158] width 49 height 9
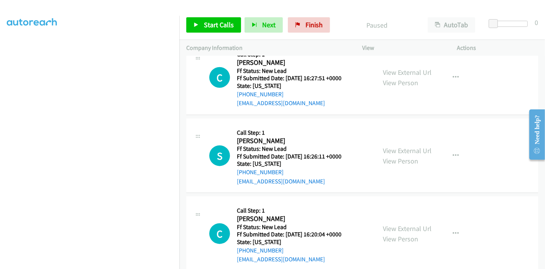
scroll to position [703, 0]
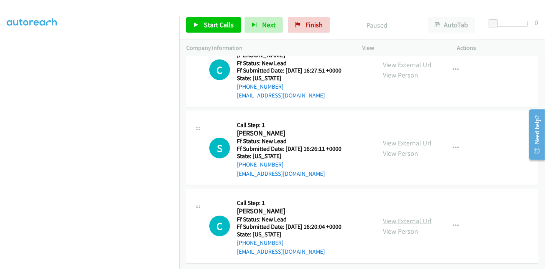
click at [403, 216] on link "View External Url" at bounding box center [407, 220] width 49 height 9
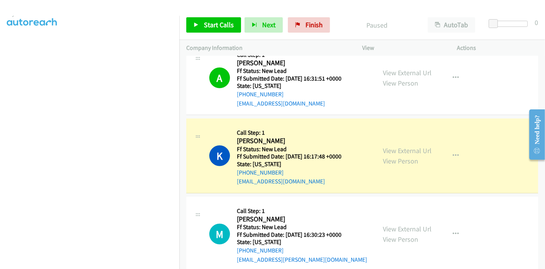
scroll to position [447, 0]
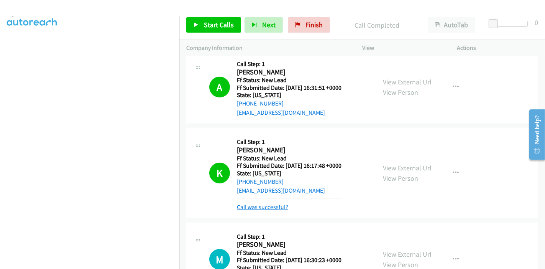
click at [273, 206] on link "Call was successful?" at bounding box center [262, 206] width 51 height 7
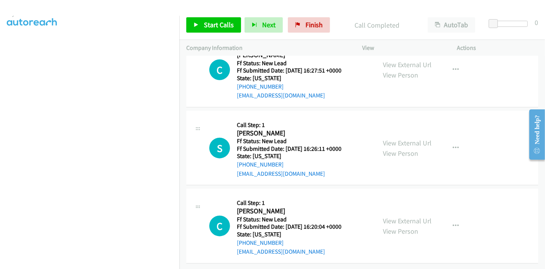
scroll to position [575, 0]
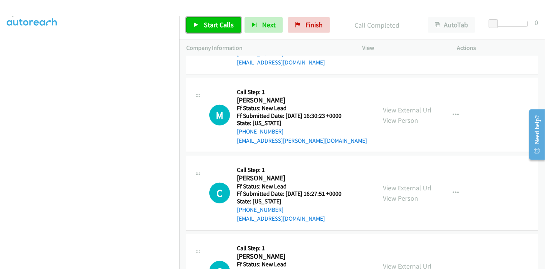
click at [210, 26] on span "Start Calls" at bounding box center [219, 24] width 30 height 9
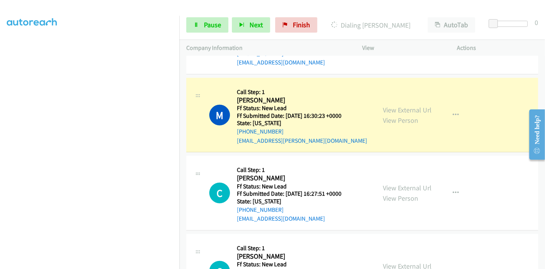
scroll to position [0, 0]
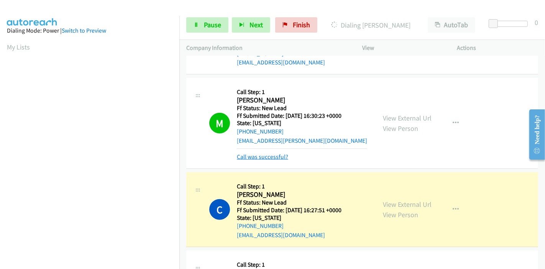
click at [261, 153] on link "Call was successful?" at bounding box center [262, 156] width 51 height 7
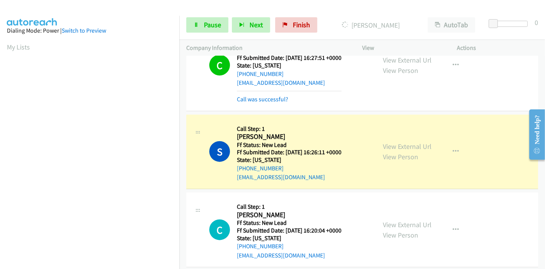
scroll to position [719, 0]
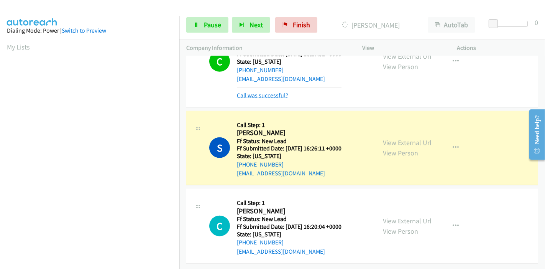
click at [279, 92] on link "Call was successful?" at bounding box center [262, 95] width 51 height 7
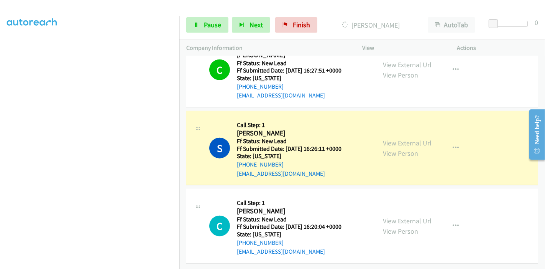
scroll to position [162, 0]
click at [210, 32] on link "Pause" at bounding box center [207, 24] width 42 height 15
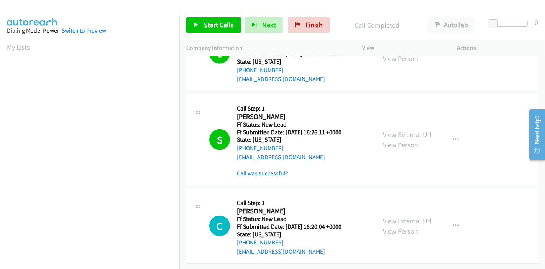
scroll to position [719, 0]
click at [202, 30] on link "Start Calls" at bounding box center [213, 24] width 55 height 15
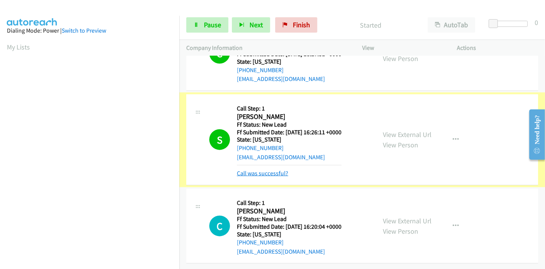
click at [252, 169] on link "Call was successful?" at bounding box center [262, 172] width 51 height 7
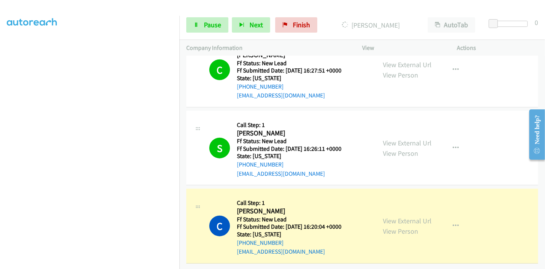
scroll to position [162, 0]
click at [210, 22] on span "Pause" at bounding box center [212, 24] width 17 height 9
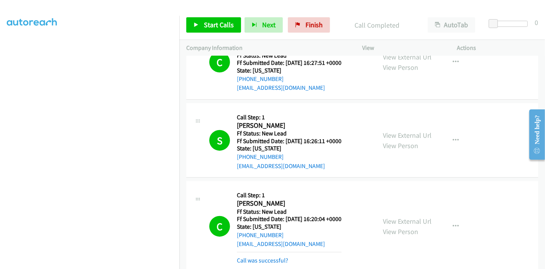
scroll to position [744, 0]
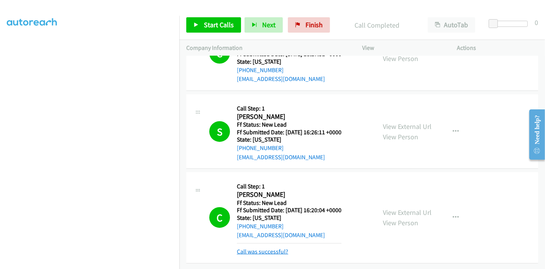
click at [266, 248] on link "Call was successful?" at bounding box center [262, 251] width 51 height 7
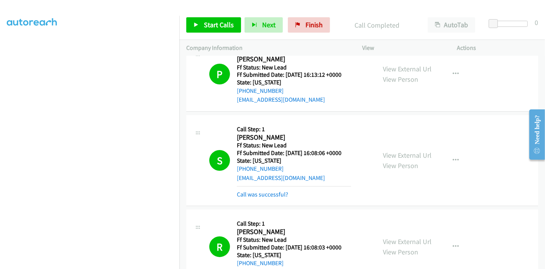
scroll to position [0, 0]
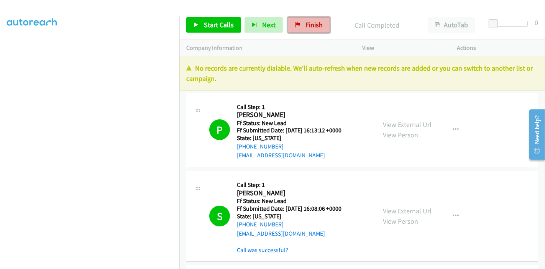
click at [317, 28] on span "Finish" at bounding box center [314, 24] width 17 height 9
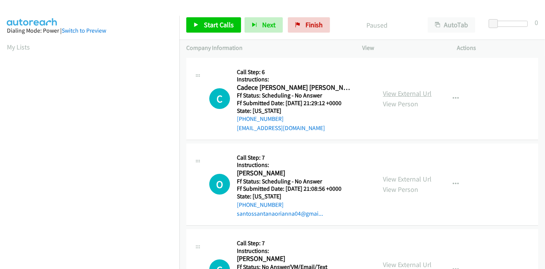
click at [417, 96] on link "View External Url" at bounding box center [407, 93] width 49 height 9
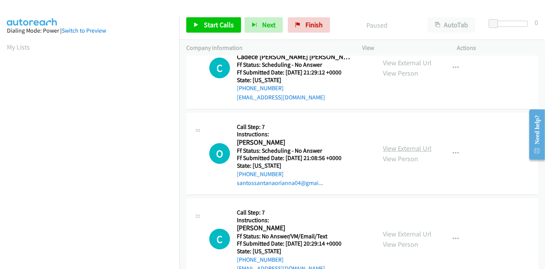
scroll to position [43, 0]
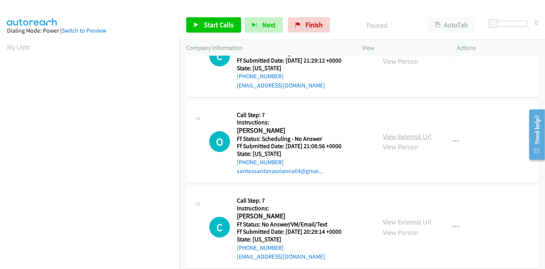
click at [408, 137] on link "View External Url" at bounding box center [407, 136] width 49 height 9
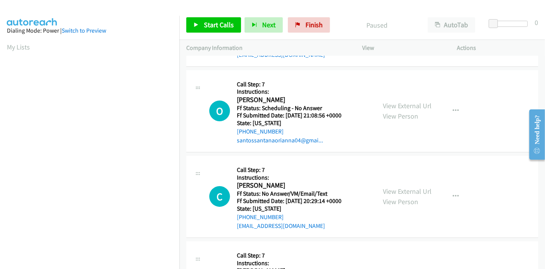
scroll to position [85, 0]
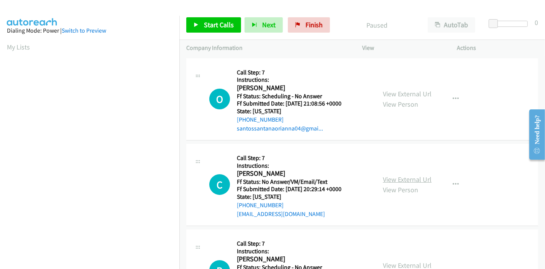
click at [389, 178] on link "View External Url" at bounding box center [407, 179] width 49 height 9
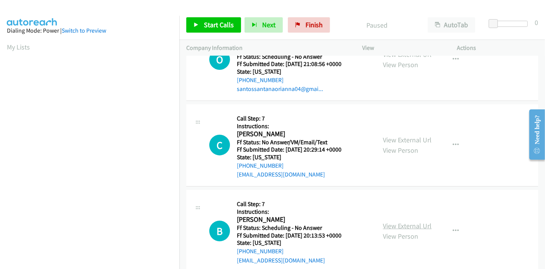
scroll to position [170, 0]
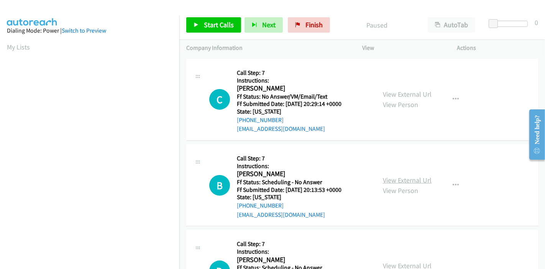
click at [402, 179] on link "View External Url" at bounding box center [407, 180] width 49 height 9
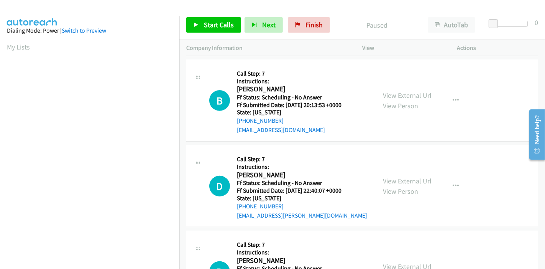
scroll to position [255, 0]
click at [384, 178] on link "View External Url" at bounding box center [407, 180] width 49 height 9
click at [209, 21] on span "Start Calls" at bounding box center [219, 24] width 30 height 9
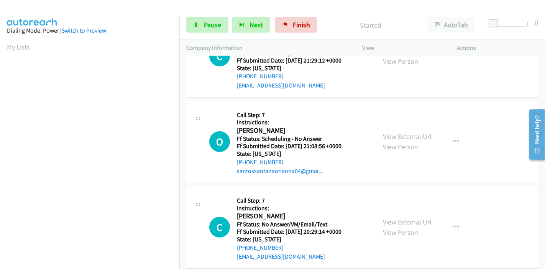
scroll to position [0, 0]
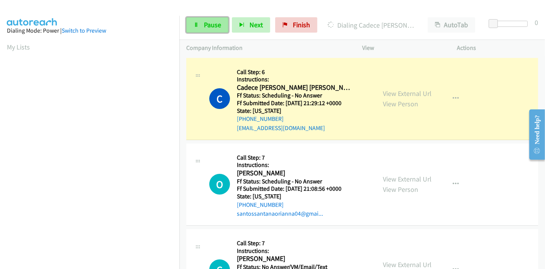
click at [197, 26] on icon at bounding box center [196, 25] width 5 height 5
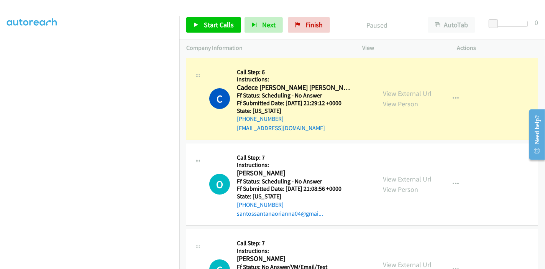
scroll to position [77, 0]
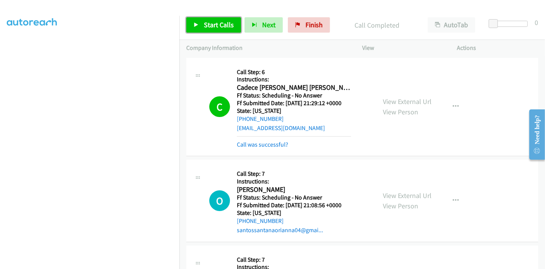
click at [213, 26] on span "Start Calls" at bounding box center [219, 24] width 30 height 9
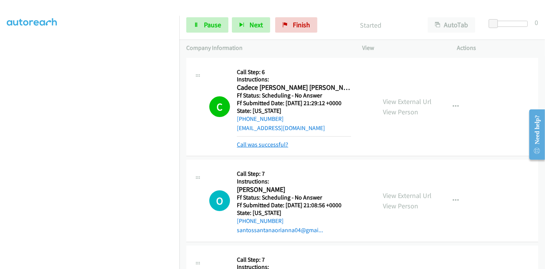
click at [261, 145] on link "Call was successful?" at bounding box center [262, 144] width 51 height 7
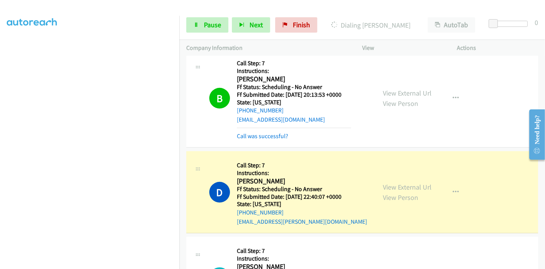
scroll to position [340, 0]
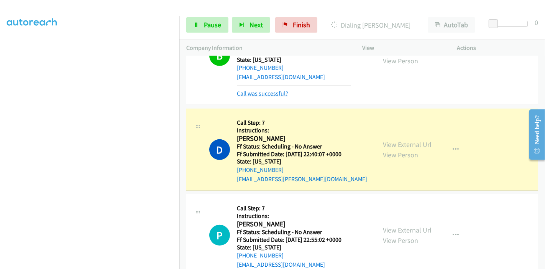
click at [275, 95] on link "Call was successful?" at bounding box center [262, 93] width 51 height 7
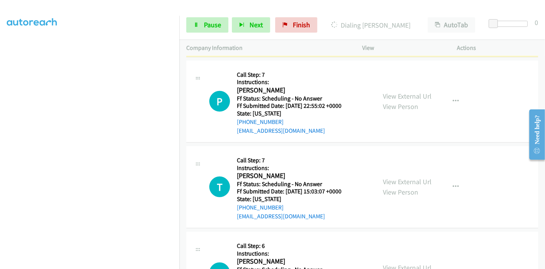
scroll to position [460, 0]
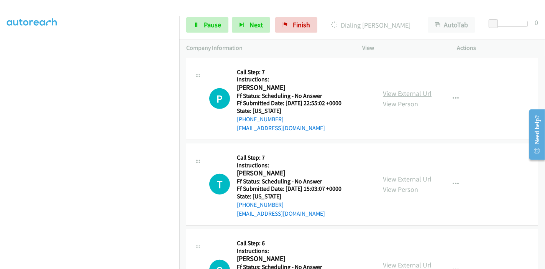
click at [398, 89] on link "View External Url" at bounding box center [407, 93] width 49 height 9
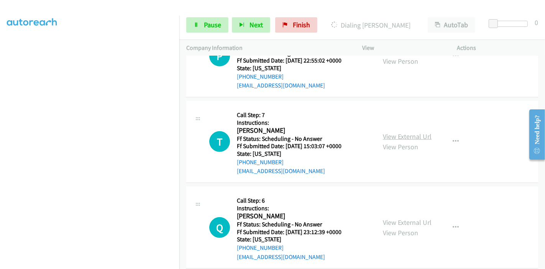
click at [404, 133] on link "View External Url" at bounding box center [407, 136] width 49 height 9
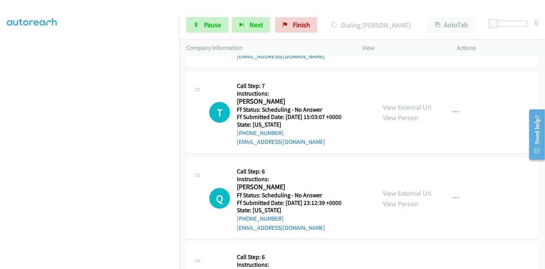
scroll to position [546, 0]
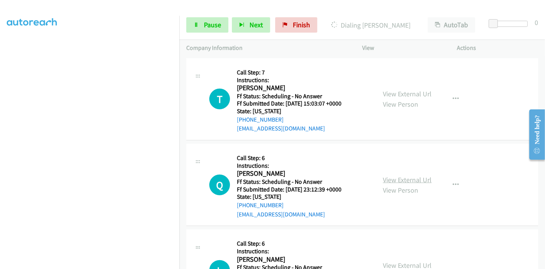
click at [394, 177] on link "View External Url" at bounding box center [407, 179] width 49 height 9
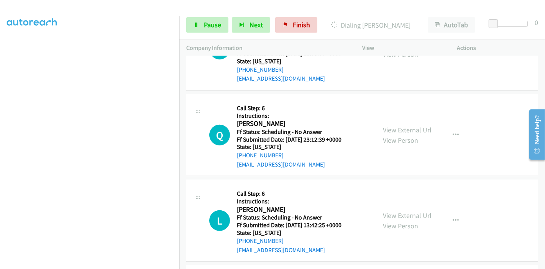
scroll to position [674, 0]
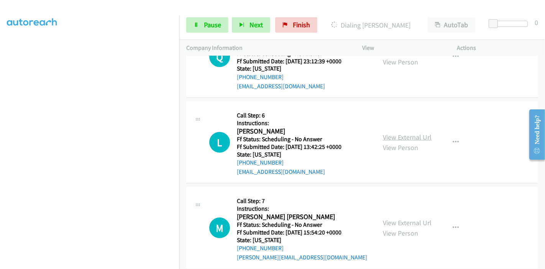
click at [405, 136] on link "View External Url" at bounding box center [407, 137] width 49 height 9
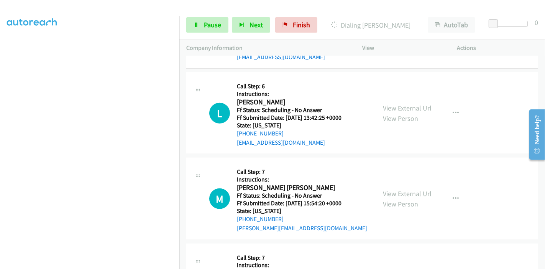
scroll to position [716, 0]
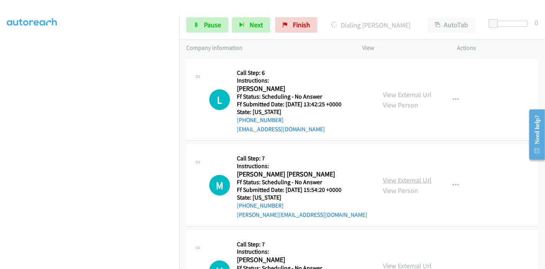
click at [391, 176] on link "View External Url" at bounding box center [407, 180] width 49 height 9
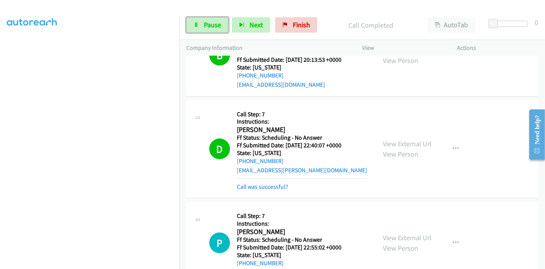
scroll to position [0, 0]
drag, startPoint x: 201, startPoint y: 24, endPoint x: 440, endPoint y: 2, distance: 239.5
click at [201, 24] on link "Pause" at bounding box center [207, 24] width 42 height 15
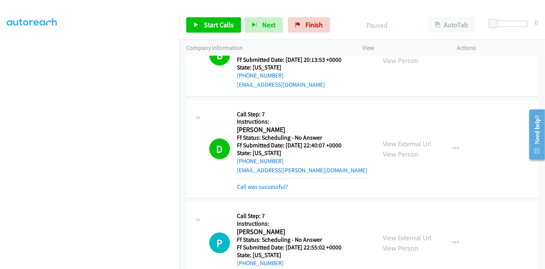
scroll to position [162, 0]
click at [266, 187] on link "Call was successful?" at bounding box center [262, 186] width 51 height 7
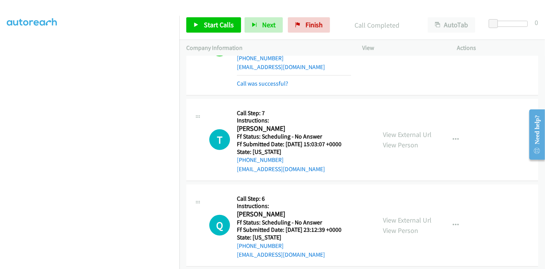
scroll to position [434, 0]
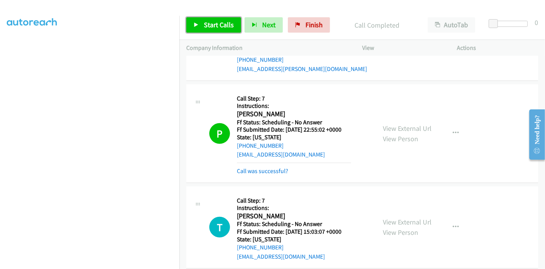
click at [216, 27] on span "Start Calls" at bounding box center [219, 24] width 30 height 9
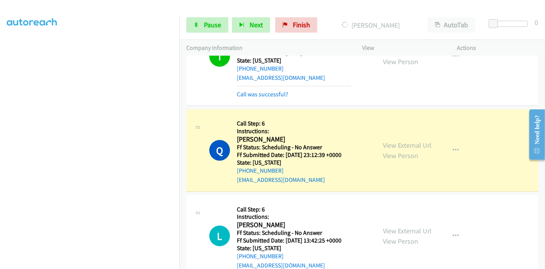
scroll to position [655, 0]
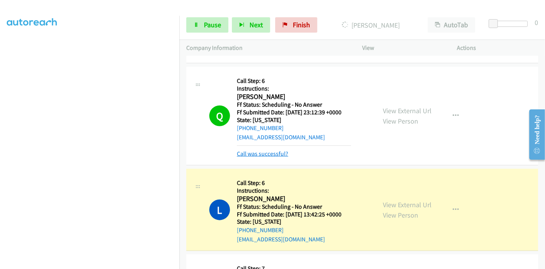
click at [258, 151] on link "Call was successful?" at bounding box center [262, 153] width 51 height 7
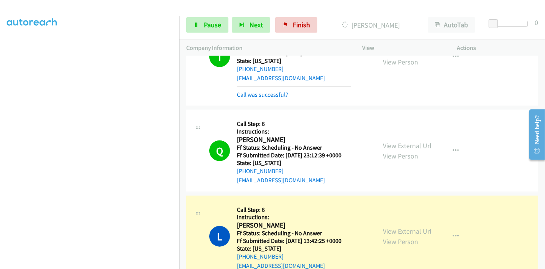
scroll to position [570, 0]
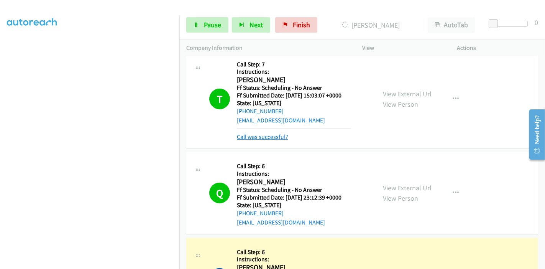
click at [260, 134] on link "Call was successful?" at bounding box center [262, 136] width 51 height 7
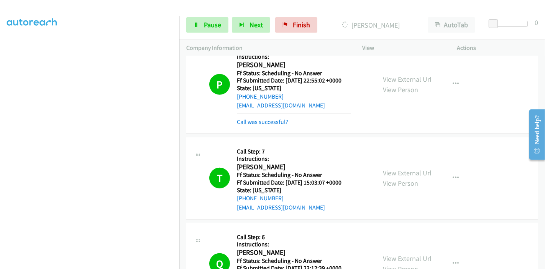
scroll to position [442, 0]
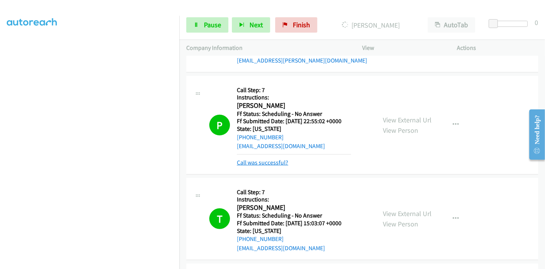
click at [260, 162] on link "Call was successful?" at bounding box center [262, 162] width 51 height 7
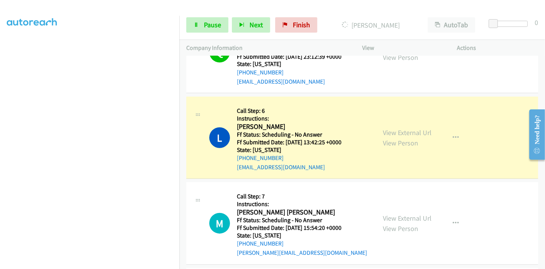
scroll to position [698, 0]
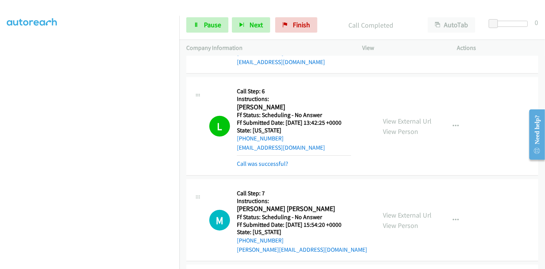
click at [279, 166] on div "Call was successful?" at bounding box center [294, 163] width 114 height 9
click at [277, 165] on link "Call was successful?" at bounding box center [262, 163] width 51 height 7
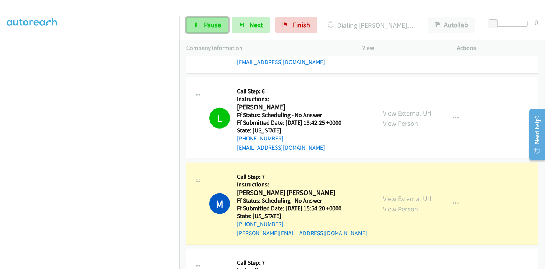
click at [202, 23] on link "Pause" at bounding box center [207, 24] width 42 height 15
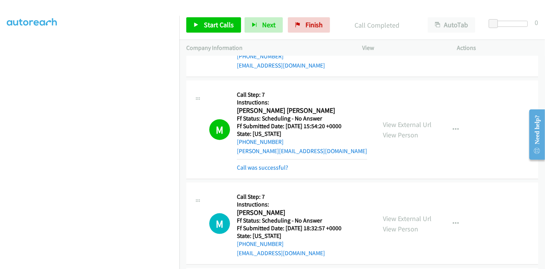
scroll to position [783, 0]
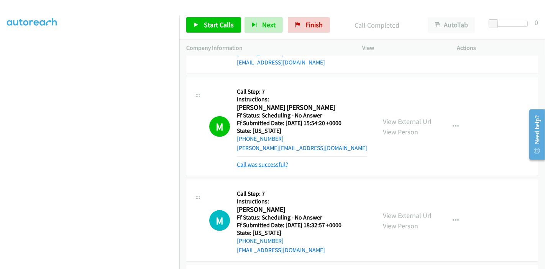
click at [274, 163] on link "Call was successful?" at bounding box center [262, 164] width 51 height 7
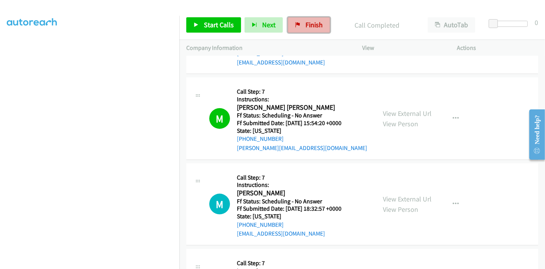
click at [304, 30] on link "Finish" at bounding box center [309, 24] width 42 height 15
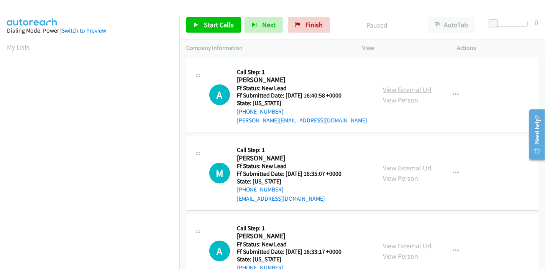
click at [414, 87] on link "View External Url" at bounding box center [407, 89] width 49 height 9
click at [409, 167] on link "View External Url" at bounding box center [407, 167] width 49 height 9
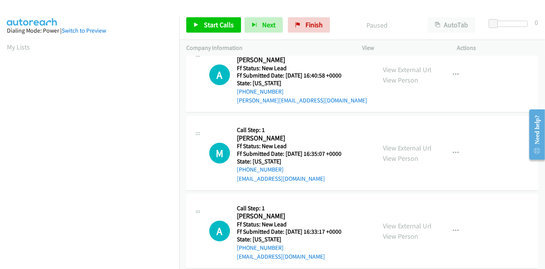
scroll to position [31, 0]
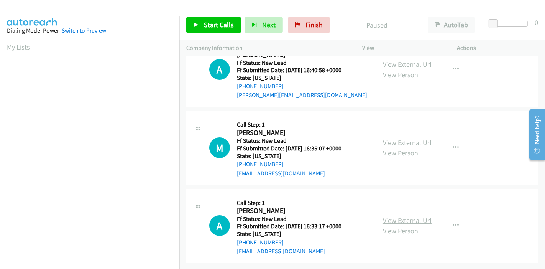
click at [396, 216] on link "View External Url" at bounding box center [407, 220] width 49 height 9
click at [226, 26] on span "Start Calls" at bounding box center [219, 24] width 30 height 9
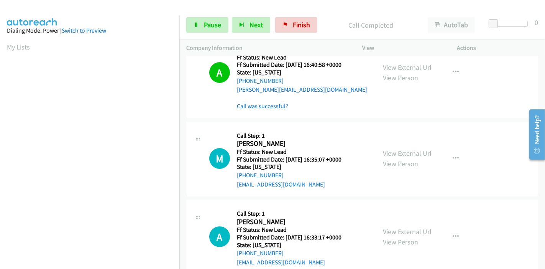
scroll to position [162, 0]
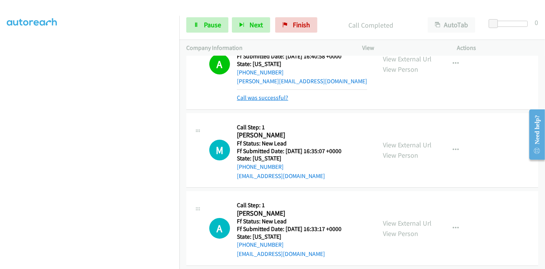
click at [240, 97] on link "Call was successful?" at bounding box center [262, 97] width 51 height 7
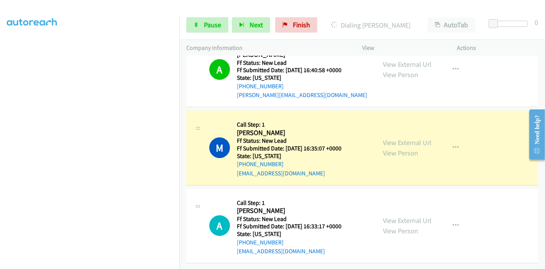
scroll to position [0, 0]
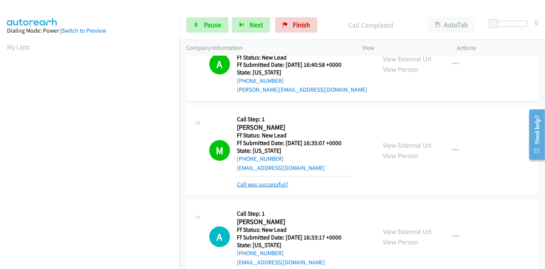
click at [277, 183] on link "Call was successful?" at bounding box center [262, 184] width 51 height 7
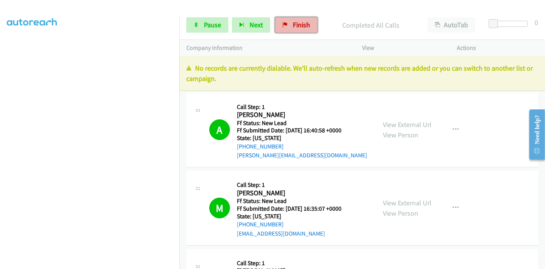
click at [283, 25] on icon at bounding box center [285, 25] width 5 height 5
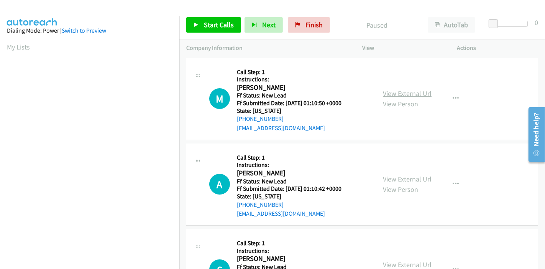
click at [398, 94] on link "View External Url" at bounding box center [407, 93] width 49 height 9
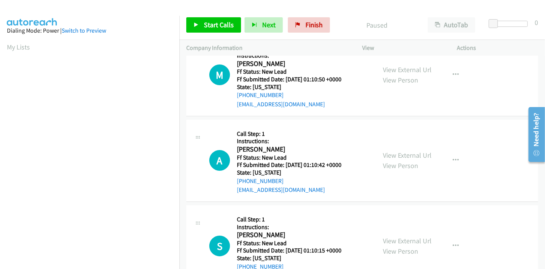
scroll to position [43, 0]
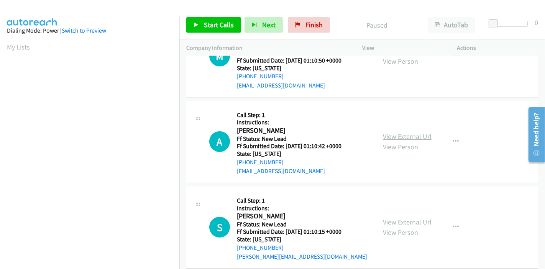
click at [388, 134] on link "View External Url" at bounding box center [407, 136] width 49 height 9
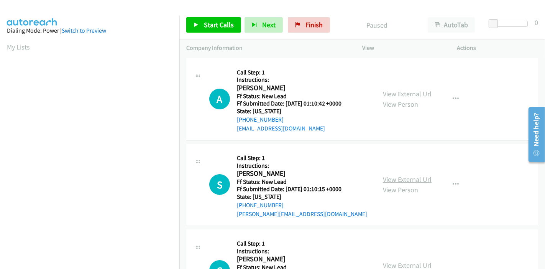
click at [394, 181] on link "View External Url" at bounding box center [407, 179] width 49 height 9
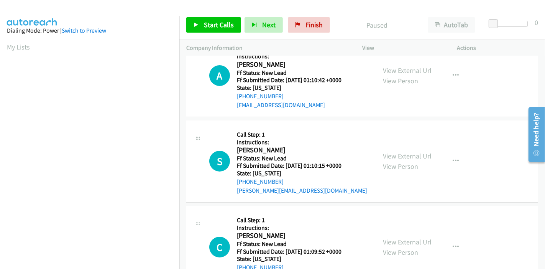
scroll to position [170, 0]
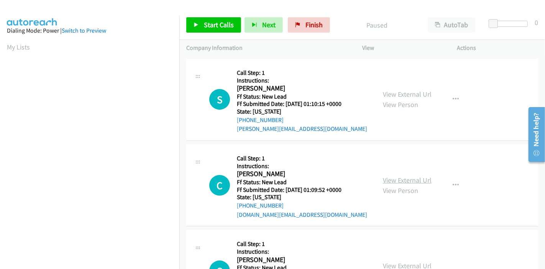
click at [401, 181] on link "View External Url" at bounding box center [407, 180] width 49 height 9
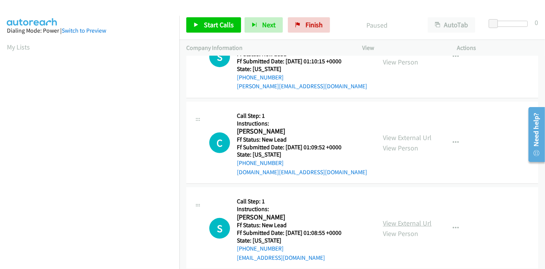
click at [402, 219] on link "View External Url" at bounding box center [407, 223] width 49 height 9
drag, startPoint x: 310, startPoint y: 29, endPoint x: 299, endPoint y: 29, distance: 11.5
click at [310, 29] on link "Finish" at bounding box center [309, 24] width 42 height 15
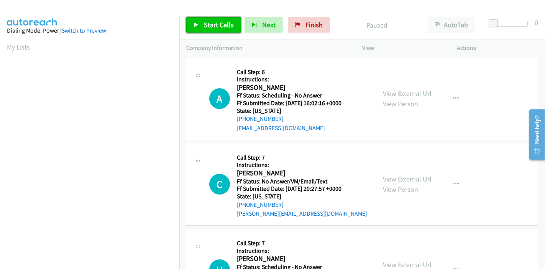
click at [212, 27] on span "Start Calls" at bounding box center [219, 24] width 30 height 9
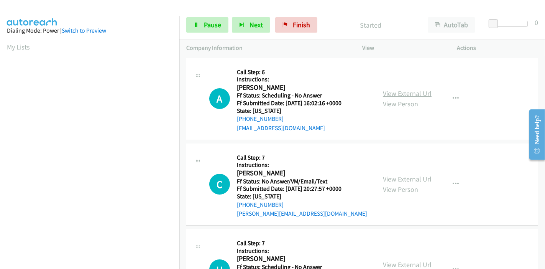
click at [383, 95] on link "View External Url" at bounding box center [407, 93] width 49 height 9
click at [388, 178] on link "View External Url" at bounding box center [407, 178] width 49 height 9
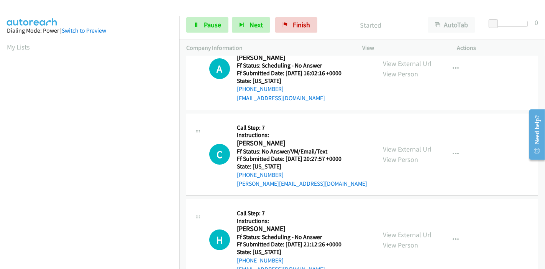
scroll to position [43, 0]
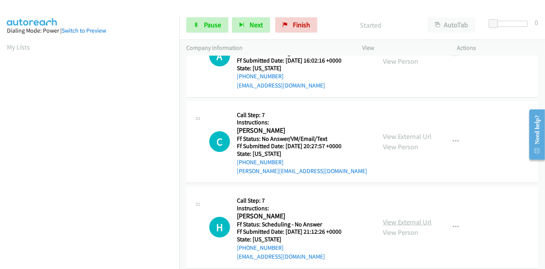
click at [399, 224] on link "View External Url" at bounding box center [407, 221] width 49 height 9
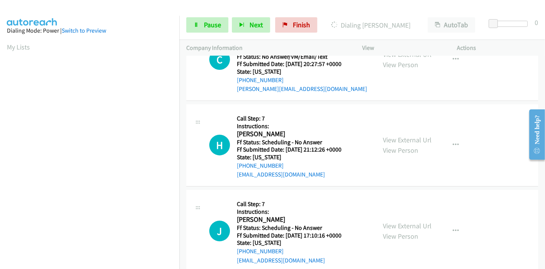
scroll to position [128, 0]
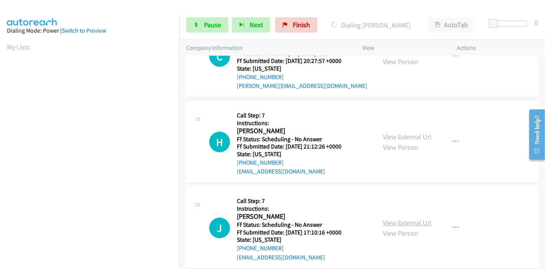
click at [395, 224] on link "View External Url" at bounding box center [407, 222] width 49 height 9
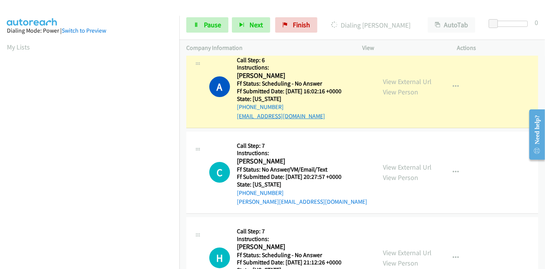
scroll to position [0, 0]
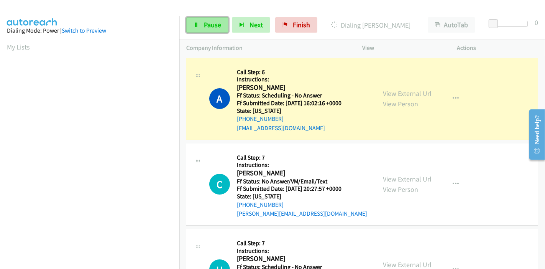
click at [215, 24] on span "Pause" at bounding box center [212, 24] width 17 height 9
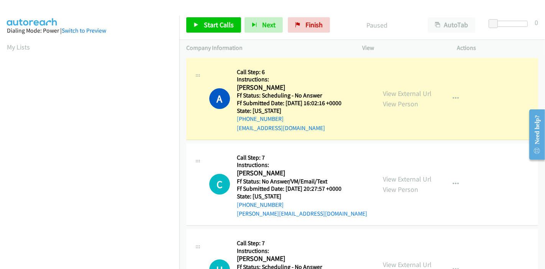
scroll to position [162, 0]
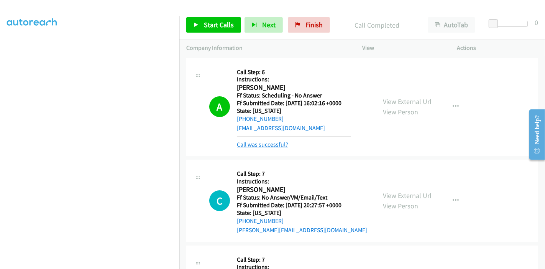
click at [243, 145] on link "Call was successful?" at bounding box center [262, 144] width 51 height 7
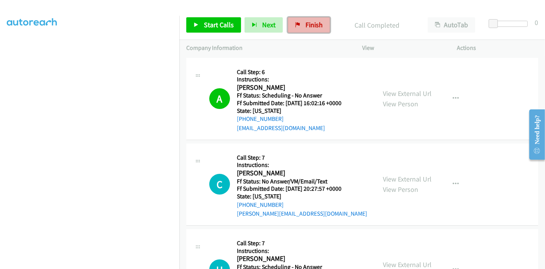
click at [306, 21] on span "Finish" at bounding box center [314, 24] width 17 height 9
